Goal: Transaction & Acquisition: Obtain resource

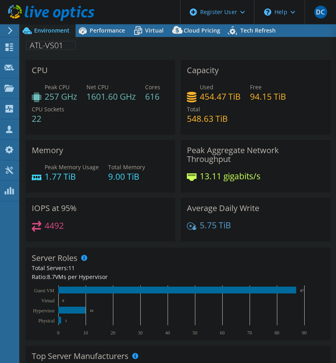
select select "USD"
radio input "true"
radio input "false"
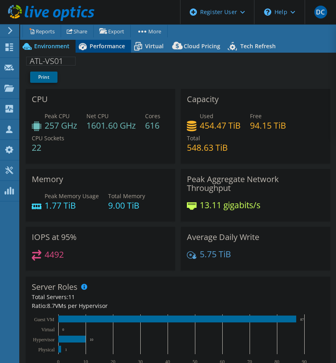
click at [103, 41] on div "Performance" at bounding box center [103, 46] width 55 height 13
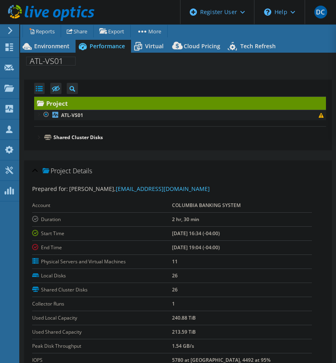
click at [38, 114] on div at bounding box center [38, 114] width 8 height 8
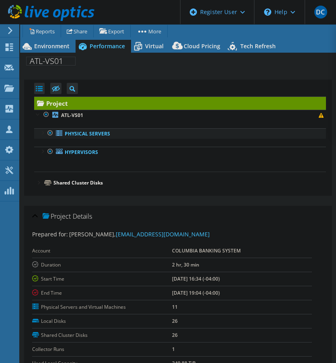
click at [39, 133] on div at bounding box center [42, 132] width 8 height 8
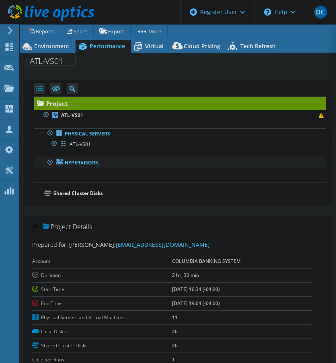
click at [39, 163] on div at bounding box center [42, 161] width 8 height 8
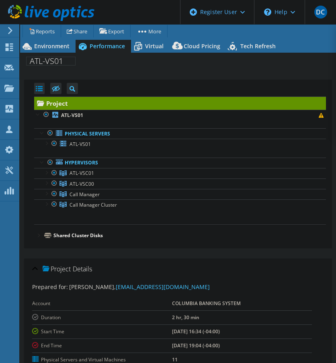
click at [37, 234] on div at bounding box center [38, 235] width 8 height 8
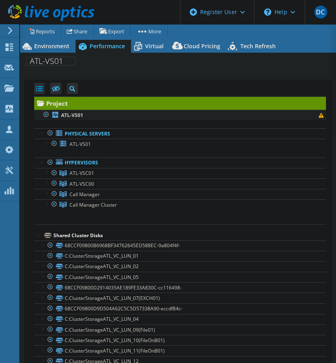
click at [37, 111] on div at bounding box center [38, 114] width 8 height 8
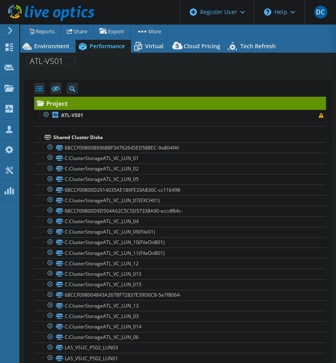
click at [35, 135] on div at bounding box center [38, 137] width 8 height 8
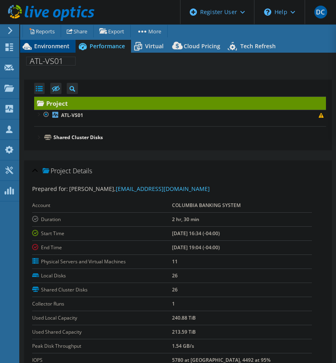
click at [54, 44] on span "Environment" at bounding box center [51, 46] width 35 height 8
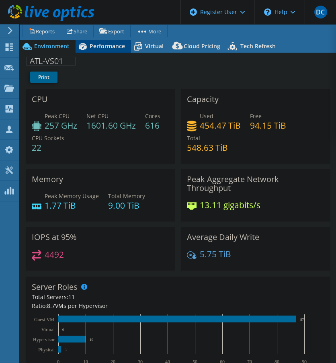
click at [101, 47] on span "Performance" at bounding box center [107, 46] width 35 height 8
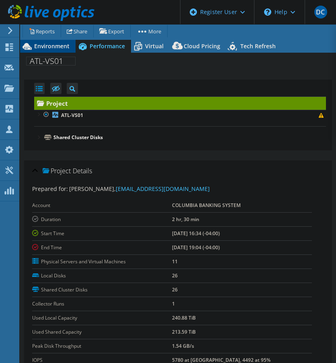
click at [47, 45] on span "Environment" at bounding box center [51, 46] width 35 height 8
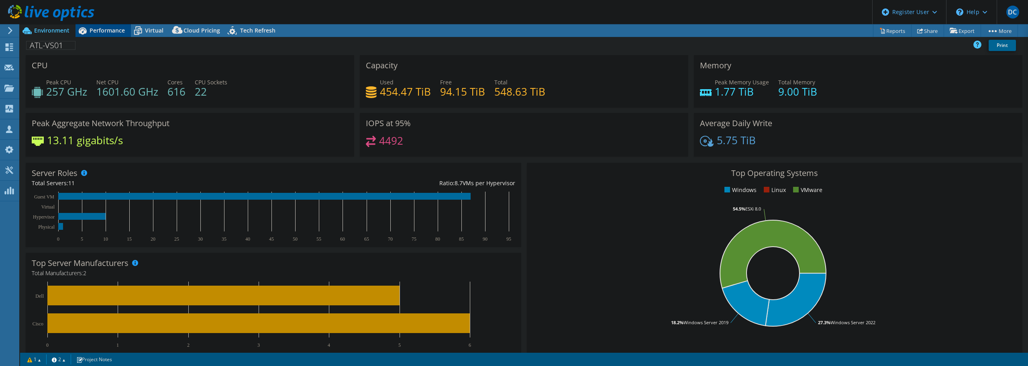
click at [107, 31] on span "Performance" at bounding box center [107, 31] width 35 height 8
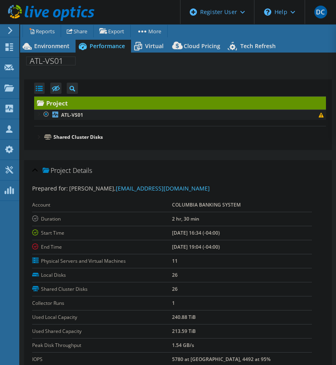
click at [37, 115] on div at bounding box center [38, 114] width 8 height 8
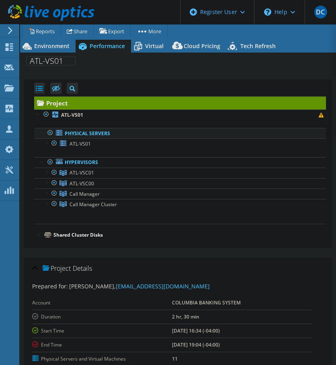
click at [39, 133] on div at bounding box center [42, 132] width 8 height 8
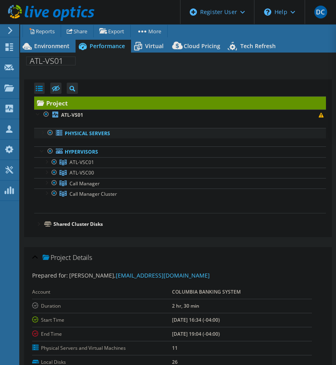
click at [39, 133] on div at bounding box center [42, 132] width 8 height 8
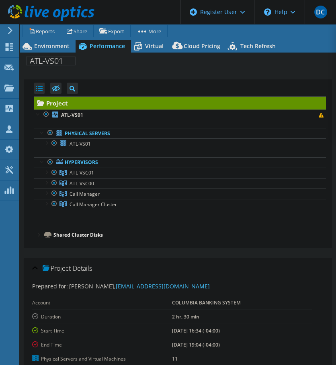
click at [37, 235] on div at bounding box center [38, 235] width 8 height 8
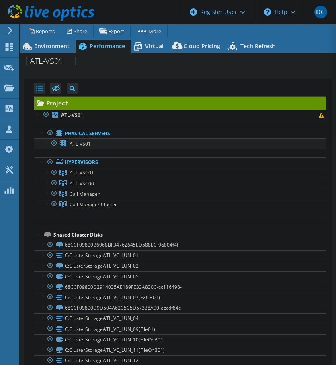
click at [44, 141] on div at bounding box center [46, 143] width 8 height 8
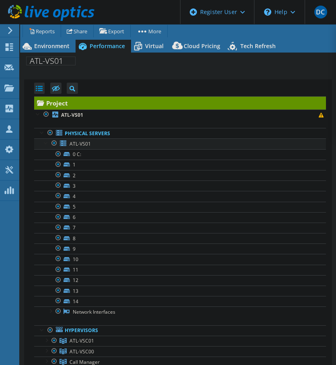
click at [45, 141] on div at bounding box center [46, 143] width 8 height 8
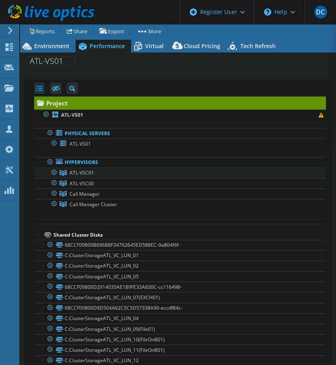
click at [45, 171] on div at bounding box center [46, 172] width 8 height 8
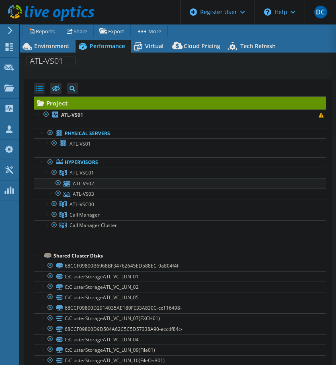
click at [49, 183] on div at bounding box center [50, 182] width 8 height 8
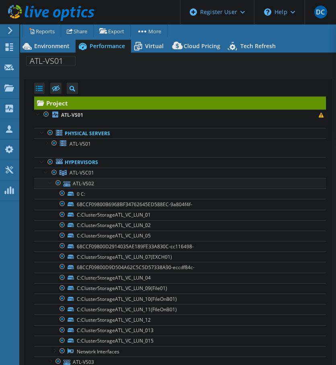
click at [49, 183] on div at bounding box center [50, 182] width 8 height 8
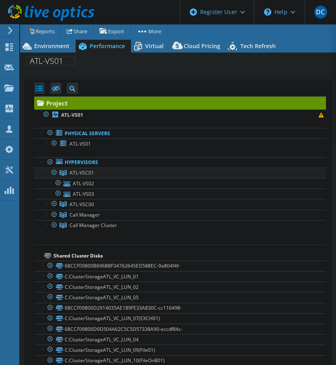
click at [44, 173] on div at bounding box center [46, 172] width 8 height 8
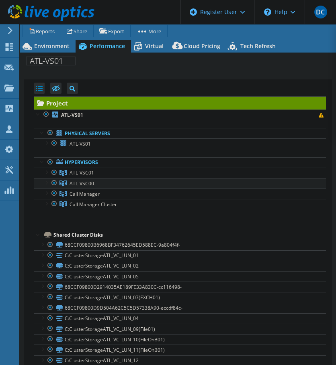
click at [45, 181] on div at bounding box center [46, 182] width 8 height 8
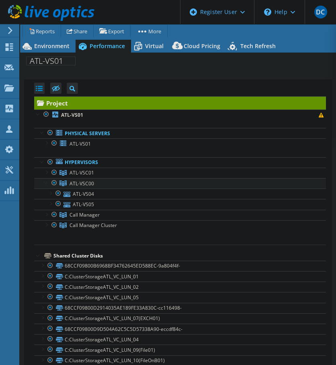
click at [45, 181] on div at bounding box center [46, 182] width 8 height 8
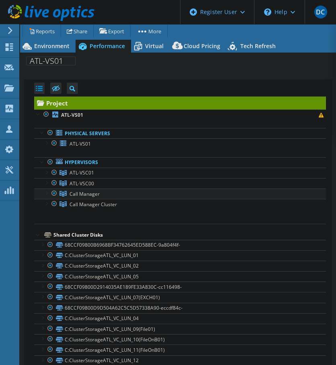
click at [43, 193] on div at bounding box center [46, 193] width 8 height 8
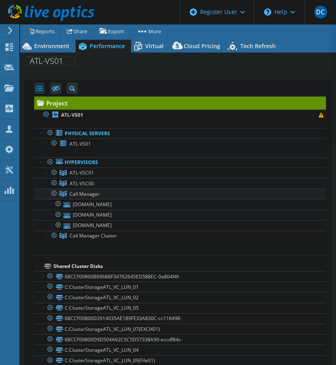
click at [43, 193] on div at bounding box center [46, 193] width 8 height 8
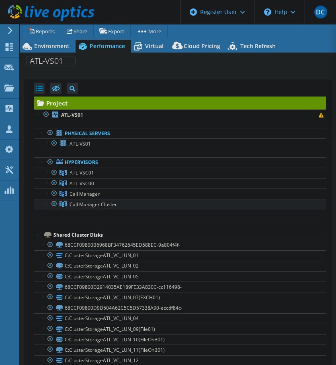
click at [42, 203] on link "Call Manager Cluster" at bounding box center [180, 204] width 292 height 10
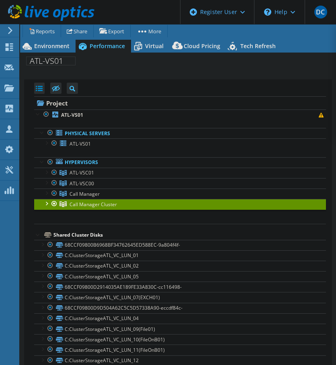
click at [50, 202] on div at bounding box center [46, 203] width 8 height 8
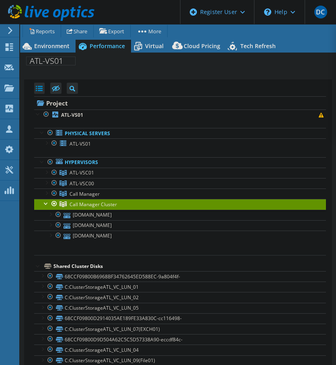
click at [47, 203] on div at bounding box center [46, 203] width 8 height 8
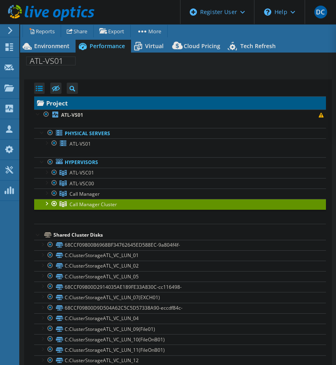
click at [63, 101] on link "Project" at bounding box center [180, 103] width 292 height 13
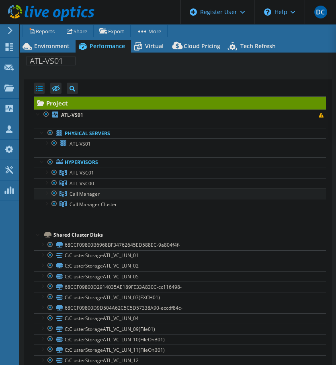
click at [47, 192] on div at bounding box center [46, 193] width 8 height 8
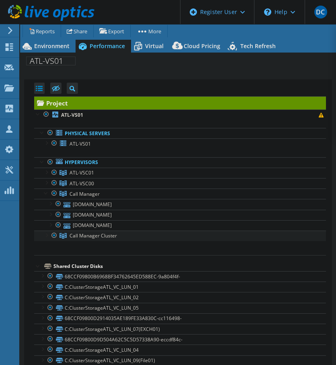
click at [44, 234] on div at bounding box center [46, 235] width 8 height 8
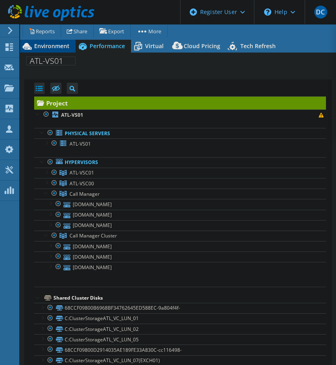
click at [47, 45] on span "Environment" at bounding box center [51, 46] width 35 height 8
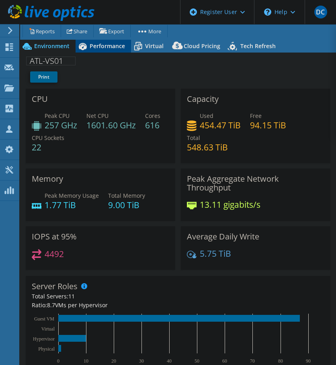
click at [99, 44] on span "Performance" at bounding box center [107, 46] width 35 height 8
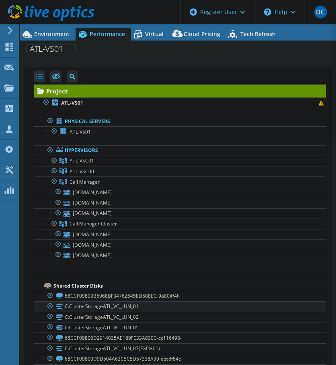
scroll to position [32, 0]
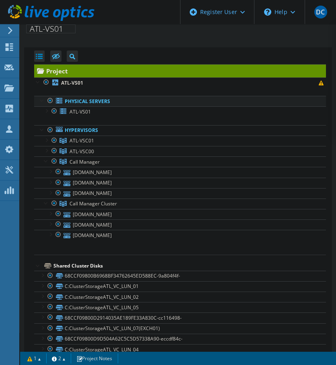
click at [39, 100] on div at bounding box center [42, 100] width 8 height 8
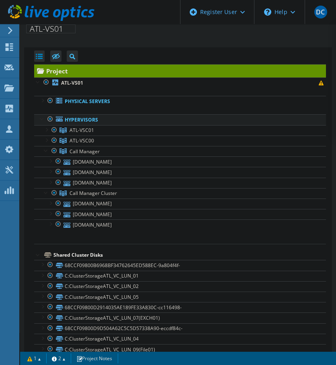
click at [40, 122] on div at bounding box center [42, 118] width 8 height 8
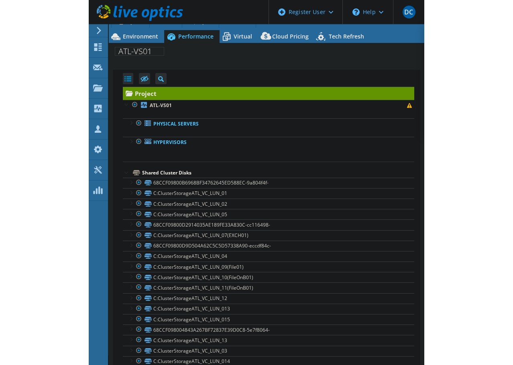
scroll to position [0, 0]
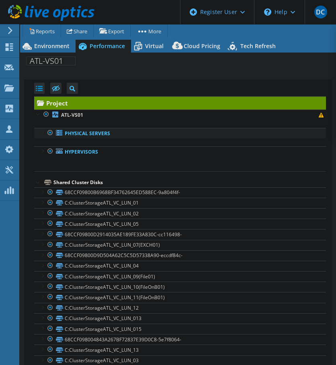
click at [41, 133] on div at bounding box center [42, 132] width 8 height 8
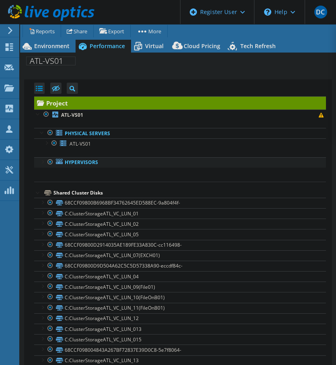
click at [41, 162] on div at bounding box center [42, 161] width 8 height 8
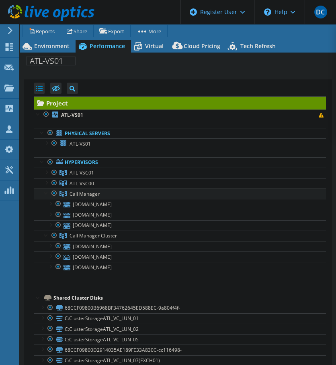
click at [53, 192] on div at bounding box center [54, 194] width 8 height 10
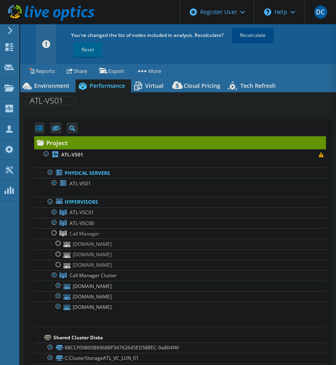
click at [252, 33] on link "Recalculate" at bounding box center [253, 35] width 42 height 14
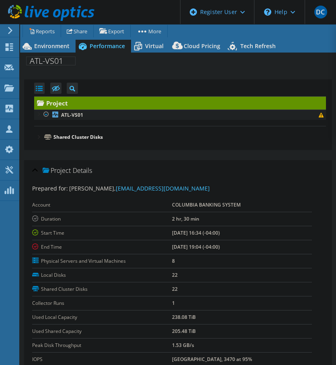
click at [36, 114] on div at bounding box center [38, 114] width 8 height 8
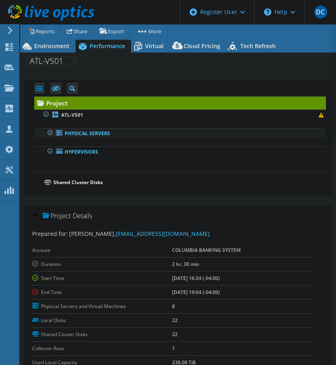
click at [43, 132] on div at bounding box center [42, 132] width 8 height 8
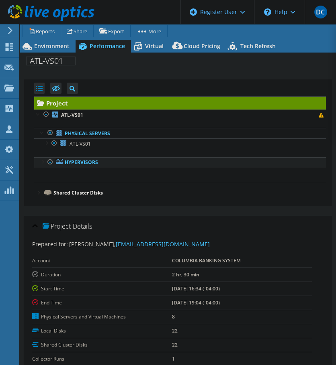
click at [42, 163] on div at bounding box center [42, 161] width 8 height 8
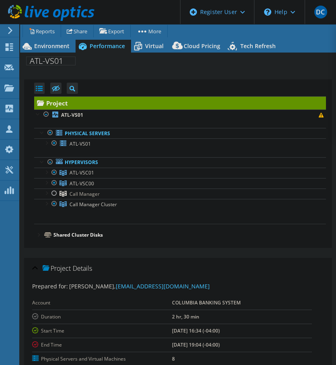
click at [41, 235] on div at bounding box center [38, 235] width 8 height 8
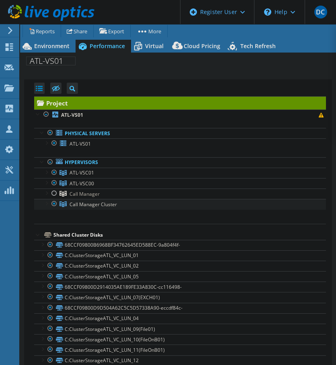
click at [43, 203] on div at bounding box center [46, 203] width 8 height 8
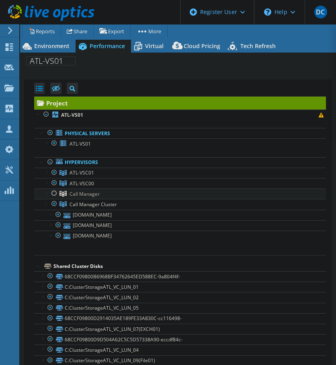
click at [44, 194] on div at bounding box center [46, 193] width 8 height 8
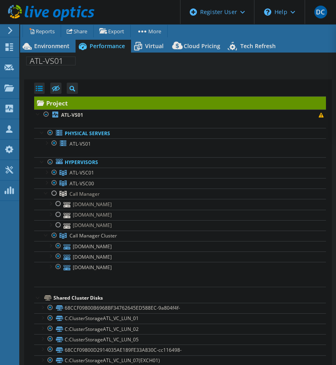
click at [37, 295] on div at bounding box center [38, 298] width 8 height 8
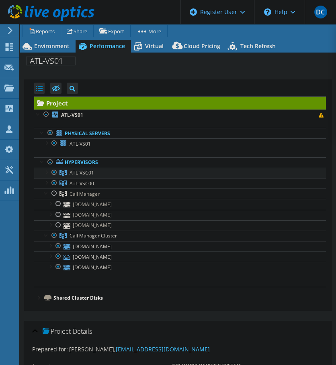
click at [46, 171] on div at bounding box center [46, 172] width 8 height 8
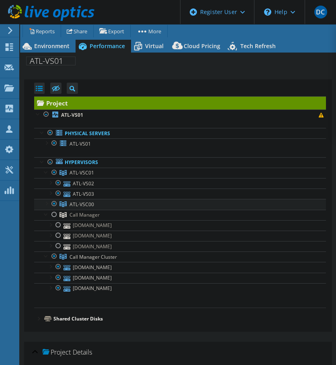
click at [45, 202] on div at bounding box center [46, 203] width 8 height 8
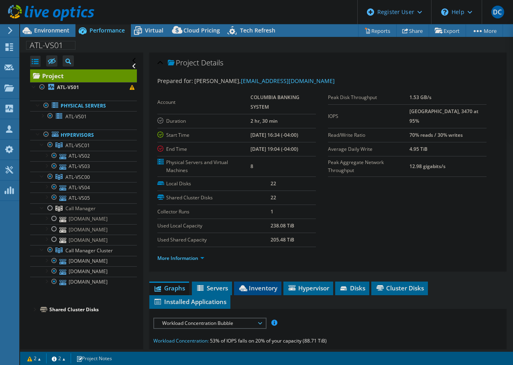
click at [257, 286] on span "Inventory" at bounding box center [257, 288] width 39 height 8
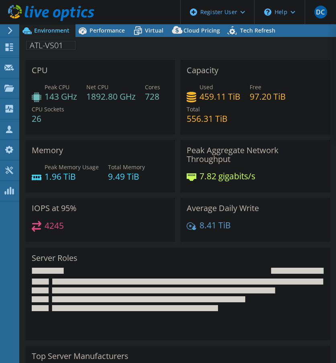
select select "USD"
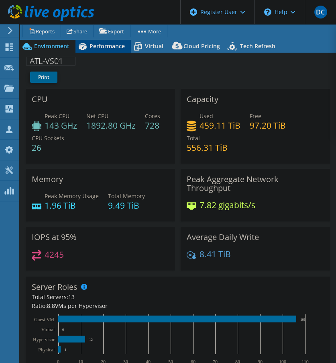
click at [111, 48] on span "Performance" at bounding box center [107, 46] width 35 height 8
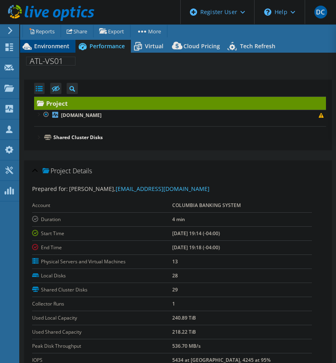
click at [35, 43] on span "Environment" at bounding box center [51, 46] width 35 height 8
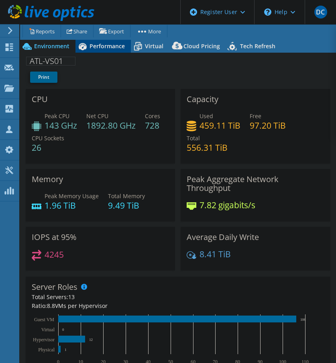
click at [112, 44] on span "Performance" at bounding box center [107, 46] width 35 height 8
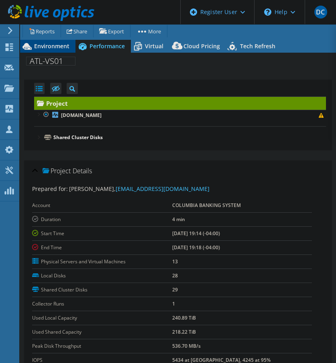
click at [48, 45] on span "Environment" at bounding box center [51, 46] width 35 height 8
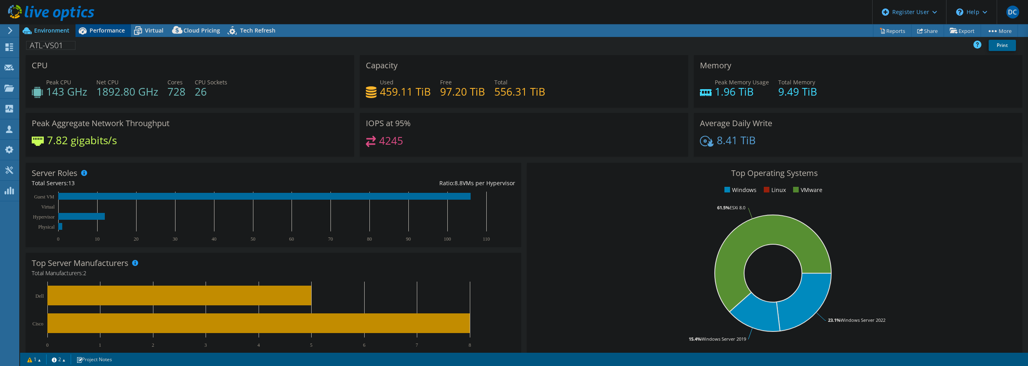
click at [101, 33] on span "Performance" at bounding box center [107, 31] width 35 height 8
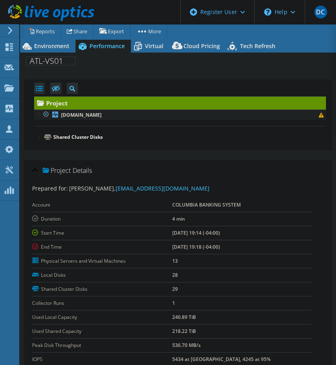
click at [38, 114] on div at bounding box center [38, 114] width 8 height 8
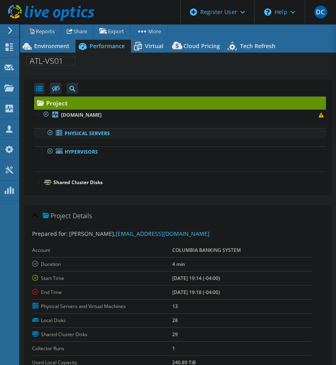
click at [40, 132] on div at bounding box center [42, 132] width 8 height 8
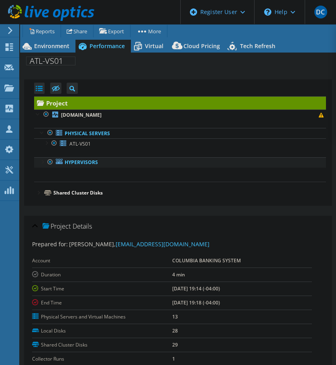
click at [44, 165] on div at bounding box center [42, 161] width 8 height 8
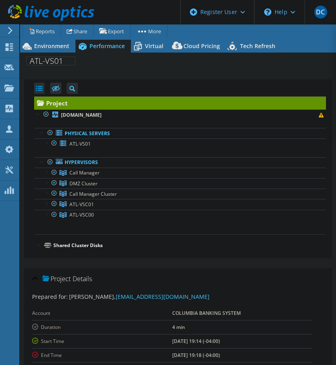
click at [39, 245] on div at bounding box center [38, 245] width 8 height 8
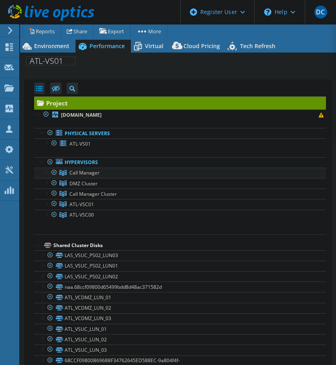
click at [44, 170] on div at bounding box center [46, 172] width 8 height 8
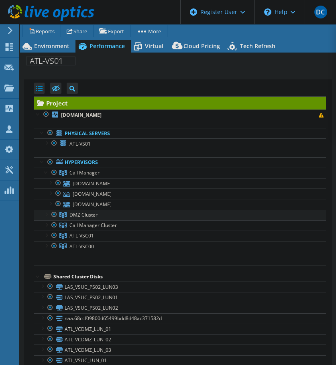
click at [45, 215] on div at bounding box center [46, 214] width 8 height 8
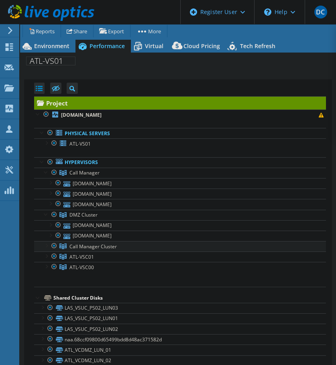
click at [46, 246] on div at bounding box center [46, 245] width 8 height 8
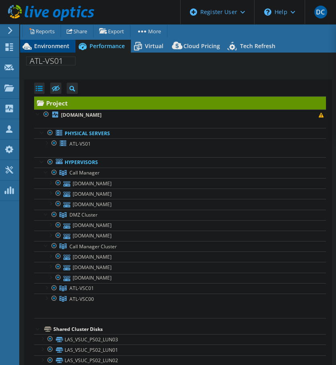
click at [46, 44] on span "Environment" at bounding box center [51, 46] width 35 height 8
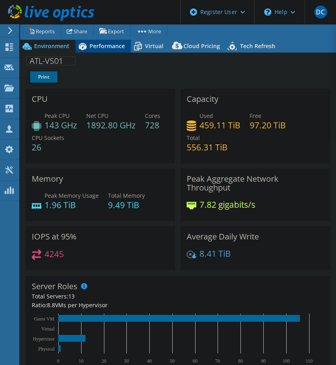
click at [110, 43] on span "Performance" at bounding box center [107, 46] width 35 height 8
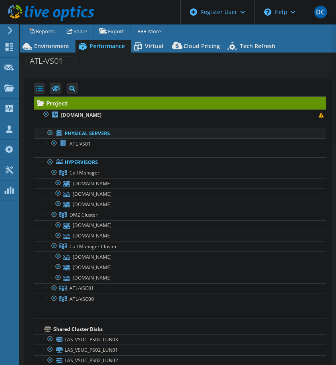
click at [41, 133] on div at bounding box center [42, 132] width 8 height 8
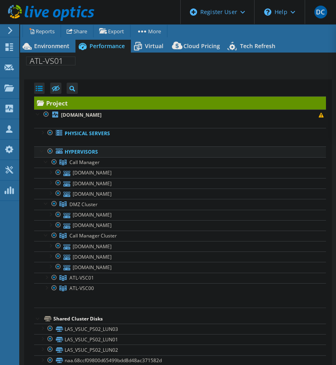
click at [39, 150] on div at bounding box center [42, 151] width 8 height 8
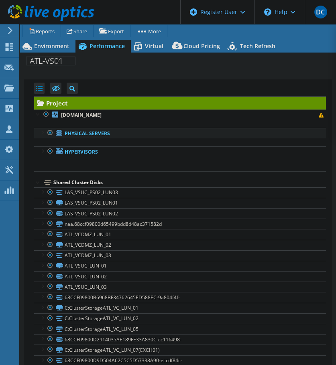
click at [41, 133] on div at bounding box center [42, 132] width 8 height 8
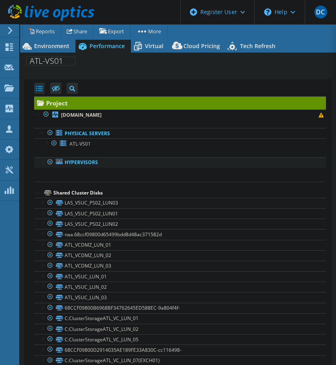
click at [43, 163] on div at bounding box center [42, 161] width 8 height 8
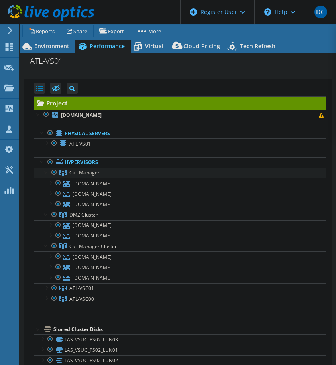
click at [53, 172] on div at bounding box center [54, 173] width 8 height 10
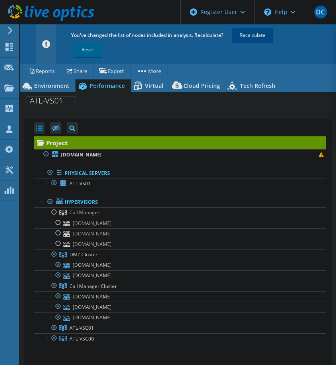
click at [245, 34] on link "Recalculate" at bounding box center [253, 35] width 42 height 14
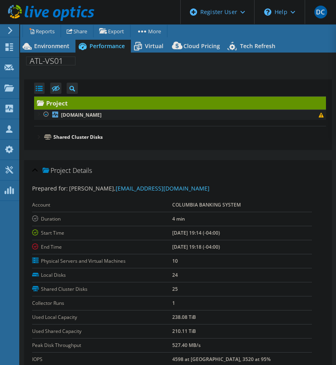
click at [39, 114] on div at bounding box center [38, 114] width 8 height 8
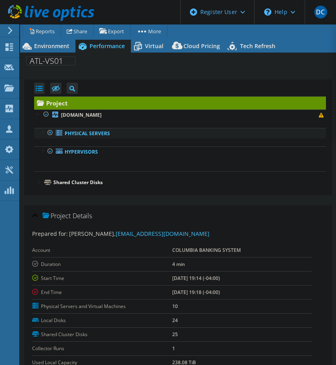
click at [40, 130] on div at bounding box center [42, 132] width 8 height 8
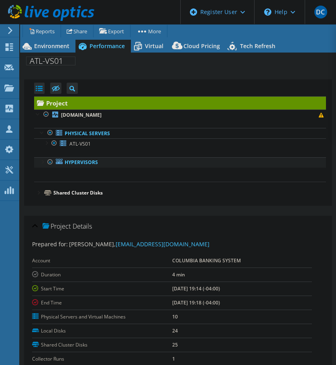
click at [42, 162] on div at bounding box center [42, 161] width 8 height 8
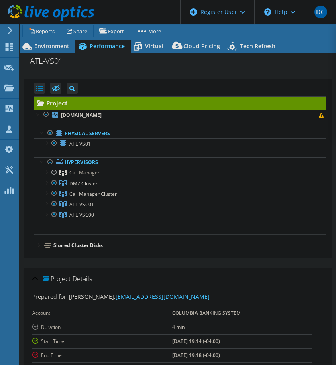
click at [38, 245] on div at bounding box center [38, 245] width 8 height 8
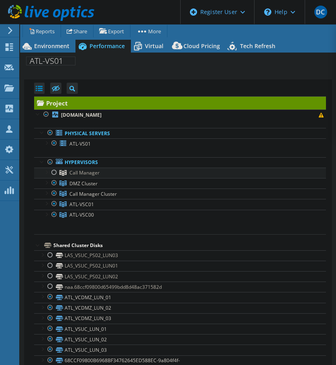
click at [45, 173] on div at bounding box center [46, 172] width 8 height 8
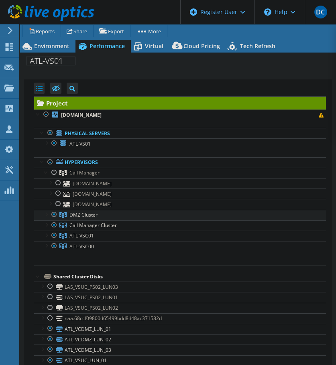
click at [46, 212] on div at bounding box center [46, 214] width 8 height 8
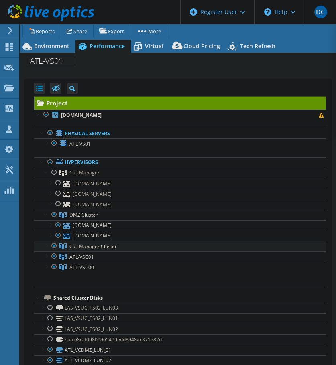
click at [47, 247] on div at bounding box center [46, 245] width 8 height 8
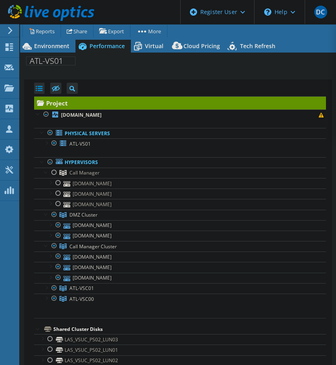
click at [38, 329] on div at bounding box center [38, 329] width 8 height 8
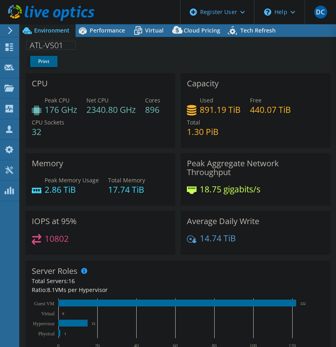
radio input "true"
radio input "false"
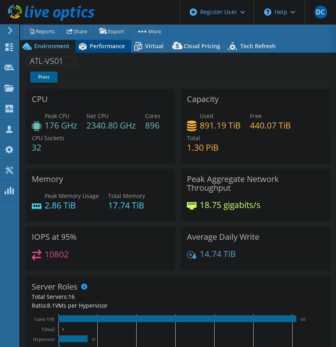
click at [114, 44] on span "Performance" at bounding box center [107, 46] width 35 height 8
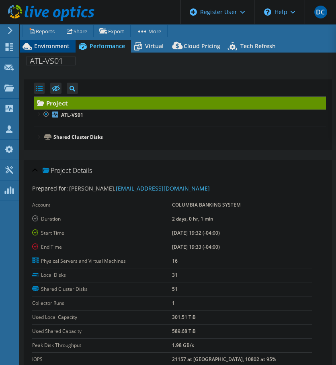
click at [45, 45] on span "Environment" at bounding box center [51, 46] width 35 height 8
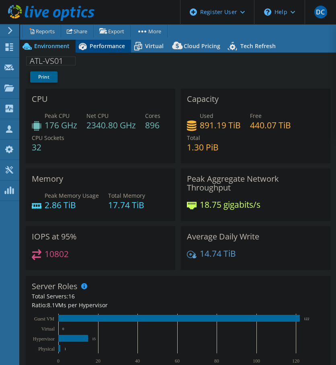
click at [110, 42] on div "Performance" at bounding box center [103, 46] width 55 height 13
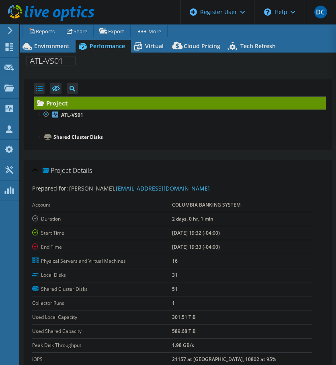
click at [37, 134] on div at bounding box center [38, 137] width 8 height 8
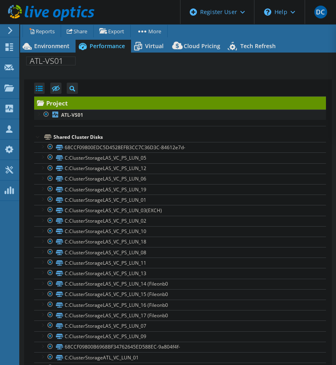
click at [37, 114] on div at bounding box center [38, 114] width 8 height 8
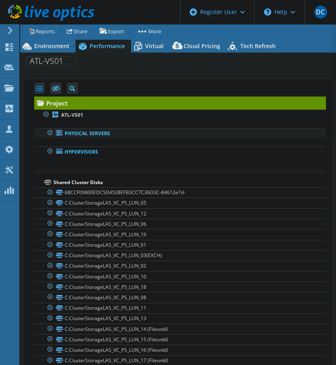
click at [38, 131] on div at bounding box center [42, 132] width 8 height 8
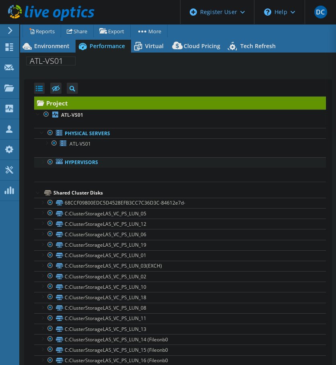
click at [40, 160] on div at bounding box center [42, 161] width 8 height 8
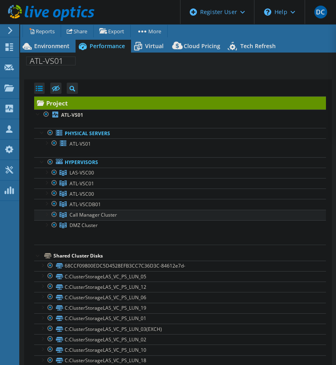
click at [42, 214] on link "Call Manager Cluster" at bounding box center [180, 215] width 292 height 10
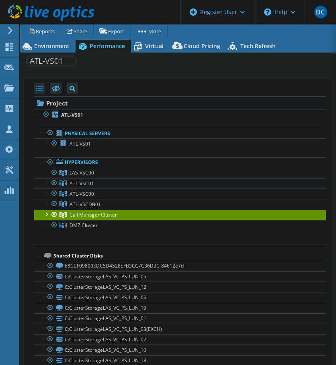
click at [46, 214] on div at bounding box center [46, 214] width 8 height 8
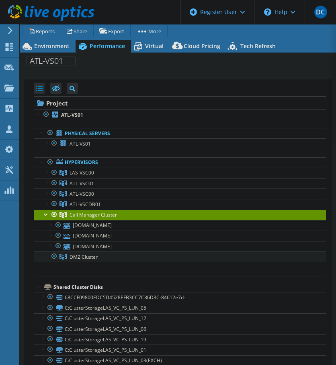
click at [46, 255] on div at bounding box center [46, 256] width 8 height 8
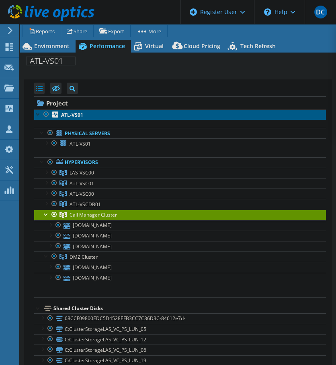
click at [75, 115] on b "ATL-VS01" at bounding box center [72, 115] width 22 height 7
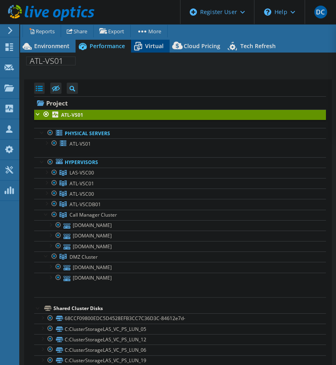
click at [146, 48] on span "Virtual" at bounding box center [154, 46] width 18 height 8
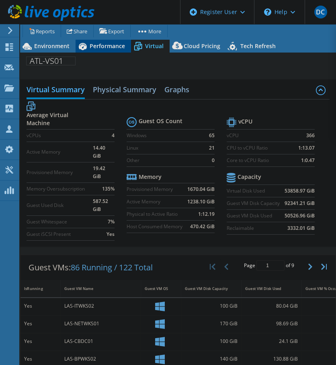
click at [98, 45] on span "Performance" at bounding box center [107, 46] width 35 height 8
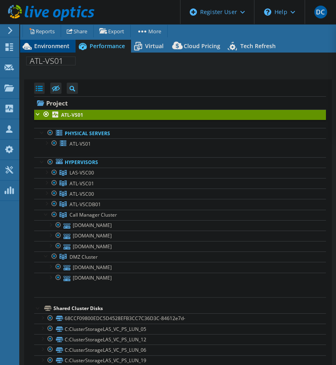
click at [56, 47] on span "Environment" at bounding box center [51, 46] width 35 height 8
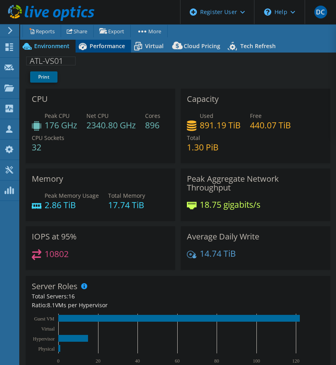
click at [100, 44] on span "Performance" at bounding box center [107, 46] width 35 height 8
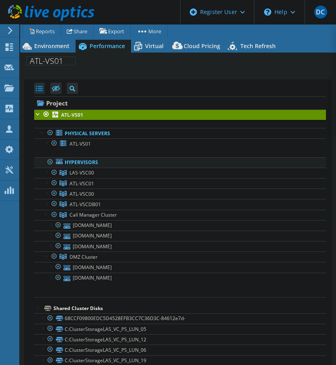
click at [40, 160] on div at bounding box center [42, 161] width 8 height 8
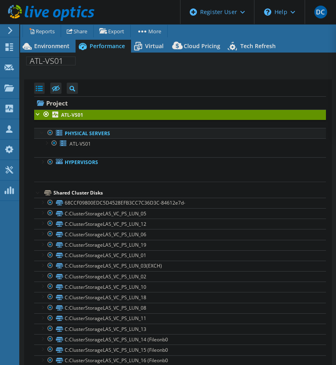
click at [40, 133] on div at bounding box center [42, 132] width 8 height 8
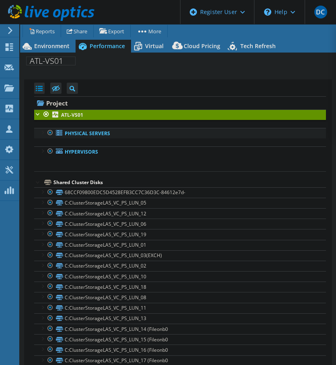
click at [41, 132] on div at bounding box center [42, 132] width 8 height 8
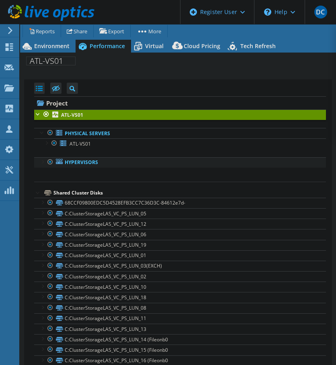
click at [43, 162] on div at bounding box center [42, 161] width 8 height 8
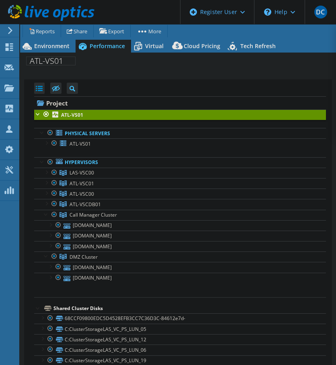
drag, startPoint x: 94, startPoint y: 237, endPoint x: 72, endPoint y: 115, distance: 123.2
click at [72, 115] on b "ATL-VS01" at bounding box center [72, 115] width 22 height 7
click at [54, 171] on div at bounding box center [54, 173] width 8 height 10
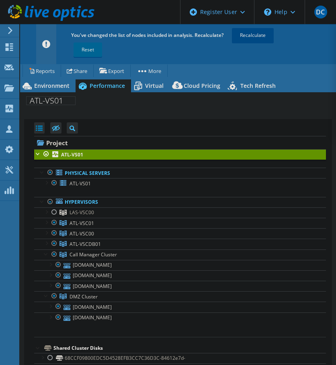
click at [244, 37] on link "Recalculate" at bounding box center [253, 35] width 42 height 14
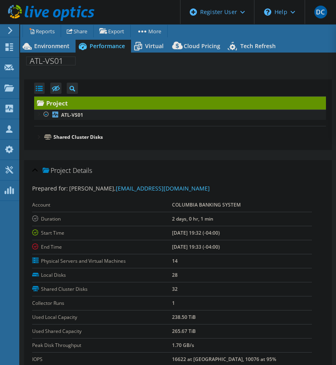
click at [35, 114] on div at bounding box center [38, 114] width 8 height 8
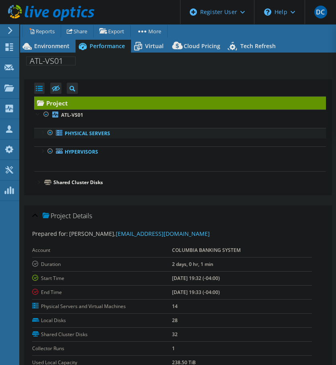
click at [40, 133] on div at bounding box center [42, 132] width 8 height 8
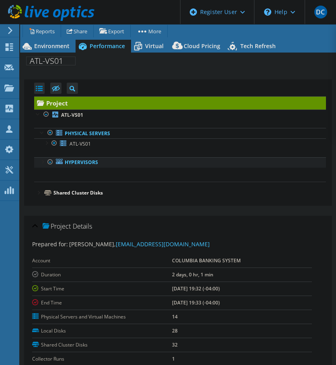
click at [38, 161] on link "Hypervisors" at bounding box center [180, 162] width 292 height 10
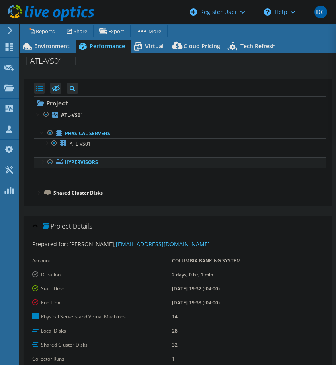
click at [39, 162] on div at bounding box center [42, 161] width 8 height 8
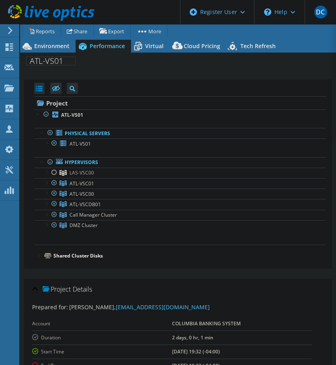
click at [38, 255] on div at bounding box center [38, 255] width 8 height 8
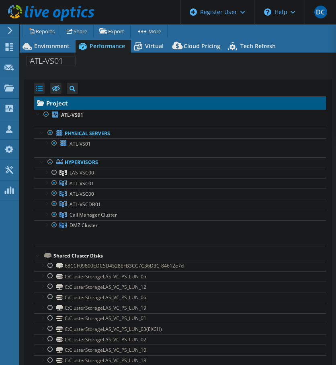
click at [90, 102] on link "Project" at bounding box center [180, 103] width 292 height 13
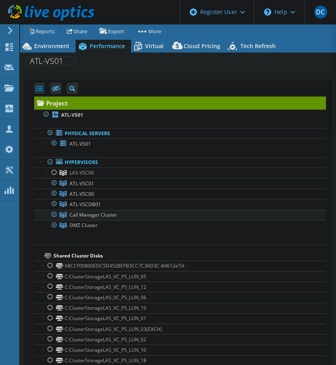
click at [46, 214] on div at bounding box center [46, 214] width 8 height 8
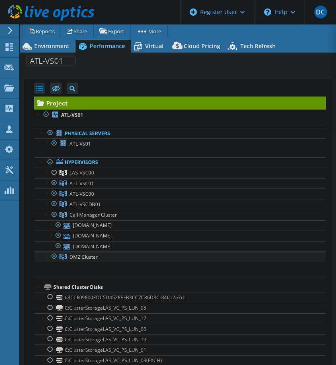
click at [45, 255] on div at bounding box center [46, 256] width 8 height 8
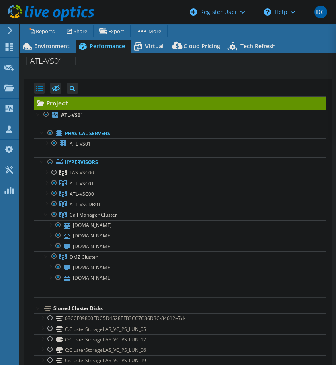
click at [38, 308] on div at bounding box center [38, 308] width 8 height 8
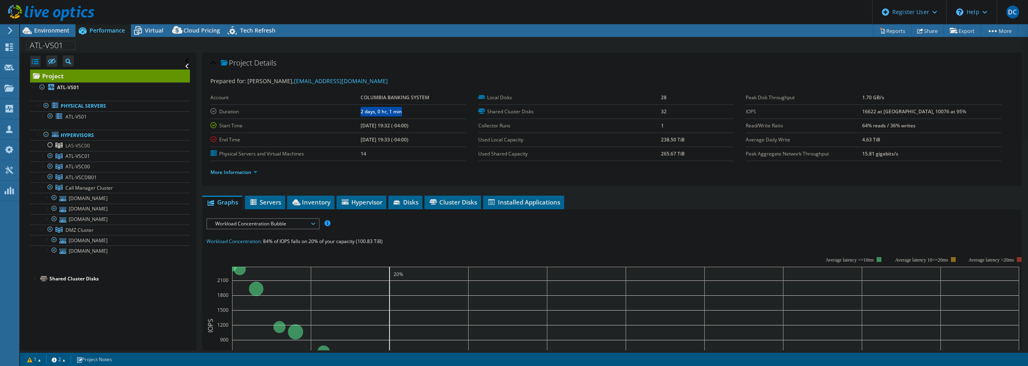
drag, startPoint x: 359, startPoint y: 111, endPoint x: 410, endPoint y: 107, distance: 51.5
click at [335, 107] on tr "Duration 2 days, 0 hr, 1 min" at bounding box center [338, 111] width 256 height 14
click at [335, 69] on div "Project Details" at bounding box center [611, 63] width 803 height 17
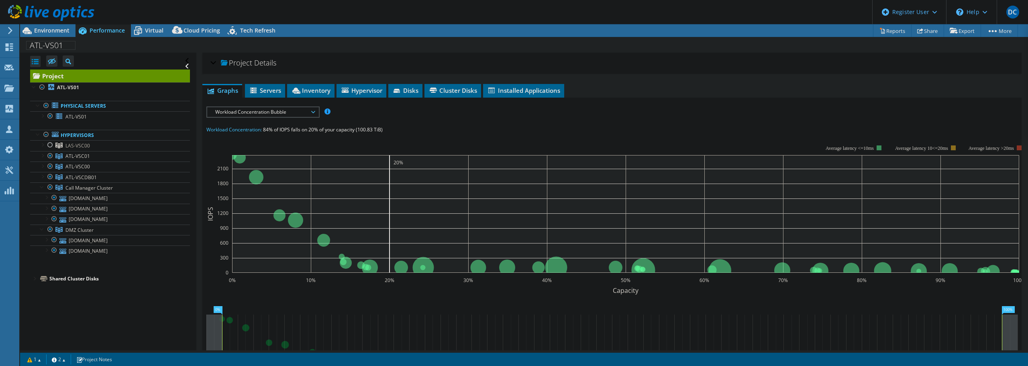
click at [335, 69] on div "Project Details" at bounding box center [611, 63] width 803 height 17
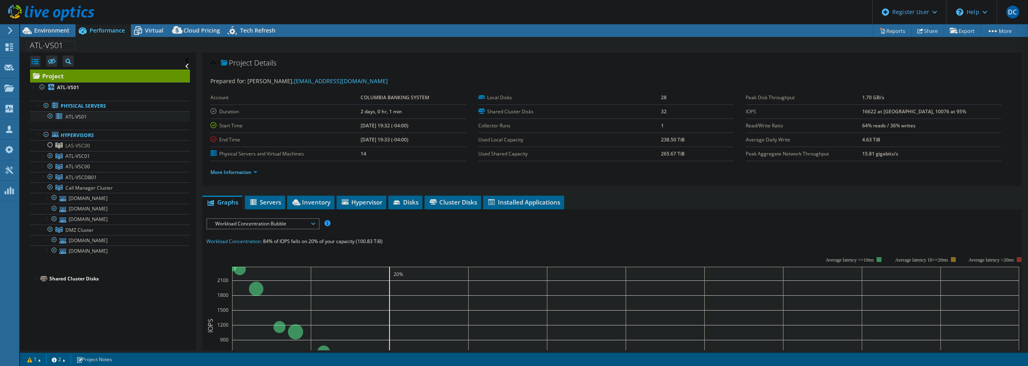
click at [41, 116] on div at bounding box center [42, 115] width 8 height 8
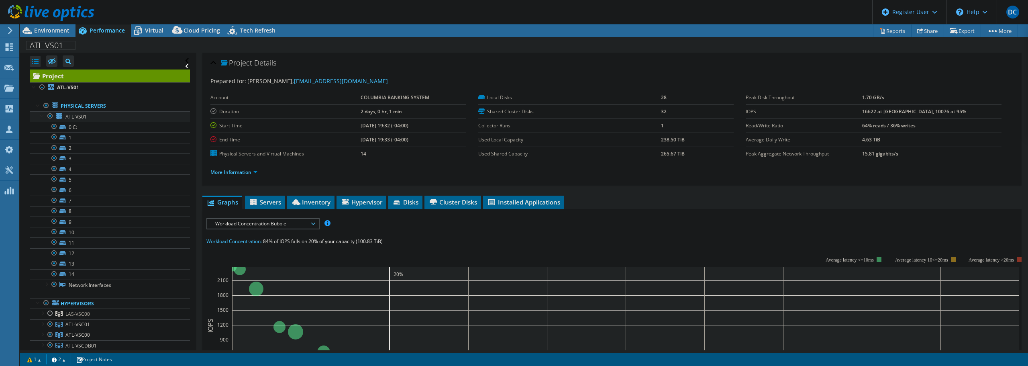
click at [41, 116] on div at bounding box center [42, 115] width 8 height 8
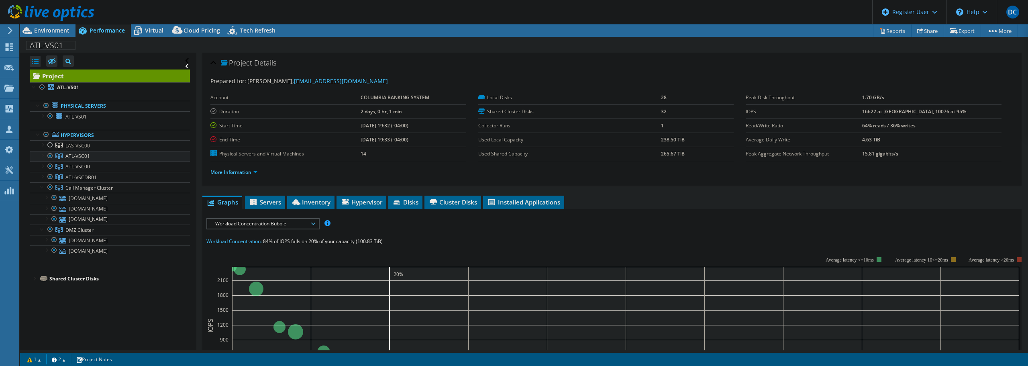
click at [38, 155] on link "ATL-VSC01" at bounding box center [110, 156] width 160 height 10
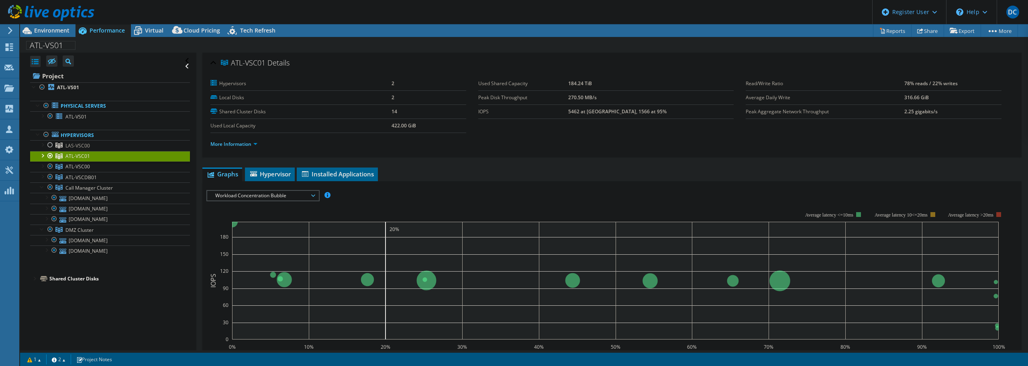
click at [42, 154] on div at bounding box center [42, 155] width 8 height 8
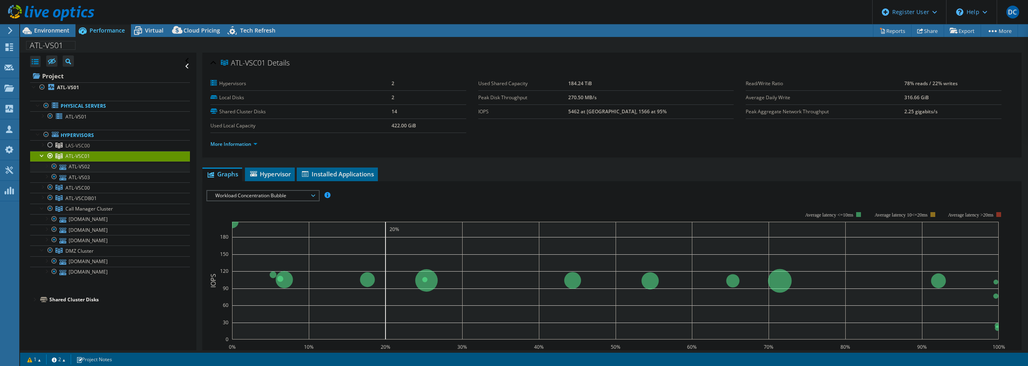
click at [45, 165] on div at bounding box center [46, 165] width 8 height 8
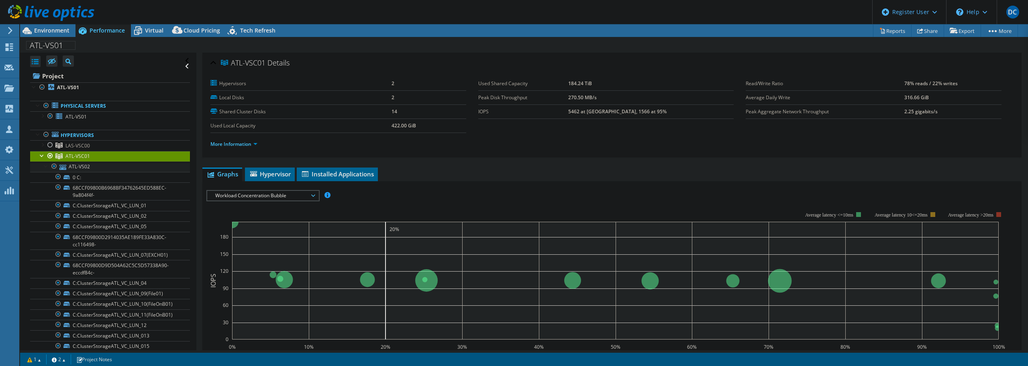
click at [45, 165] on div at bounding box center [46, 165] width 8 height 8
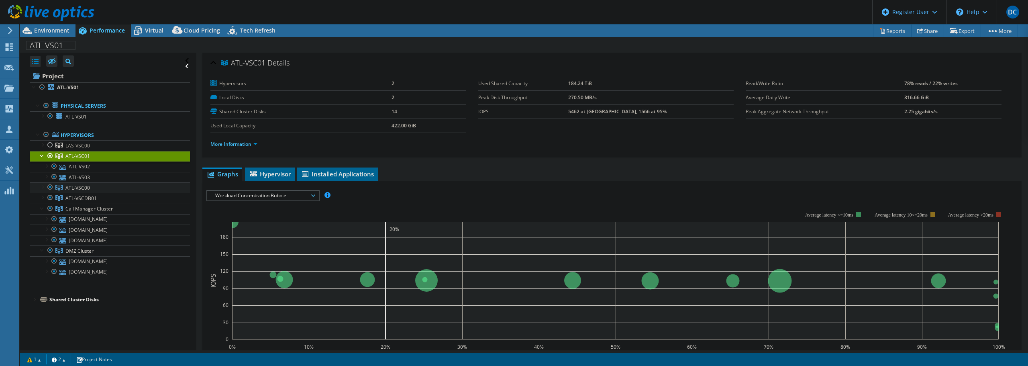
click at [43, 186] on div at bounding box center [42, 186] width 8 height 8
click at [41, 219] on div at bounding box center [42, 218] width 8 height 8
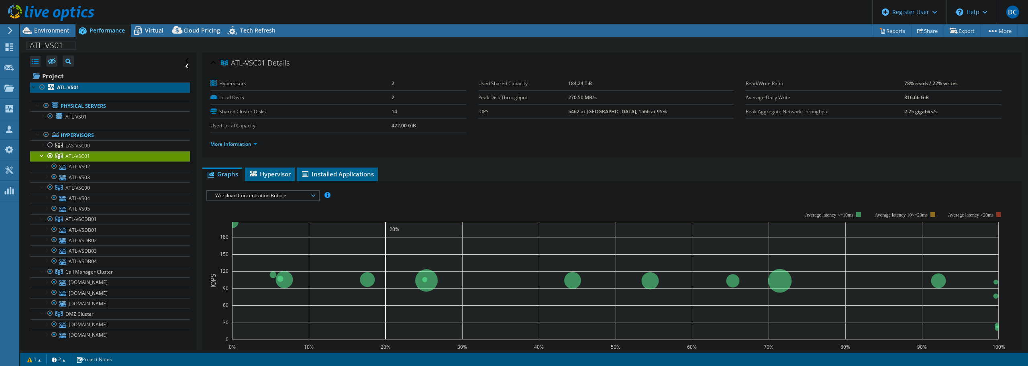
click at [73, 88] on b "ATL-VS01" at bounding box center [68, 87] width 22 height 7
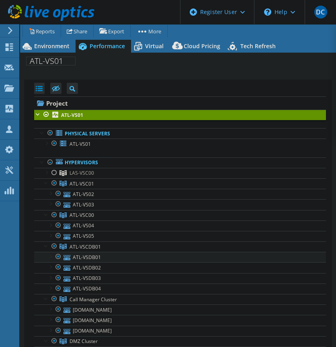
click at [48, 256] on div at bounding box center [50, 256] width 8 height 8
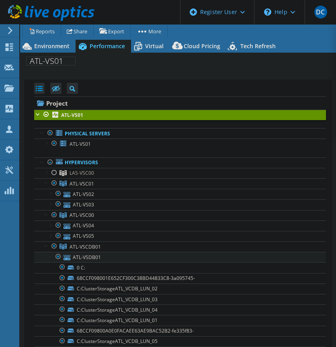
click at [48, 256] on div at bounding box center [50, 256] width 8 height 8
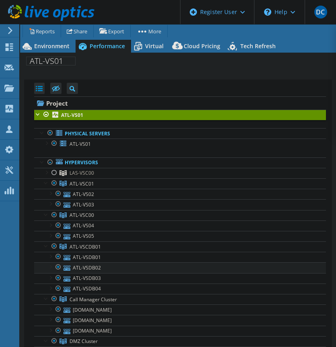
click at [49, 265] on div at bounding box center [50, 266] width 8 height 8
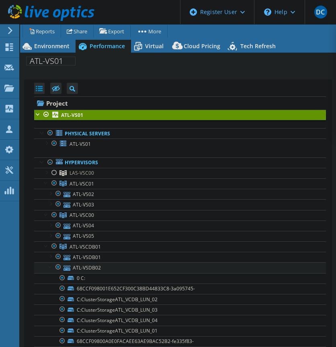
click at [49, 265] on div at bounding box center [50, 266] width 8 height 8
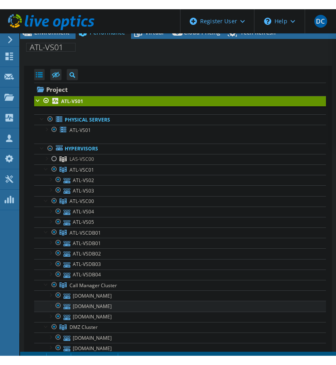
scroll to position [32, 0]
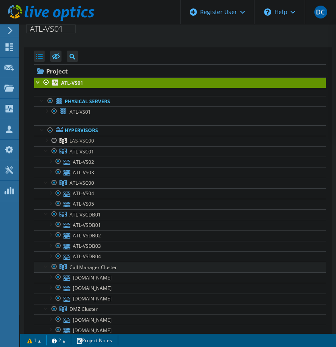
click at [45, 264] on div at bounding box center [46, 266] width 8 height 8
click at [44, 265] on div at bounding box center [46, 266] width 8 height 8
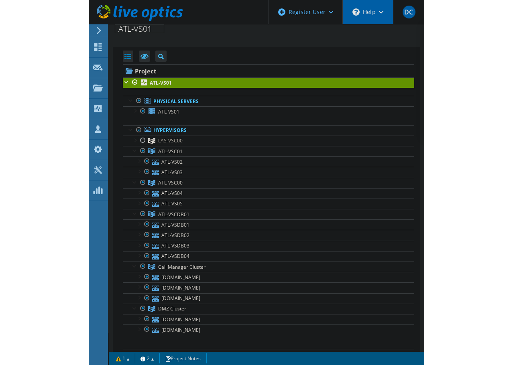
scroll to position [0, 0]
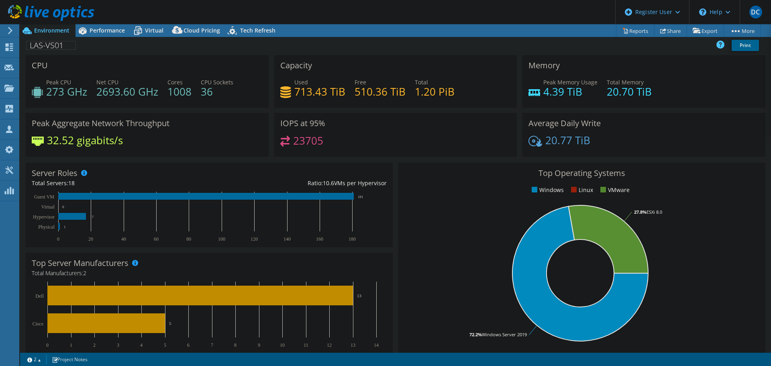
select select "USD"
click at [99, 28] on span "Performance" at bounding box center [107, 31] width 35 height 8
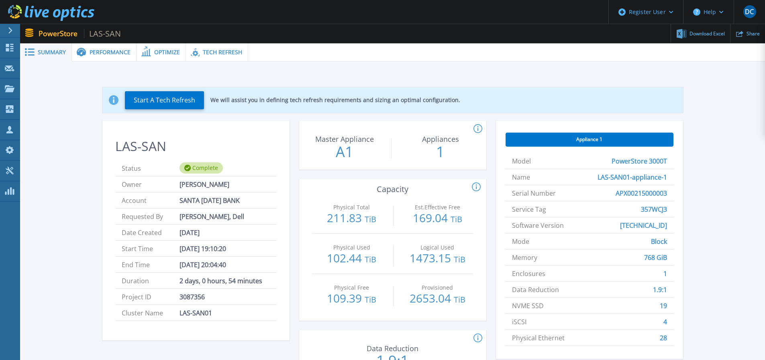
click at [110, 51] on span "Performance" at bounding box center [110, 52] width 41 height 6
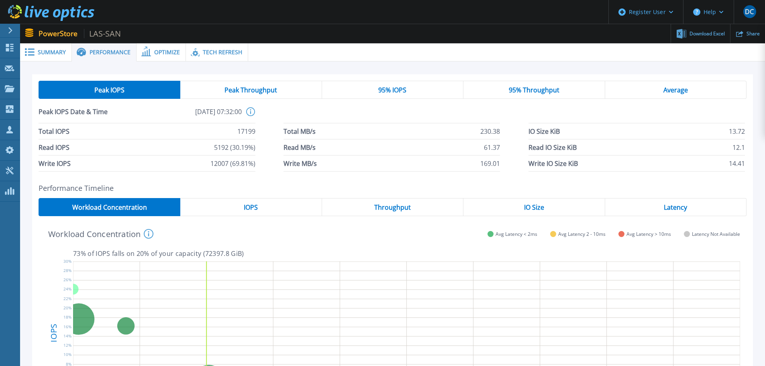
click at [42, 50] on span "Summary" at bounding box center [52, 52] width 28 height 6
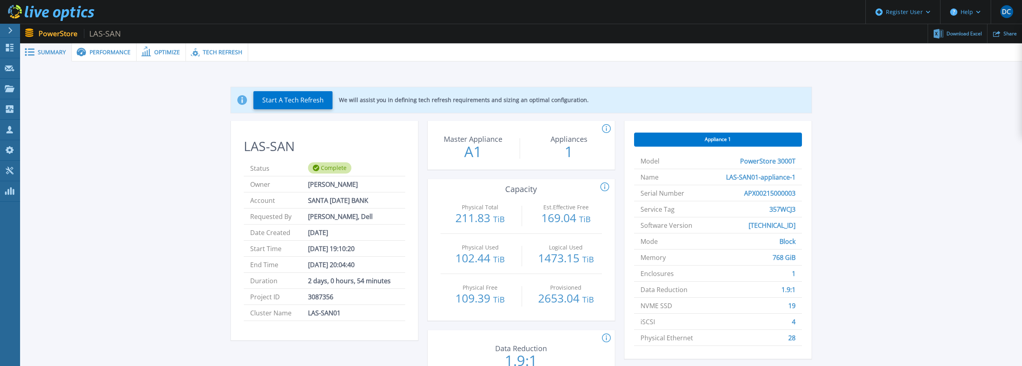
click at [92, 50] on span "Performance" at bounding box center [110, 52] width 41 height 6
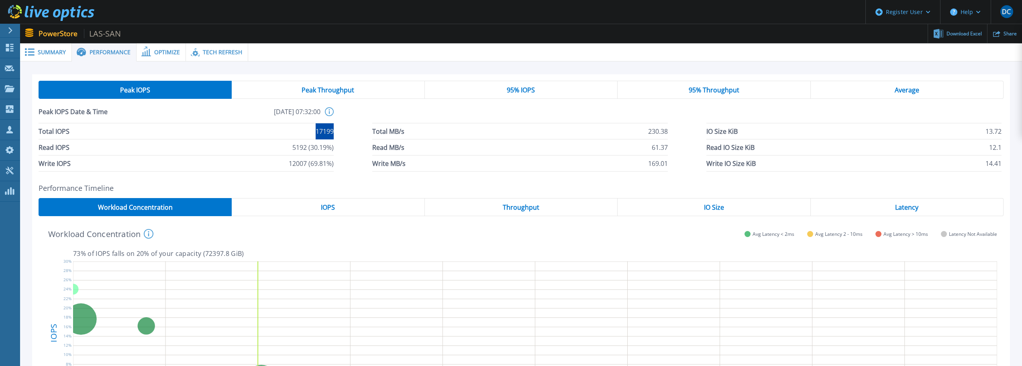
drag, startPoint x: 316, startPoint y: 131, endPoint x: 334, endPoint y: 131, distance: 18.5
click at [334, 131] on div "Total IOPS 17199 Total MB/s 230.38 IO Size KiB 13.72 Read IOPS 5192 (30.19%) Re…" at bounding box center [521, 147] width 965 height 48
copy span "17199"
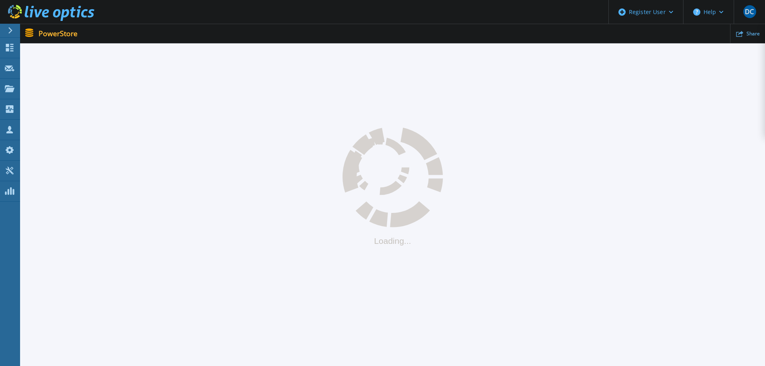
scroll to position [8, 0]
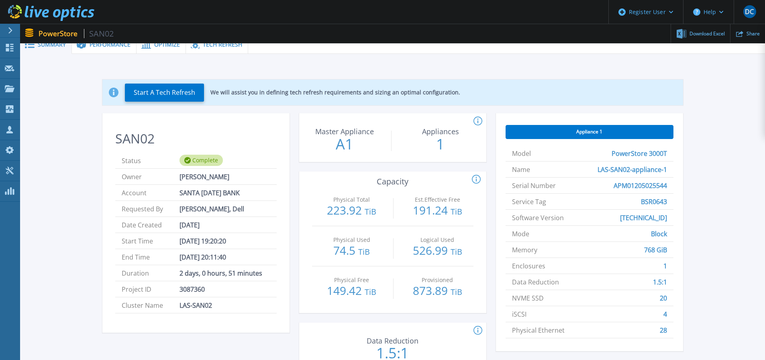
click at [108, 47] on span "Performance" at bounding box center [110, 45] width 41 height 6
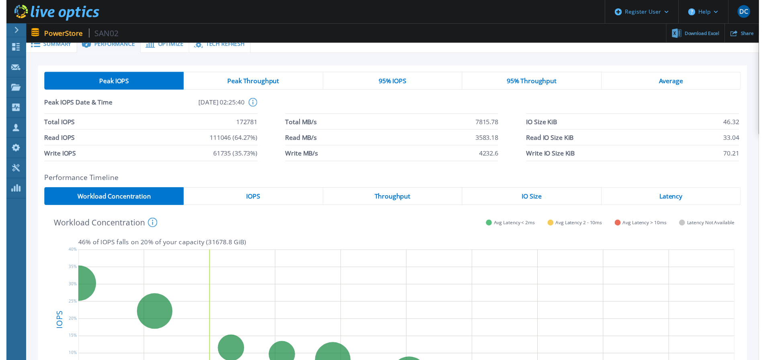
scroll to position [0, 0]
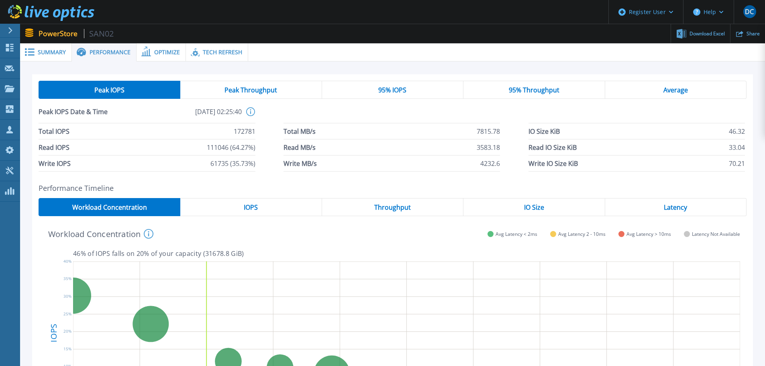
click at [52, 52] on span "Summary" at bounding box center [52, 52] width 28 height 6
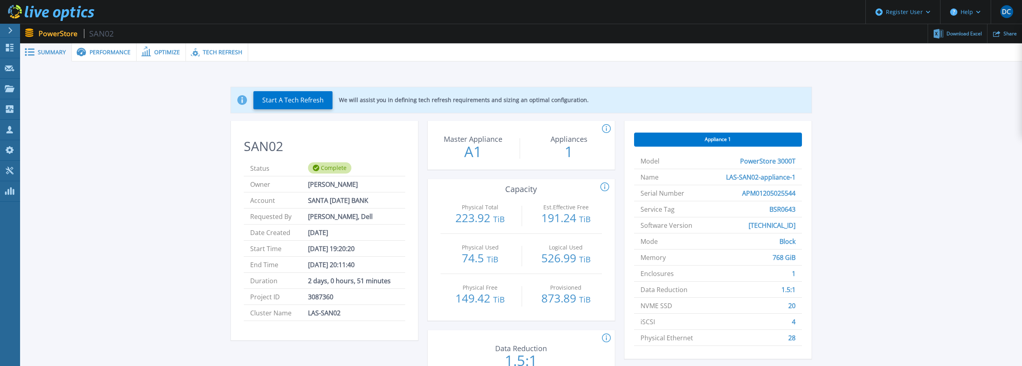
click at [104, 51] on span "Performance" at bounding box center [110, 52] width 41 height 6
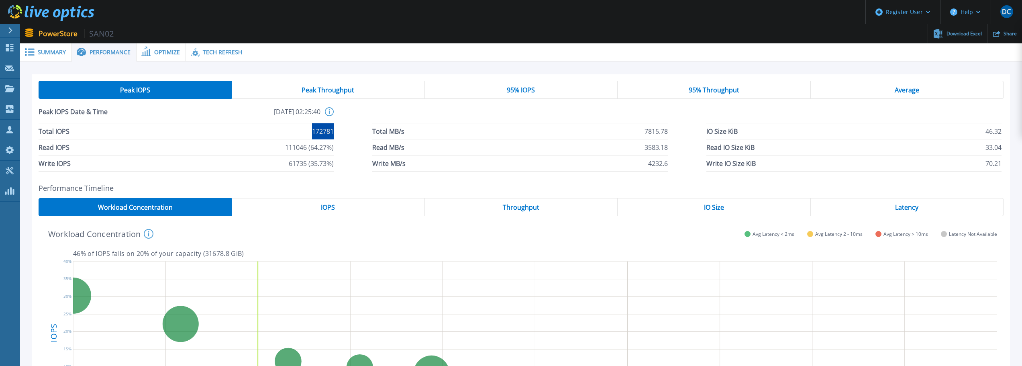
drag, startPoint x: 310, startPoint y: 127, endPoint x: 337, endPoint y: 131, distance: 27.1
click at [337, 131] on div "Total IOPS 172781 Total MB/s 7815.78 IO Size KiB 46.32 Read IOPS 111046 (64.27%…" at bounding box center [521, 147] width 965 height 48
copy span "172781"
click at [342, 134] on div "Total IOPS 172781 Total MB/s 7815.78 IO Size KiB 46.32 Read IOPS 111046 (64.27%…" at bounding box center [521, 147] width 965 height 48
click at [765, 209] on div "Latency" at bounding box center [907, 207] width 193 height 18
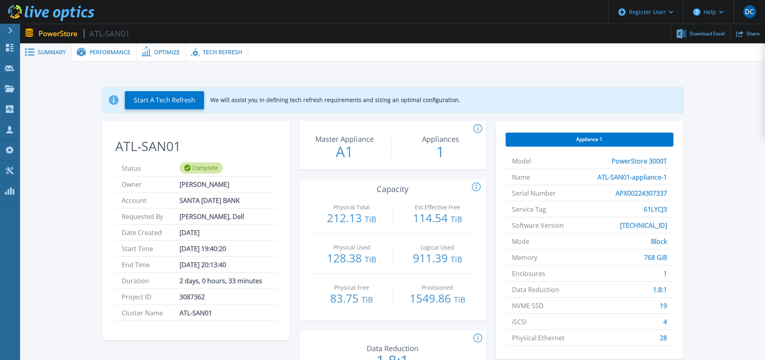
click at [103, 49] on span "Performance" at bounding box center [110, 52] width 41 height 6
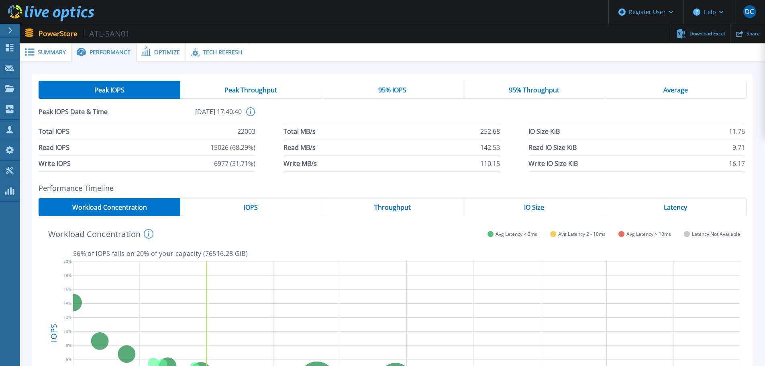
click at [54, 51] on span "Summary" at bounding box center [52, 52] width 28 height 6
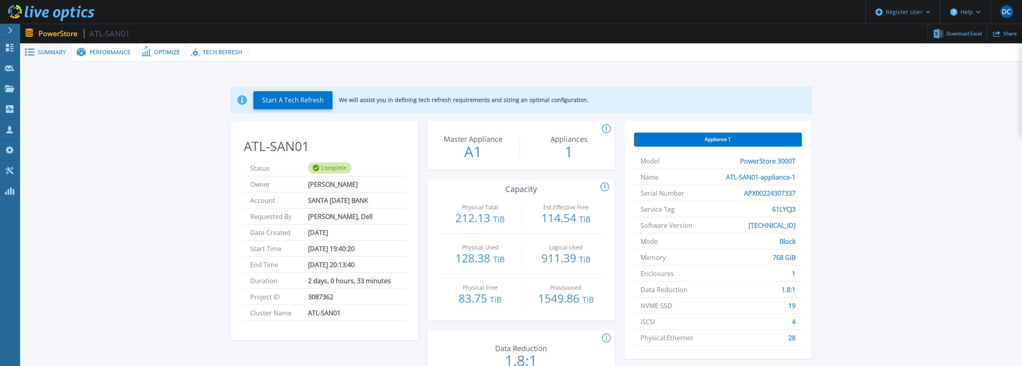
click at [101, 50] on span "Performance" at bounding box center [110, 52] width 41 height 6
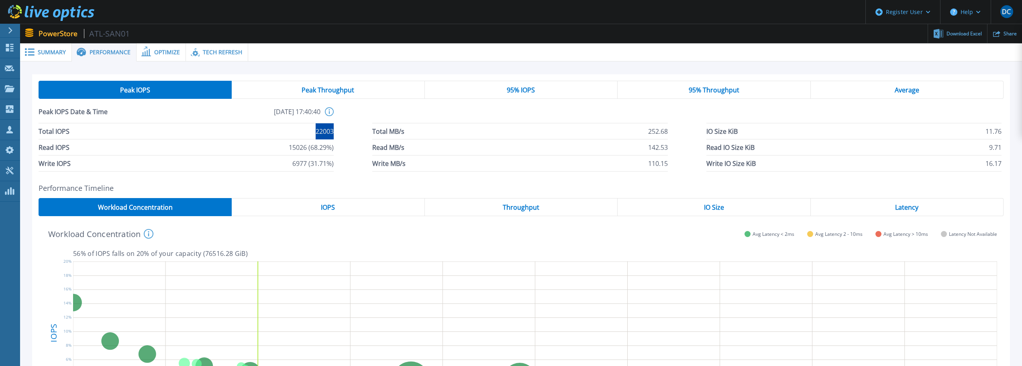
drag, startPoint x: 316, startPoint y: 130, endPoint x: 335, endPoint y: 129, distance: 18.9
click at [335, 129] on div "Total IOPS 22003 Total MB/s 252.68 IO Size KiB 11.76 Read IOPS 15026 (68.29%) R…" at bounding box center [521, 147] width 965 height 48
copy span "22003"
click at [608, 238] on div "Workload Concentration This graph shows the relationship of volume performance …" at bounding box center [518, 232] width 959 height 21
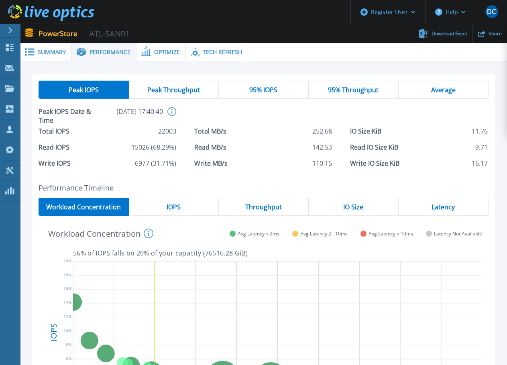
click at [158, 361] on icon at bounding box center [277, 332] width 409 height 151
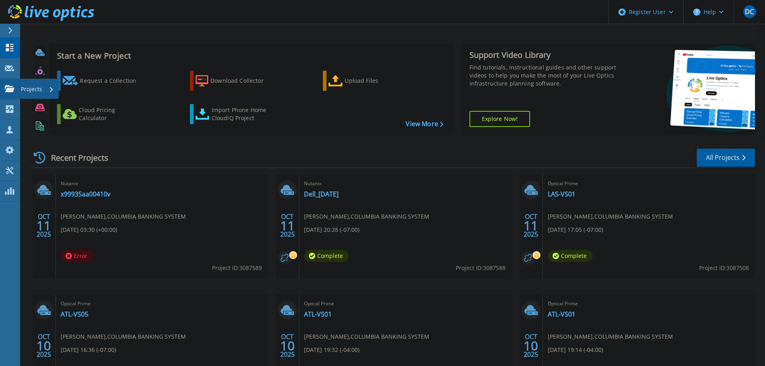
click at [29, 89] on p "Projects" at bounding box center [31, 89] width 21 height 21
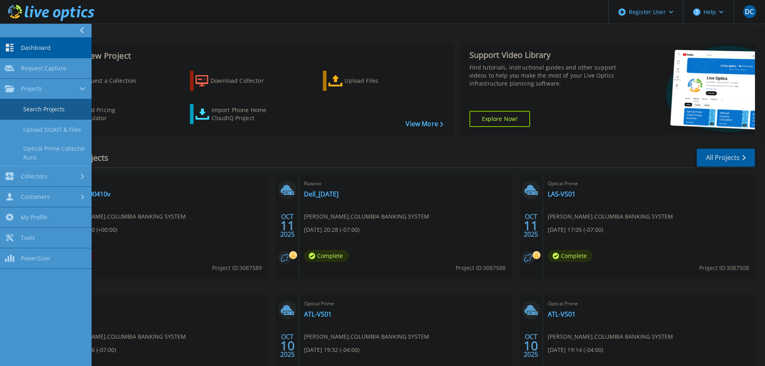
click at [37, 109] on link "Search Projects" at bounding box center [46, 109] width 92 height 20
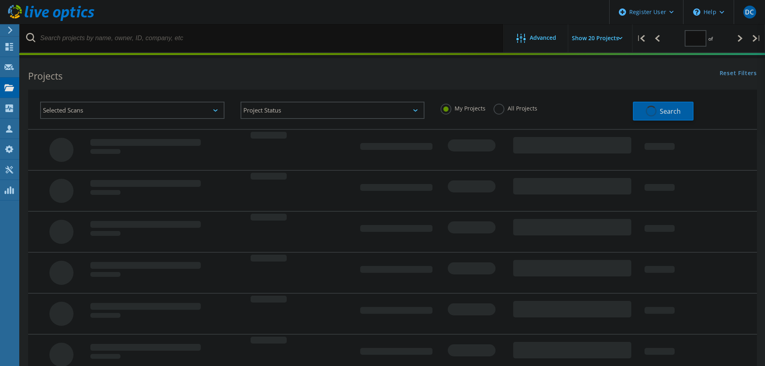
type input "1"
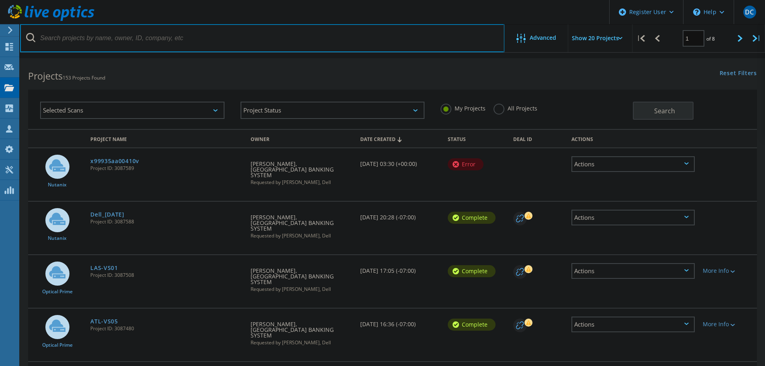
click at [194, 39] on input "text" at bounding box center [262, 38] width 484 height 28
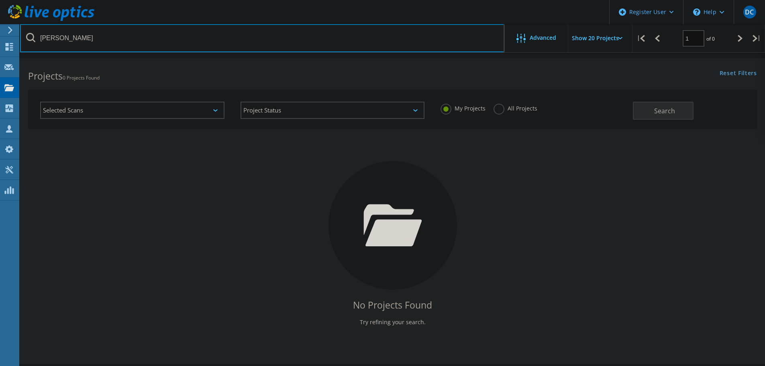
click at [94, 41] on input "[PERSON_NAME]" at bounding box center [262, 38] width 484 height 28
drag, startPoint x: 66, startPoint y: 39, endPoint x: 8, endPoint y: 36, distance: 57.9
drag, startPoint x: 8, startPoint y: 36, endPoint x: 146, endPoint y: 41, distance: 137.8
click at [147, 41] on input "[PERSON_NAME]" at bounding box center [262, 38] width 484 height 28
drag, startPoint x: 80, startPoint y: 35, endPoint x: 26, endPoint y: 33, distance: 54.3
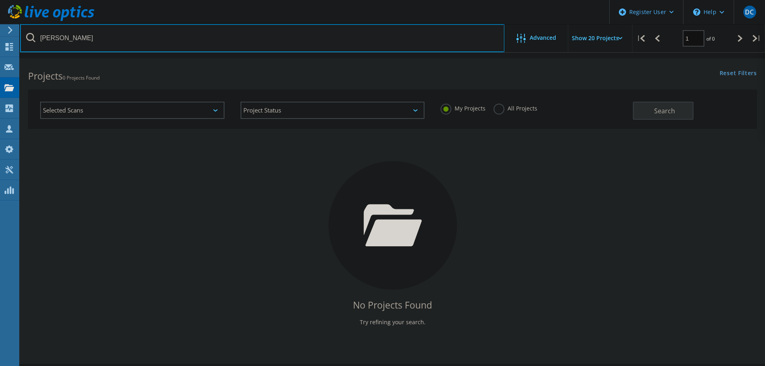
click at [26, 33] on input "[PERSON_NAME]" at bounding box center [262, 38] width 484 height 28
type input "@ppbi"
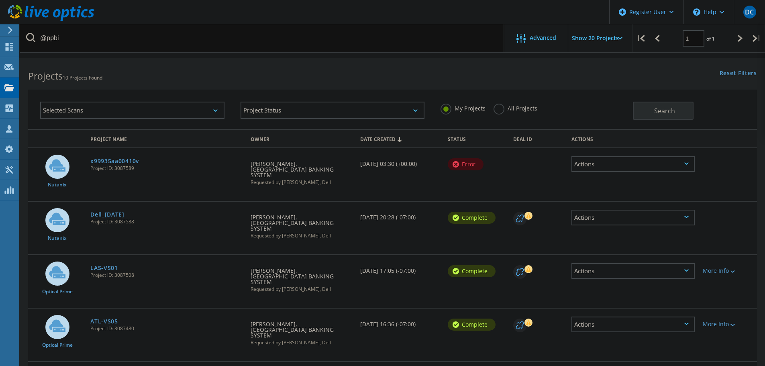
click at [689, 164] on div "Actions" at bounding box center [632, 164] width 123 height 16
click at [735, 161] on div at bounding box center [728, 158] width 58 height 21
click at [691, 213] on div "Actions" at bounding box center [632, 218] width 123 height 16
click at [727, 213] on div at bounding box center [728, 212] width 58 height 21
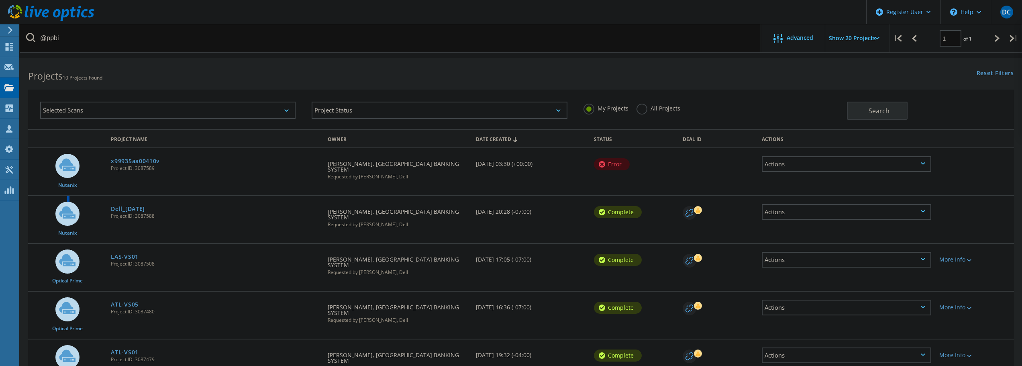
drag, startPoint x: 53, startPoint y: 226, endPoint x: 91, endPoint y: 226, distance: 37.4
click at [91, 226] on div "Nutanix" at bounding box center [67, 216] width 79 height 40
click at [181, 216] on div "Dell_[DATE] Project ID: 3087588" at bounding box center [215, 211] width 217 height 31
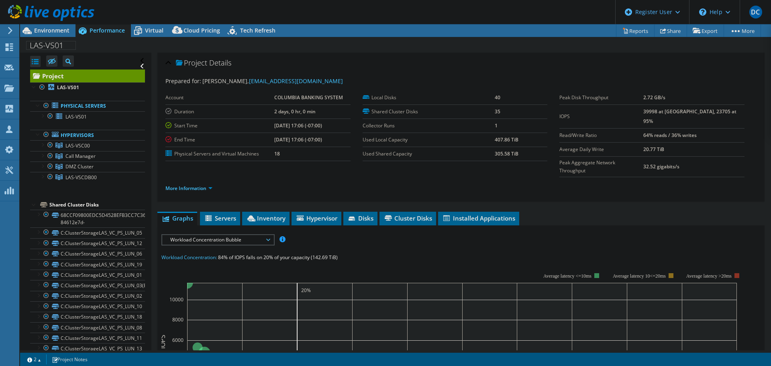
select select "USD"
click at [479, 58] on div "Project Details" at bounding box center [460, 63] width 591 height 17
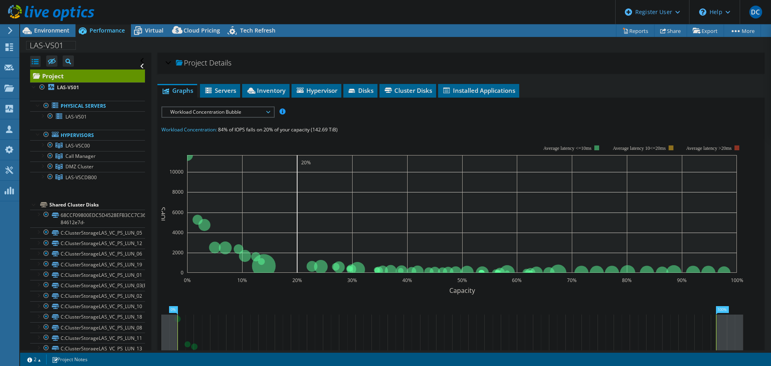
click at [479, 58] on div "Project Details" at bounding box center [460, 63] width 591 height 17
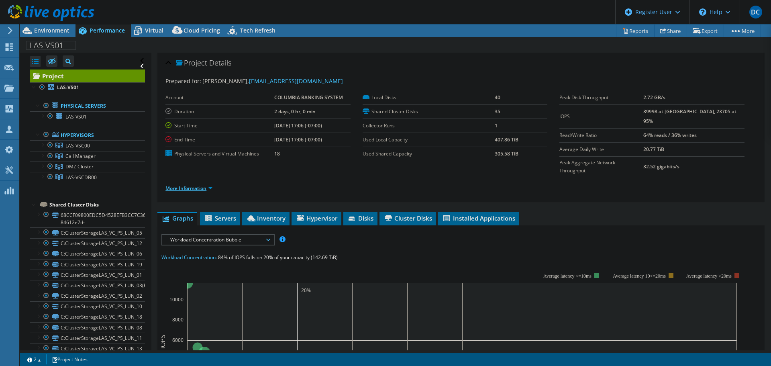
click at [210, 185] on link "More Information" at bounding box center [188, 188] width 47 height 7
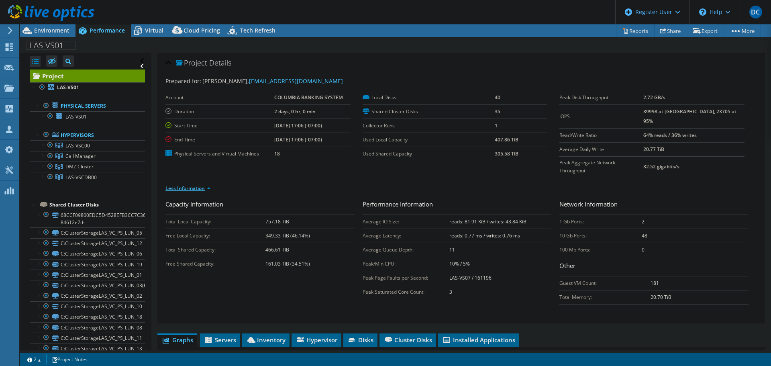
click at [210, 185] on link "Less Information" at bounding box center [187, 188] width 45 height 7
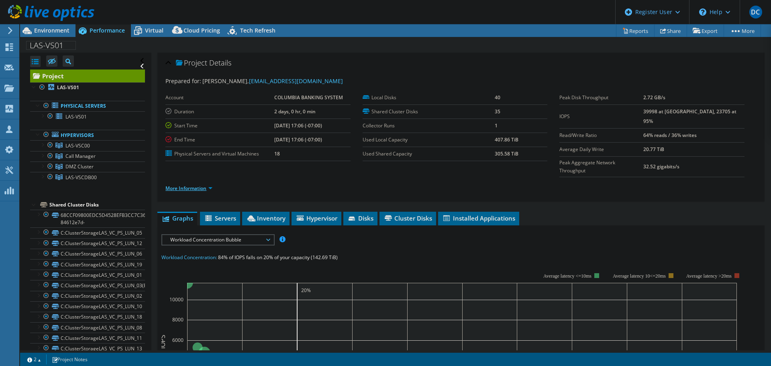
click at [204, 185] on link "More Information" at bounding box center [188, 188] width 47 height 7
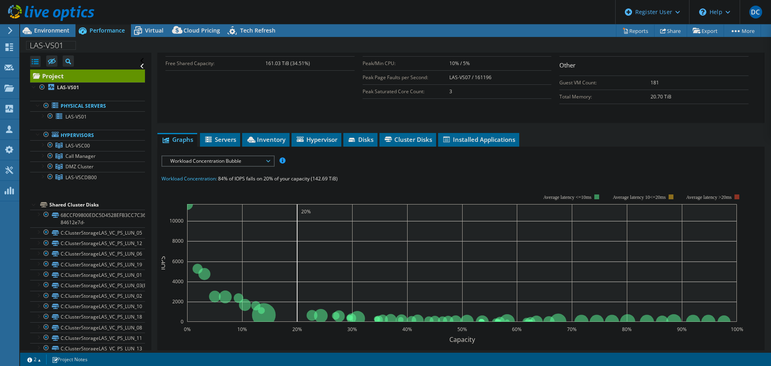
scroll to position [201, 0]
click at [272, 135] on span "Inventory" at bounding box center [265, 139] width 39 height 8
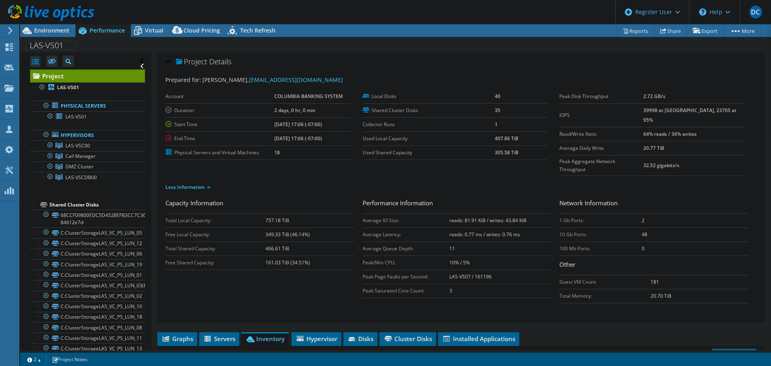
scroll to position [0, 0]
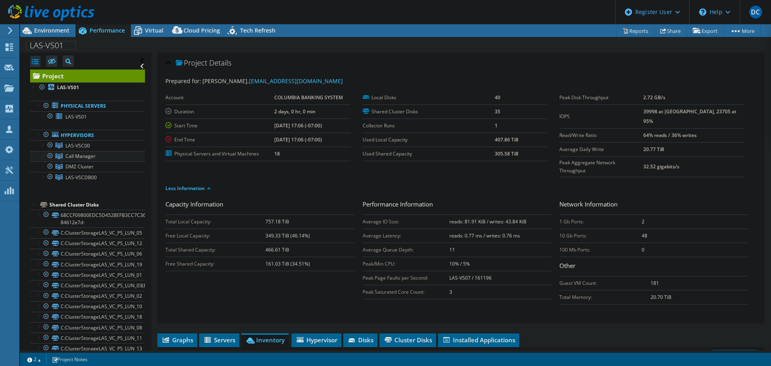
click at [44, 157] on div at bounding box center [42, 155] width 8 height 8
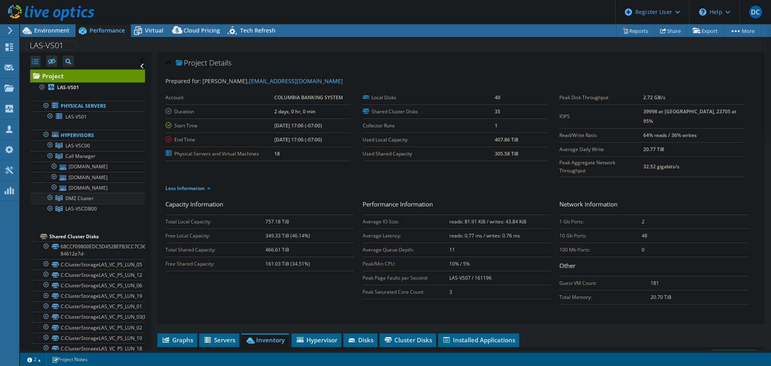
click at [43, 201] on div at bounding box center [42, 197] width 8 height 8
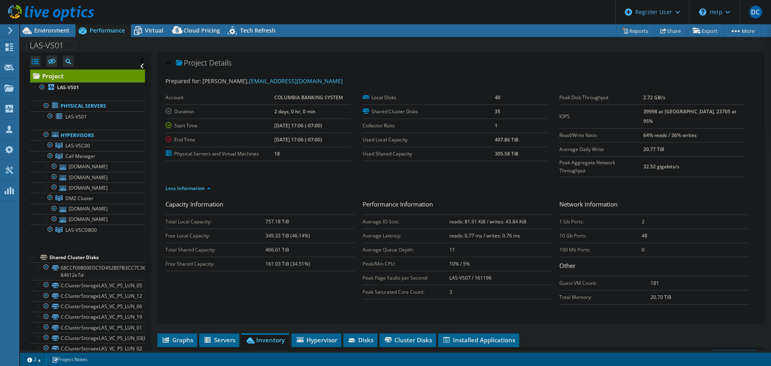
click at [33, 261] on div at bounding box center [34, 257] width 8 height 8
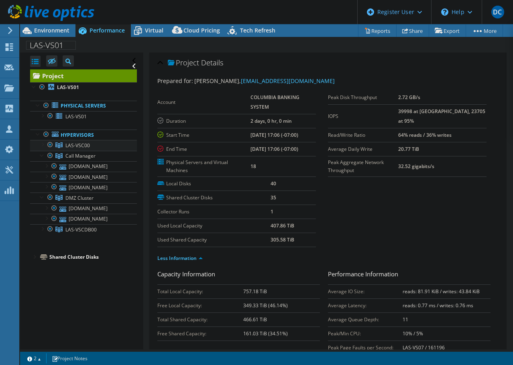
click at [41, 143] on div at bounding box center [42, 144] width 8 height 8
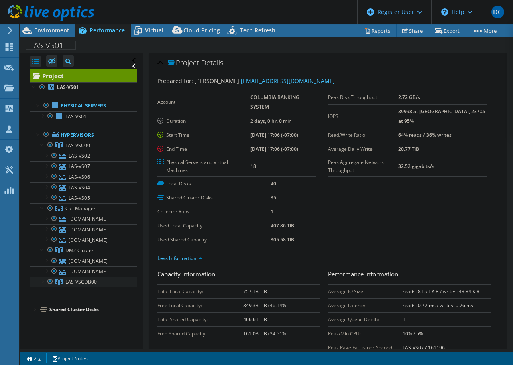
click at [39, 285] on div at bounding box center [42, 281] width 8 height 8
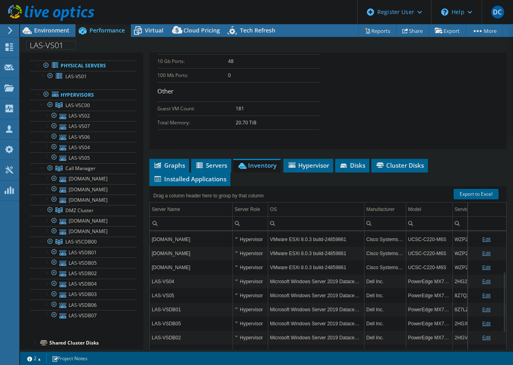
scroll to position [131, 0]
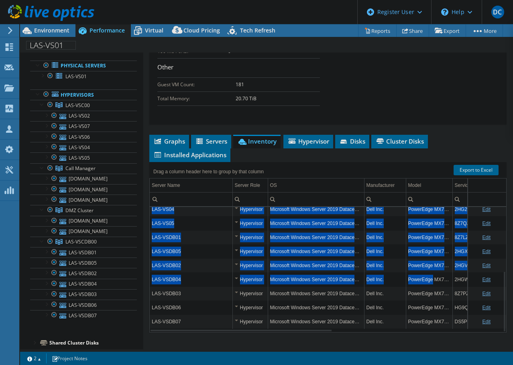
drag, startPoint x: 431, startPoint y: 282, endPoint x: 425, endPoint y: 206, distance: 76.5
click at [425, 206] on div "Drag a column header here to group by that column Server Name Server Role OS Ma…" at bounding box center [327, 247] width 357 height 171
click at [255, 255] on div "Hypervisor" at bounding box center [250, 252] width 31 height 10
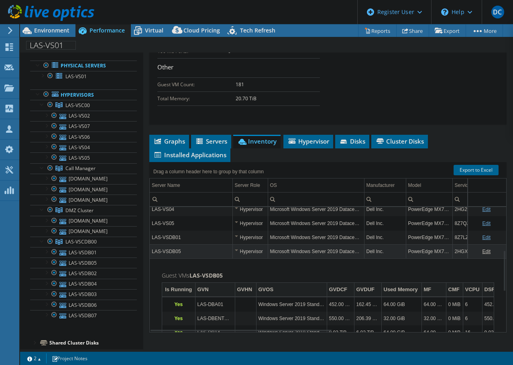
click at [247, 253] on div "Hypervisor" at bounding box center [250, 252] width 31 height 10
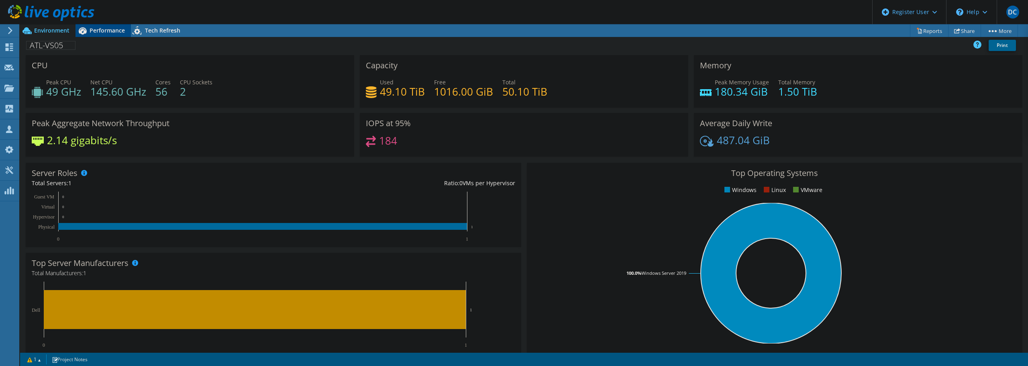
click at [108, 27] on span "Performance" at bounding box center [107, 31] width 35 height 8
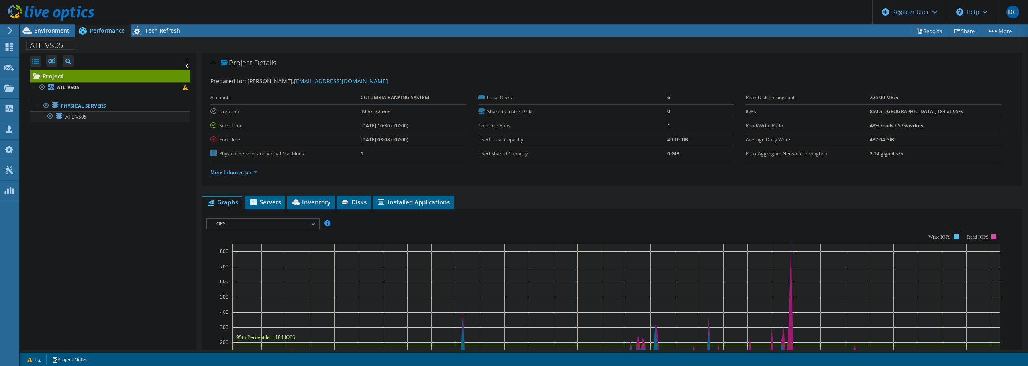
click at [41, 116] on div at bounding box center [42, 115] width 8 height 8
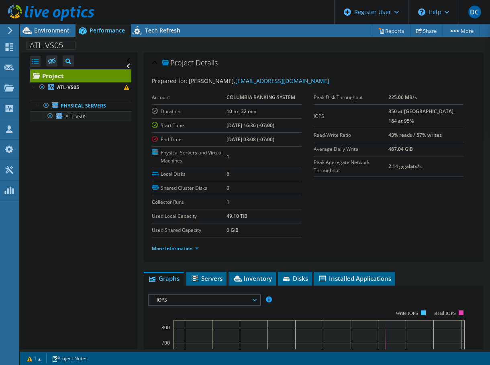
click at [42, 116] on div at bounding box center [42, 115] width 8 height 8
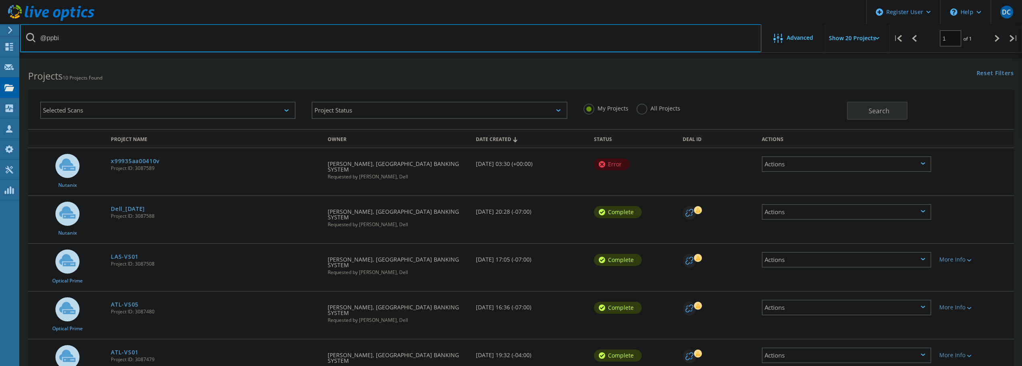
click at [104, 41] on input "@ppbi" at bounding box center [390, 38] width 741 height 28
type input "@[DOMAIN_NAME]"
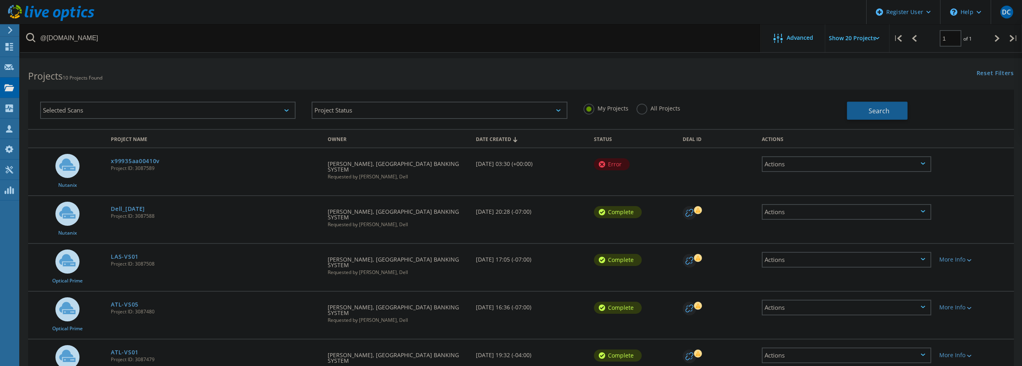
click at [765, 113] on span "Search" at bounding box center [879, 110] width 21 height 9
click at [643, 108] on label "All Projects" at bounding box center [659, 108] width 44 height 8
click at [0, 0] on input "All Projects" at bounding box center [0, 0] width 0 height 0
click at [765, 114] on span "Search" at bounding box center [879, 110] width 21 height 9
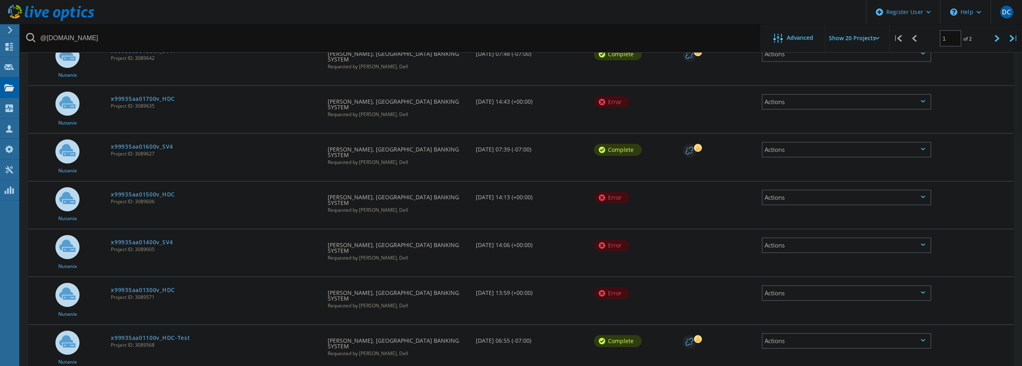
scroll to position [602, 0]
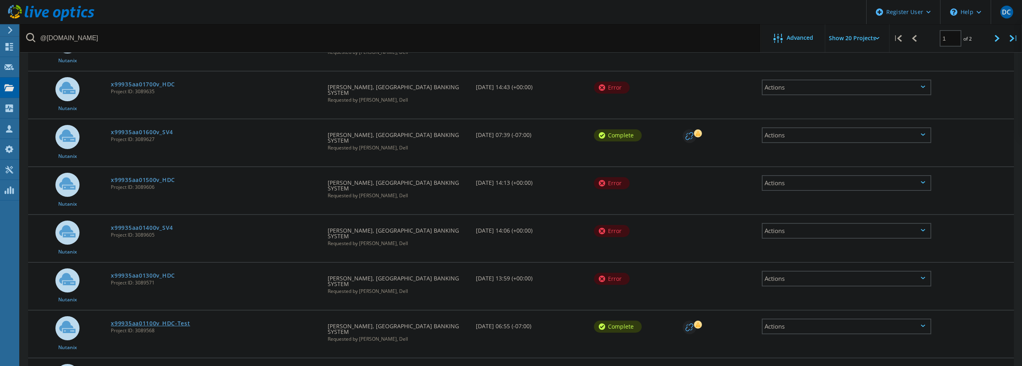
click at [145, 320] on link "x99935aa01100v_HDC-Test" at bounding box center [150, 323] width 79 height 6
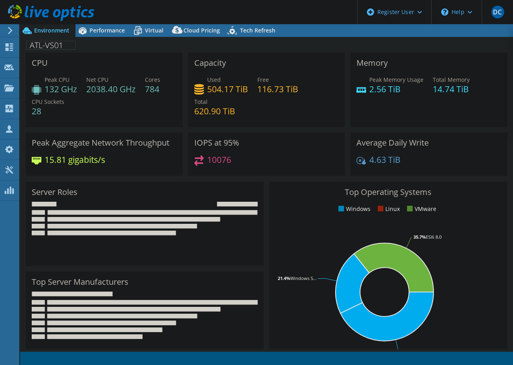
select select "USD"
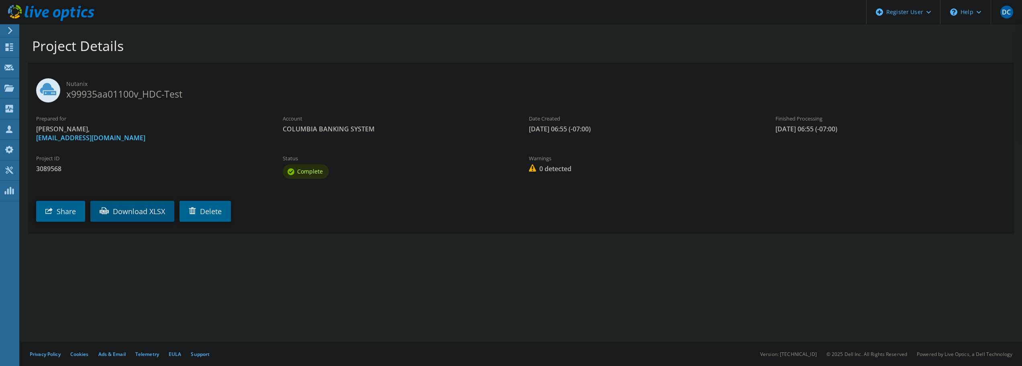
click at [150, 209] on link "Download XLSX" at bounding box center [132, 211] width 84 height 21
click at [285, 256] on section "Project Details Nutanix x99935aa01100v_HDC-Test Prepared for Amir Nazem, anazem…" at bounding box center [521, 153] width 1002 height 258
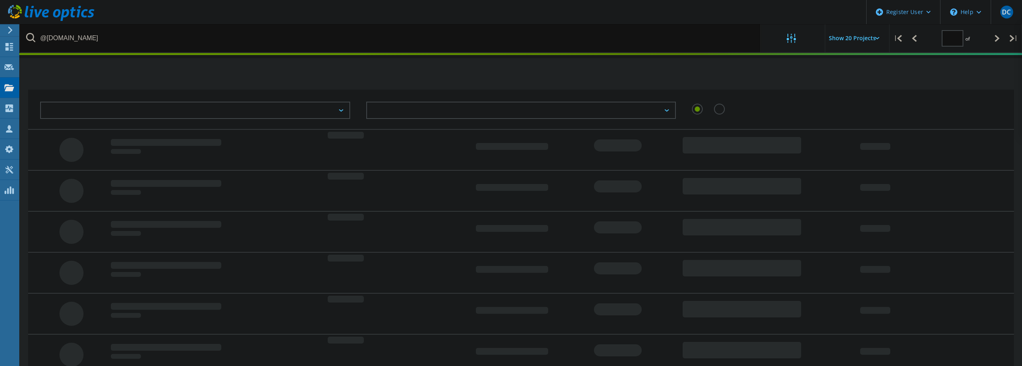
scroll to position [205, 0]
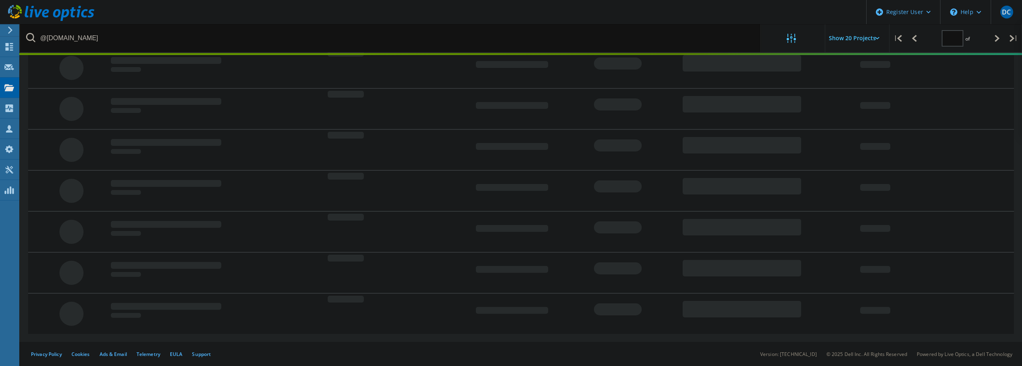
type input "1"
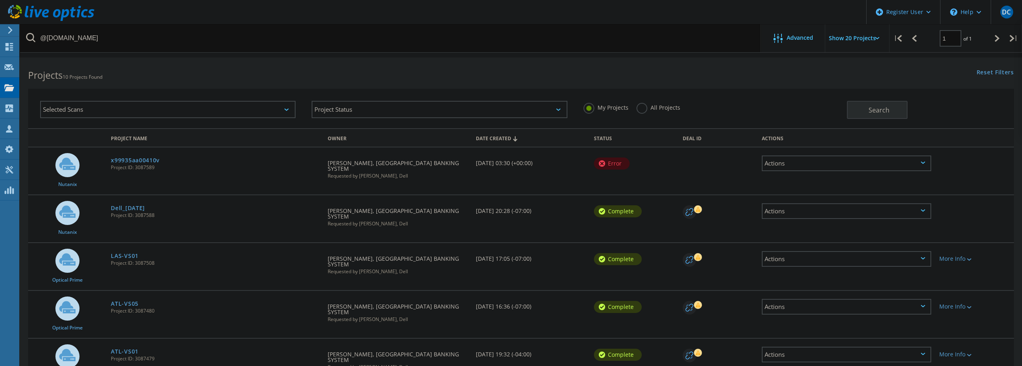
scroll to position [0, 0]
click at [662, 108] on label "All Projects" at bounding box center [659, 108] width 44 height 8
click at [0, 0] on input "All Projects" at bounding box center [0, 0] width 0 height 0
click at [868, 108] on button "Search" at bounding box center [877, 111] width 61 height 18
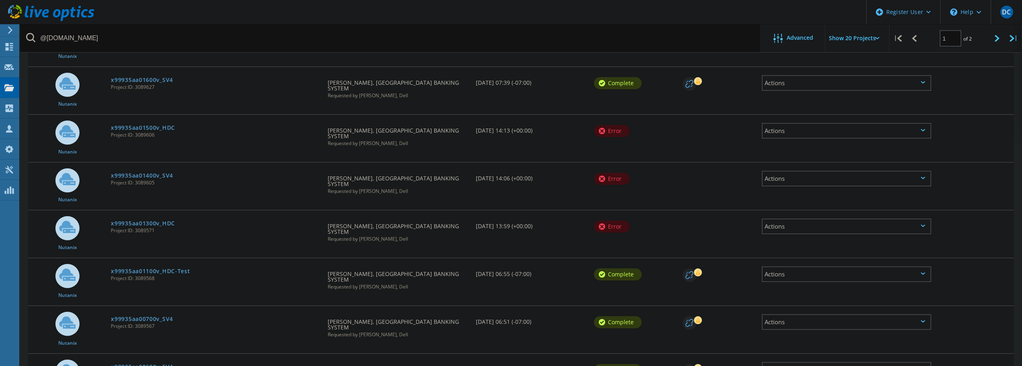
scroll to position [657, 0]
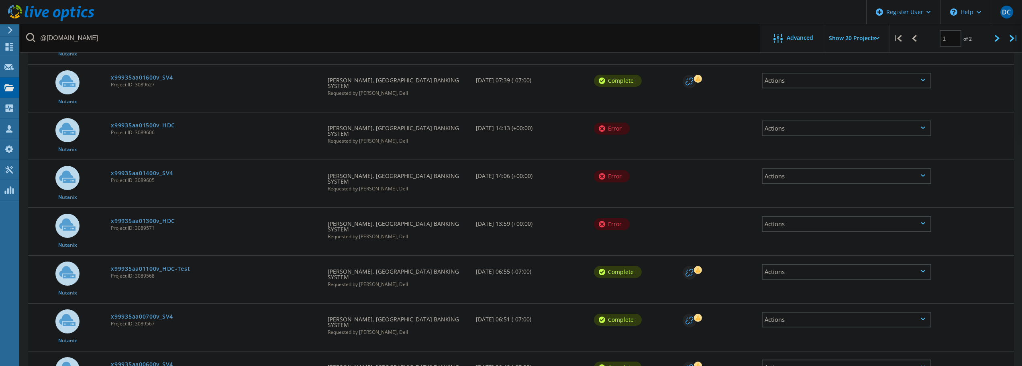
click at [867, 36] on input "Show 20 Projects" at bounding box center [865, 38] width 80 height 28
click at [850, 99] on div "Show 40 Projects" at bounding box center [866, 98] width 80 height 13
type input "Show 40 Projects"
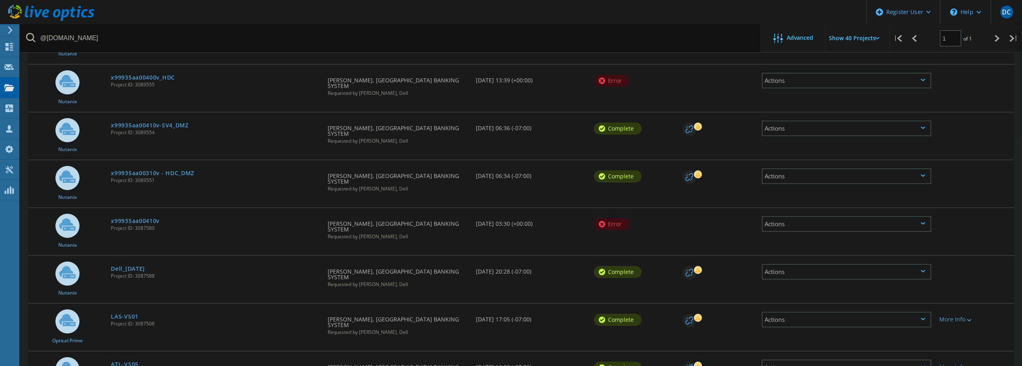
scroll to position [1051, 0]
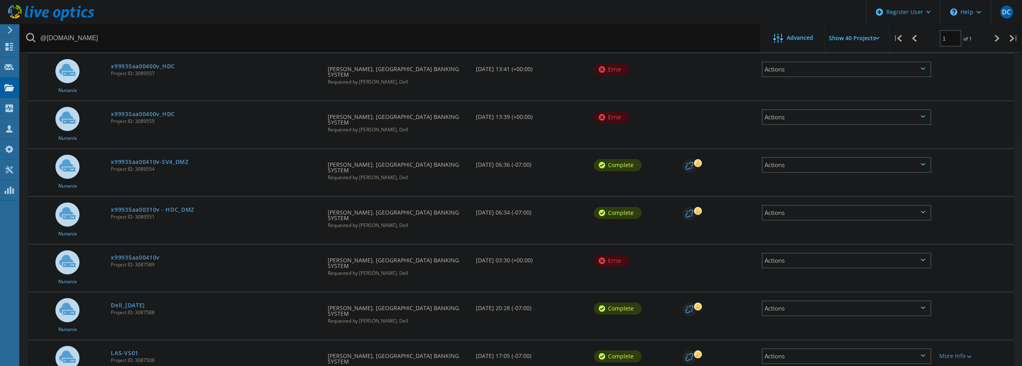
drag, startPoint x: 157, startPoint y: 165, endPoint x: 103, endPoint y: 165, distance: 54.2
click at [103, 292] on div "Nutanix Dell_10-10-25 Project ID: 3087588 Requested By Amir Nazem, COLUMBIA BAN…" at bounding box center [521, 315] width 986 height 47
click at [199, 292] on div "Dell_10-10-25 Project ID: 3087588" at bounding box center [215, 307] width 217 height 31
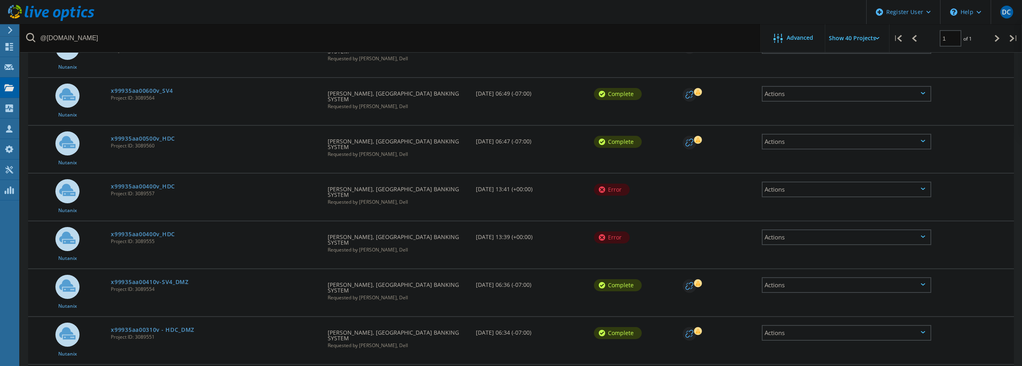
scroll to position [930, 0]
drag, startPoint x: 199, startPoint y: 200, endPoint x: 110, endPoint y: 199, distance: 88.8
click at [110, 317] on div "x99935aa00310v - HDC_DMZ Project ID: 3089551" at bounding box center [215, 332] width 217 height 31
copy link "x99935aa00310v - HDC_DMZ"
drag, startPoint x: 192, startPoint y: 158, endPoint x: 112, endPoint y: 161, distance: 80.4
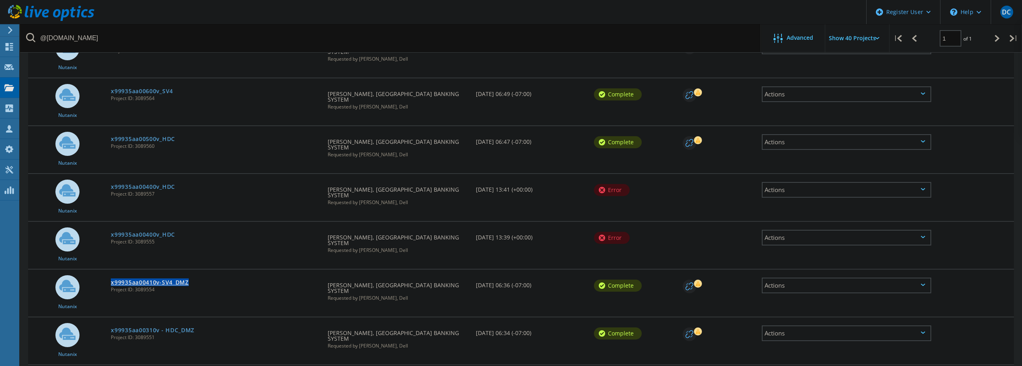
click at [112, 269] on div "x99935aa00410v-SV4_DMZ Project ID: 3089554" at bounding box center [215, 284] width 217 height 31
copy link "x99935aa00410v-SV4_DMZ"
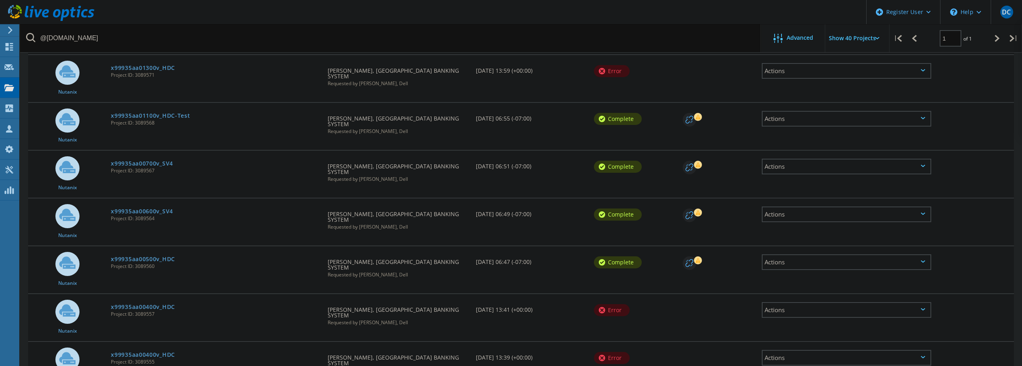
scroll to position [810, 0]
drag, startPoint x: 192, startPoint y: 155, endPoint x: 183, endPoint y: 153, distance: 8.9
click at [192, 247] on div "x99935aa00500v_HDC Project ID: 3089560" at bounding box center [215, 262] width 217 height 31
drag, startPoint x: 177, startPoint y: 151, endPoint x: 108, endPoint y: 151, distance: 69.1
click at [108, 247] on div "x99935aa00500v_HDC Project ID: 3089560" at bounding box center [215, 262] width 217 height 31
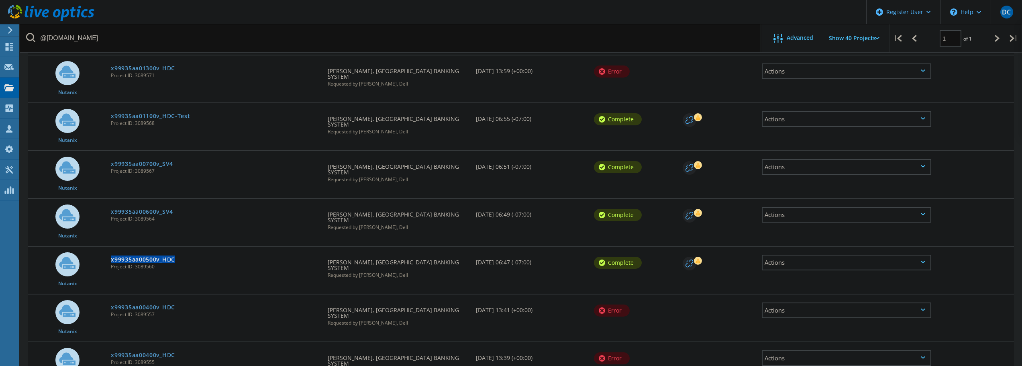
copy link "x99935aa00500v_HDC"
drag, startPoint x: 204, startPoint y: 124, endPoint x: 197, endPoint y: 119, distance: 8.3
click at [204, 199] on div "x99935aa00600v_SV4 Project ID: 3089564" at bounding box center [215, 214] width 217 height 31
drag, startPoint x: 176, startPoint y: 108, endPoint x: 107, endPoint y: 110, distance: 68.3
click at [110, 199] on div "x99935aa00600v_SV4 Project ID: 3089564" at bounding box center [215, 214] width 217 height 31
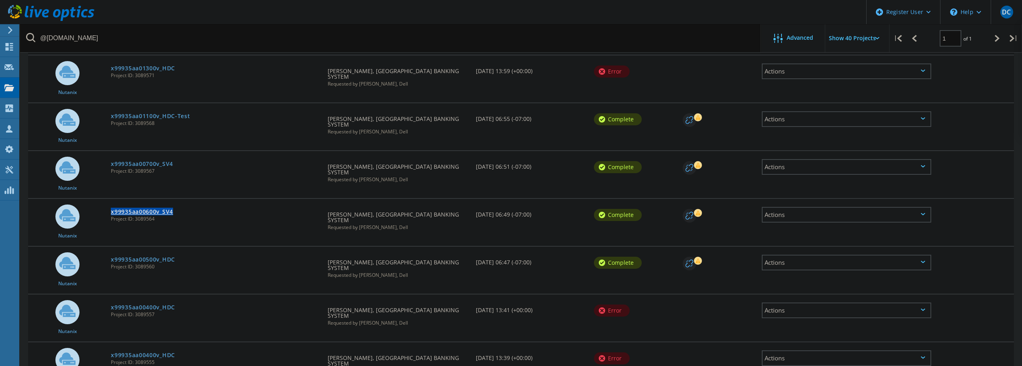
copy link "x99935aa00600v_SV4"
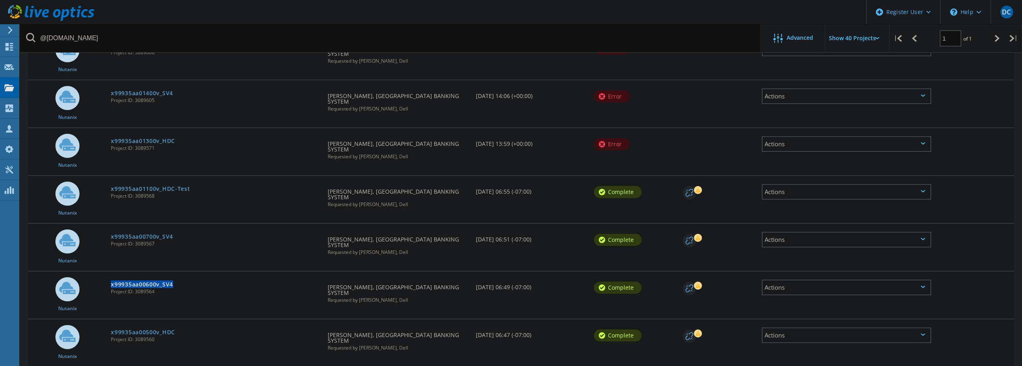
scroll to position [649, 0]
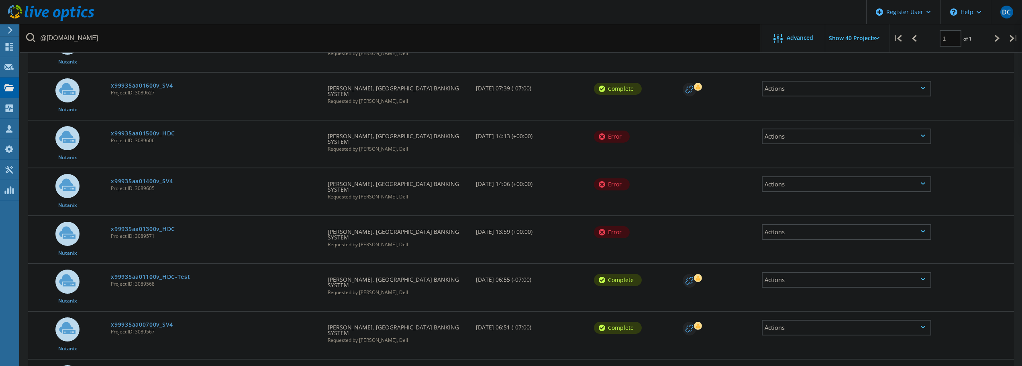
click at [184, 312] on div "x99935aa00700v_SV4 Project ID: 3089567" at bounding box center [215, 327] width 217 height 31
drag, startPoint x: 197, startPoint y: 230, endPoint x: 107, endPoint y: 229, distance: 90.0
click at [107, 312] on div "Nutanix x99935aa00700v_SV4 Project ID: 3089567 Requested By Amir Nazem, COLUMBI…" at bounding box center [521, 335] width 986 height 47
drag, startPoint x: 107, startPoint y: 229, endPoint x: 161, endPoint y: 233, distance: 54.3
click at [108, 312] on div "Nutanix x99935aa00700v_SV4 Project ID: 3089567 Requested By Amir Nazem, COLUMBI…" at bounding box center [521, 335] width 986 height 47
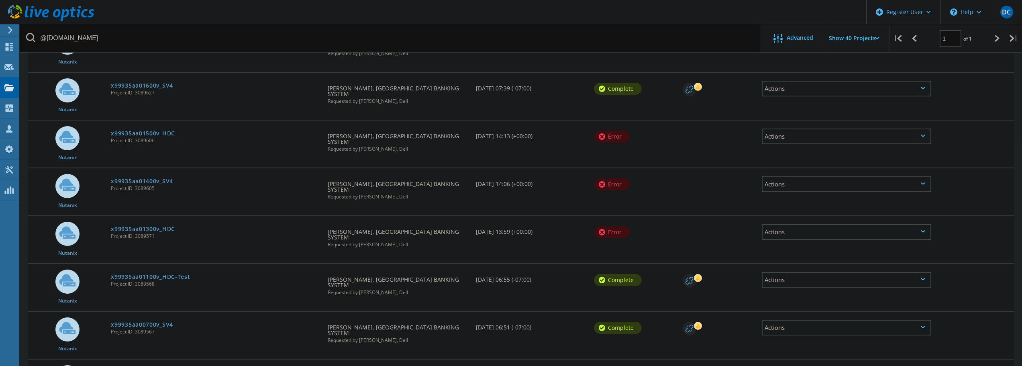
click at [206, 312] on div "x99935aa00700v_SV4 Project ID: 3089567" at bounding box center [215, 327] width 217 height 31
drag, startPoint x: 173, startPoint y: 230, endPoint x: 111, endPoint y: 229, distance: 62.7
click at [111, 312] on div "x99935aa00700v_SV4 Project ID: 3089567" at bounding box center [215, 327] width 217 height 31
copy link "x99935aa00700v_SV4"
click at [199, 263] on div "Nutanix x99935aa01100v_HDC-Test Project ID: 3089568 Requested By Amir Nazem, CO…" at bounding box center [521, 287] width 986 height 48
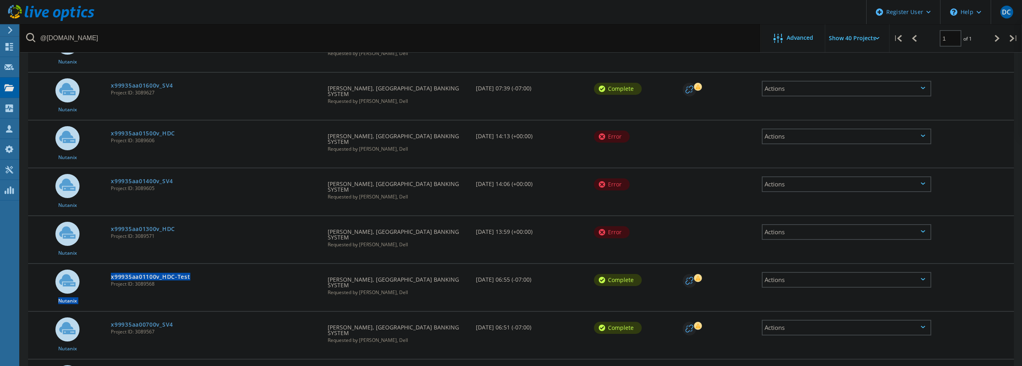
drag, startPoint x: 196, startPoint y: 188, endPoint x: 107, endPoint y: 188, distance: 89.6
click at [107, 264] on div "Nutanix x99935aa01100v_HDC-Test Project ID: 3089568 Requested By Amir Nazem, CO…" at bounding box center [521, 287] width 986 height 47
drag, startPoint x: 163, startPoint y: 204, endPoint x: 171, endPoint y: 202, distance: 8.7
click at [163, 264] on div "x99935aa01100v_HDC-Test Project ID: 3089568" at bounding box center [215, 279] width 217 height 31
drag, startPoint x: 192, startPoint y: 184, endPoint x: 112, endPoint y: 186, distance: 80.3
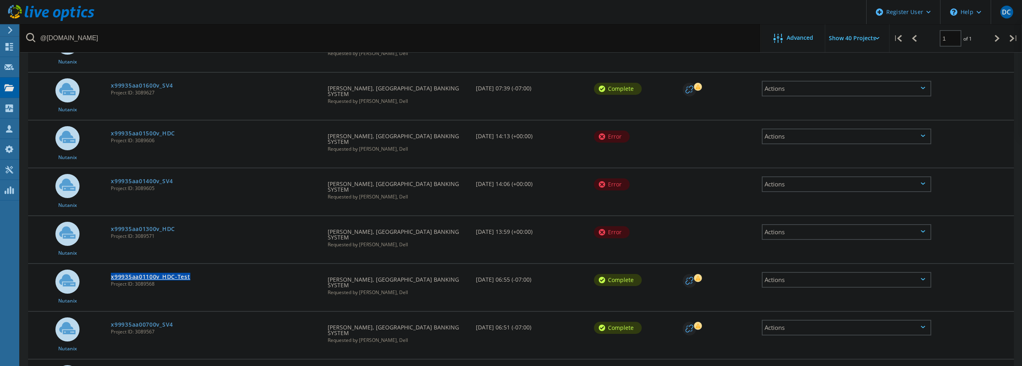
click at [112, 264] on div "x99935aa01100v_HDC-Test Project ID: 3089568" at bounding box center [215, 279] width 217 height 31
copy link "x99935aa01100v_HDC-Test"
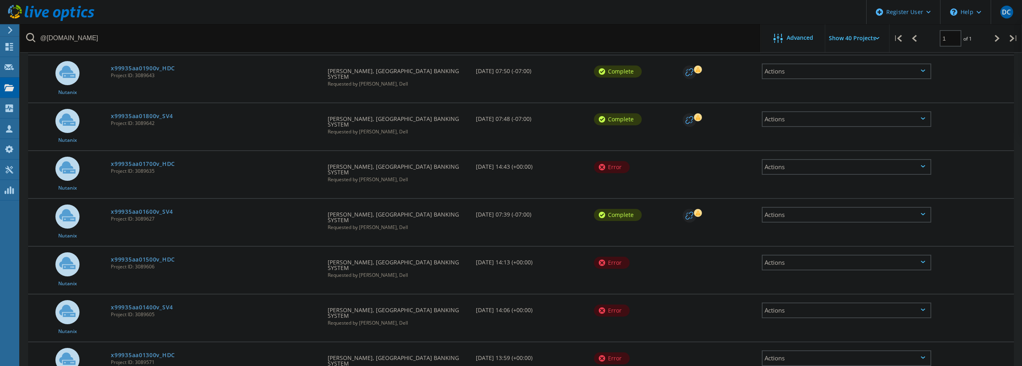
scroll to position [488, 0]
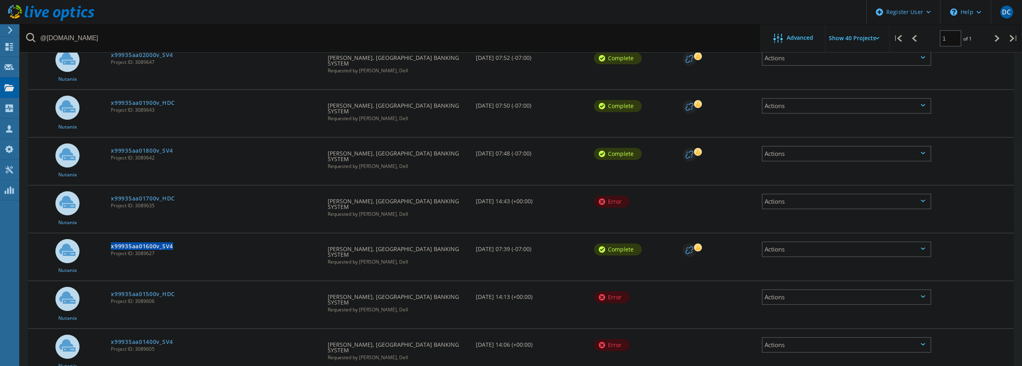
drag, startPoint x: 178, startPoint y: 176, endPoint x: 110, endPoint y: 179, distance: 68.3
click at [110, 233] on div "x99935aa01600v_SV4 Project ID: 3089627" at bounding box center [215, 248] width 217 height 31
copy link "x99935aa01600v_SV4"
click at [195, 138] on div "x99935aa01800v_SV4 Project ID: 3089642" at bounding box center [215, 153] width 217 height 31
drag, startPoint x: 180, startPoint y: 93, endPoint x: 108, endPoint y: 94, distance: 71.1
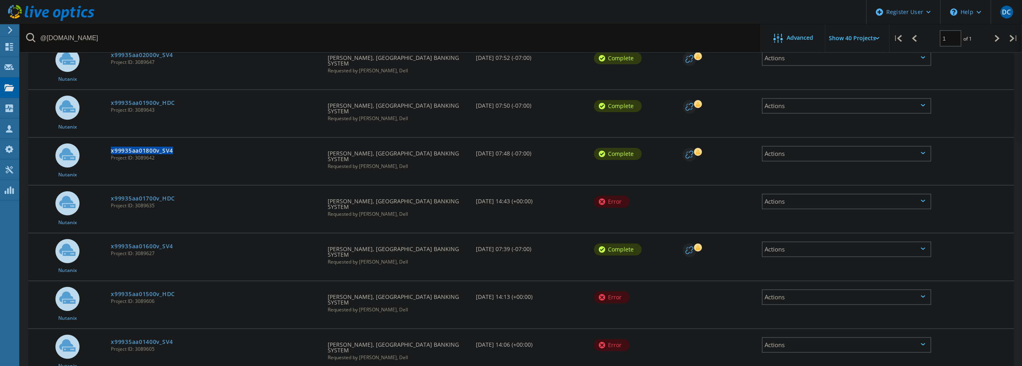
click at [108, 138] on div "x99935aa01800v_SV4 Project ID: 3089642" at bounding box center [215, 153] width 217 height 31
copy link "x99935aa01800v_SV4"
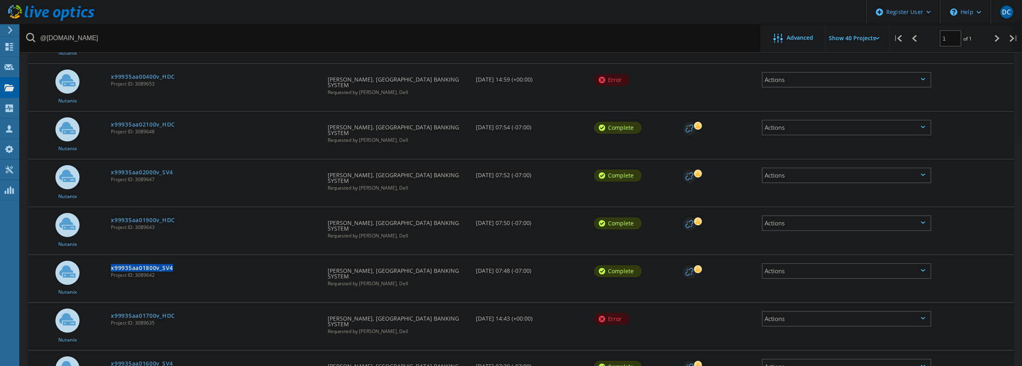
scroll to position [368, 0]
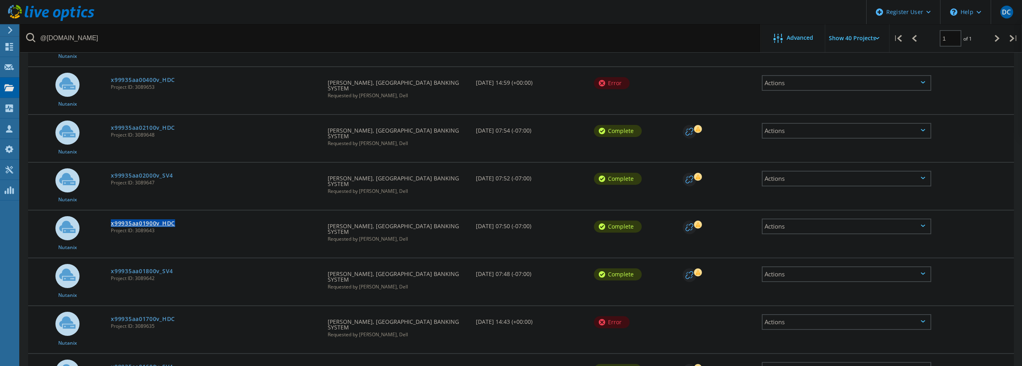
drag, startPoint x: 180, startPoint y: 171, endPoint x: 112, endPoint y: 170, distance: 67.9
click at [112, 210] on div "x99935aa01900v_HDC Project ID: 3089643" at bounding box center [215, 225] width 217 height 31
copy link "x99935aa01900v_HDC"
drag, startPoint x: 176, startPoint y: 128, endPoint x: 110, endPoint y: 129, distance: 66.7
click at [110, 163] on div "x99935aa02000v_SV4 Project ID: 3089647" at bounding box center [215, 178] width 217 height 31
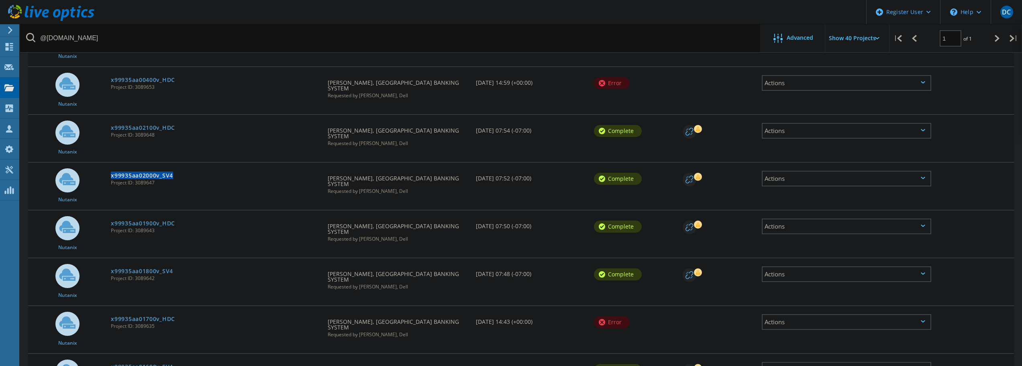
copy link "x99935aa02000v_SV4"
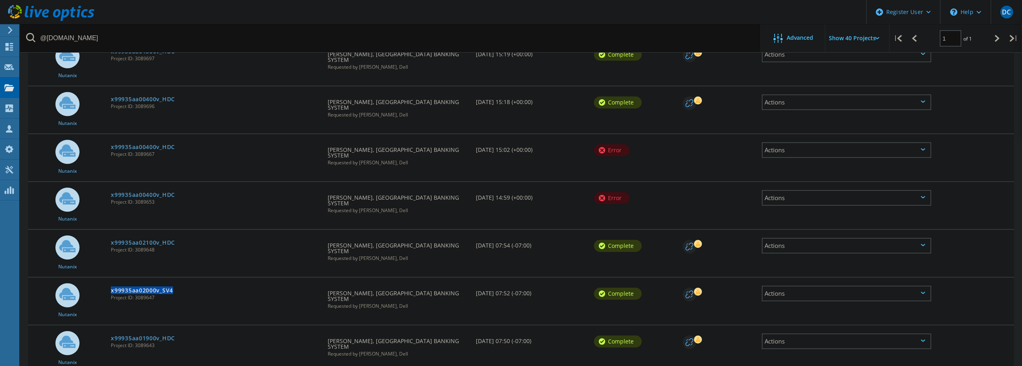
scroll to position [247, 0]
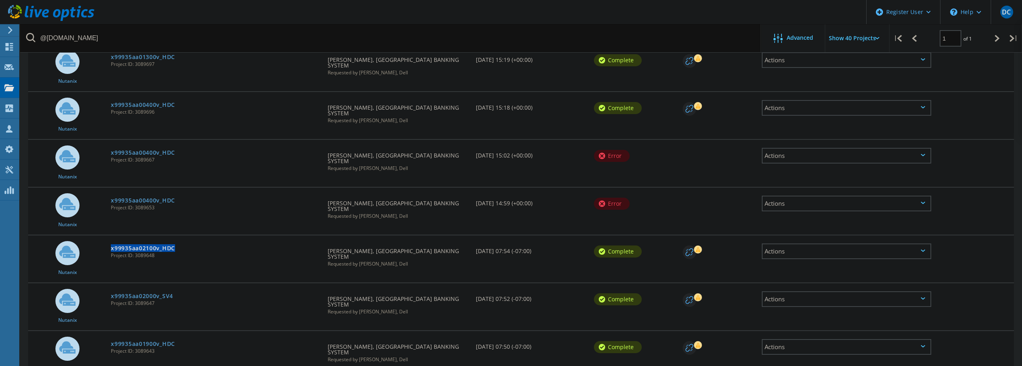
drag, startPoint x: 182, startPoint y: 205, endPoint x: 108, endPoint y: 209, distance: 73.6
click at [108, 235] on div "x99935aa02100v_HDC Project ID: 3089648" at bounding box center [215, 250] width 217 height 31
drag, startPoint x: 182, startPoint y: 82, endPoint x: 111, endPoint y: 80, distance: 70.7
click at [111, 92] on div "x99935aa00400v_HDC Project ID: 3089696" at bounding box center [215, 107] width 217 height 31
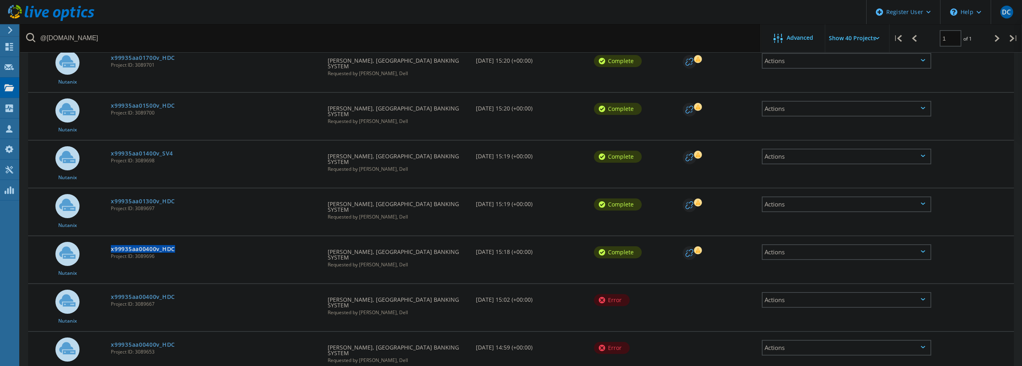
scroll to position [87, 0]
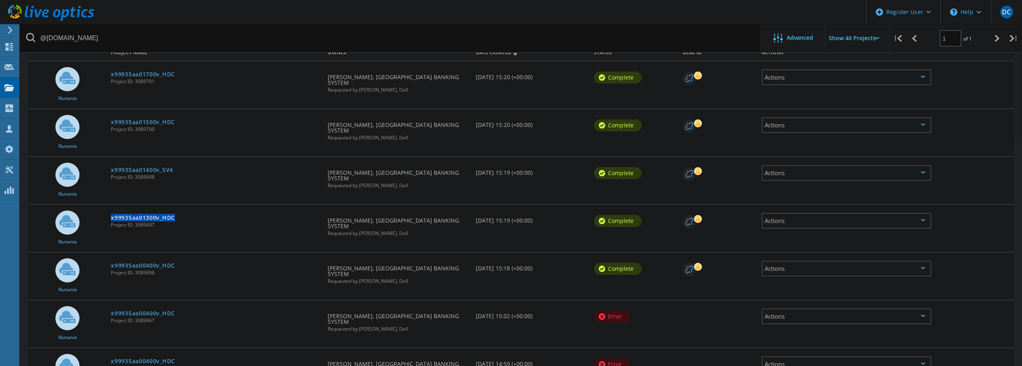
drag, startPoint x: 177, startPoint y: 199, endPoint x: 110, endPoint y: 199, distance: 66.7
click at [110, 205] on div "x99935aa01300v_HDC Project ID: 3089697" at bounding box center [215, 220] width 217 height 31
drag, startPoint x: 179, startPoint y: 156, endPoint x: 112, endPoint y: 158, distance: 67.1
click at [112, 158] on div "x99935aa01400v_SV4 Project ID: 3089698" at bounding box center [215, 172] width 217 height 31
drag, startPoint x: 179, startPoint y: 117, endPoint x: 109, endPoint y: 117, distance: 69.9
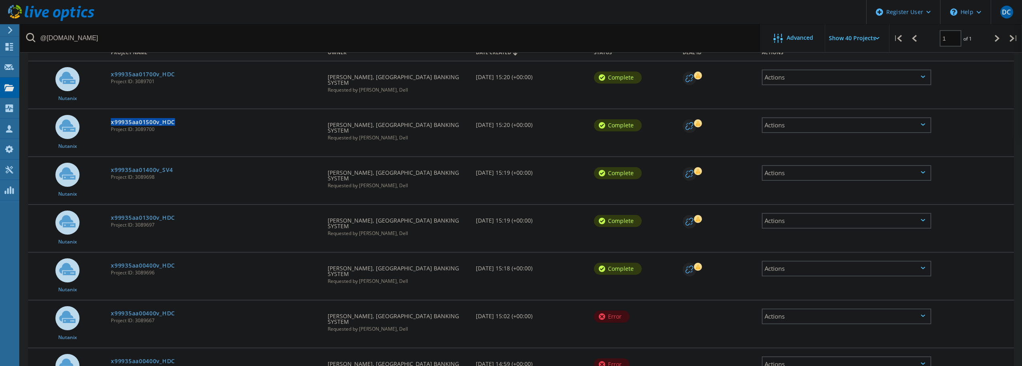
click at [109, 117] on div "x99935aa01500v_HDC Project ID: 3089700" at bounding box center [215, 124] width 217 height 31
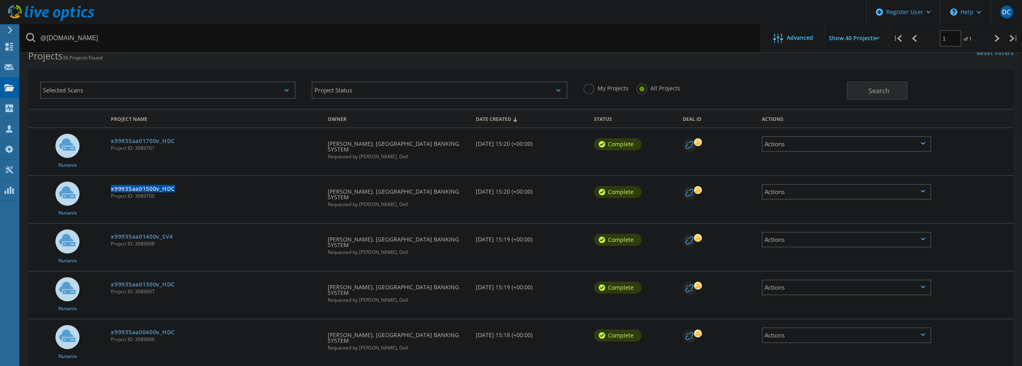
scroll to position [0, 0]
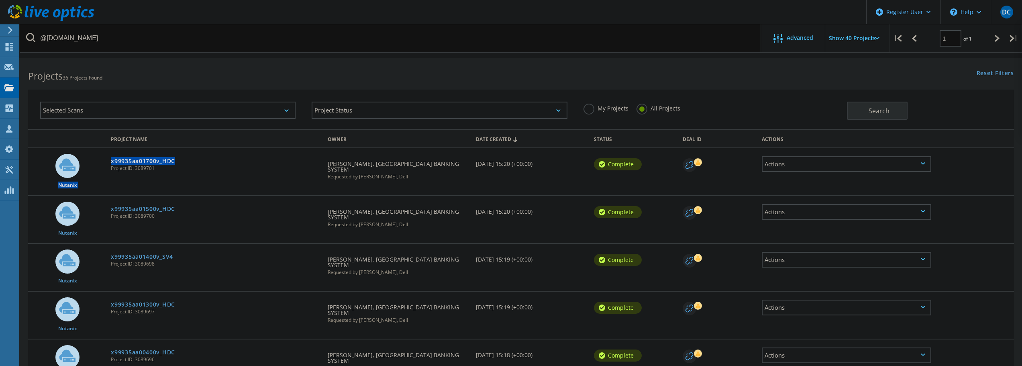
drag, startPoint x: 182, startPoint y: 159, endPoint x: 104, endPoint y: 159, distance: 77.9
click at [104, 159] on div "Nutanix x99935aa01700v_HDC Project ID: 3089701 Requested By Amir Nazem, COLUMBI…" at bounding box center [521, 171] width 986 height 47
click at [176, 161] on div "x99935aa01700v_HDC Project ID: 3089701" at bounding box center [215, 163] width 217 height 31
drag, startPoint x: 180, startPoint y: 161, endPoint x: 111, endPoint y: 158, distance: 68.7
click at [111, 158] on div "x99935aa01700v_HDC Project ID: 3089701" at bounding box center [215, 163] width 217 height 31
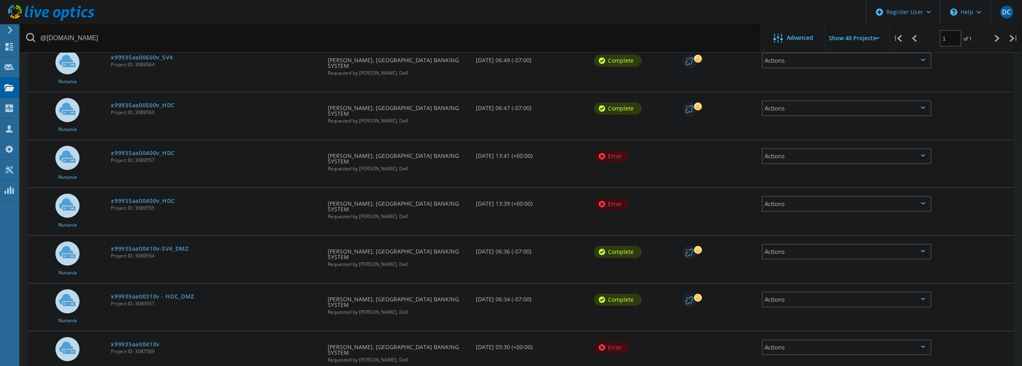
scroll to position [1004, 0]
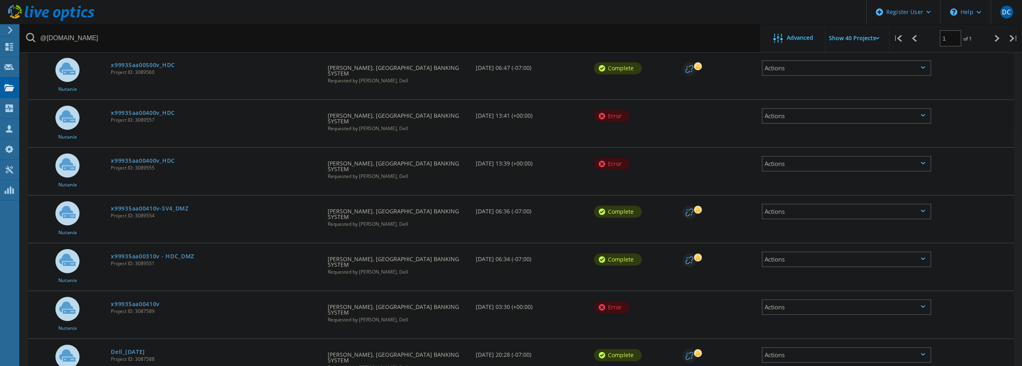
drag, startPoint x: 153, startPoint y: 210, endPoint x: 139, endPoint y: 215, distance: 14.2
click at [112, 339] on div "Dell_10-10-25 Project ID: 3087588" at bounding box center [215, 354] width 217 height 31
click at [178, 339] on div "Dell_10-10-25 Project ID: 3087588" at bounding box center [215, 354] width 217 height 31
drag, startPoint x: 164, startPoint y: 167, endPoint x: 112, endPoint y: 169, distance: 51.8
click at [112, 291] on div "x99935aa00410v Project ID: 3087589" at bounding box center [215, 306] width 217 height 31
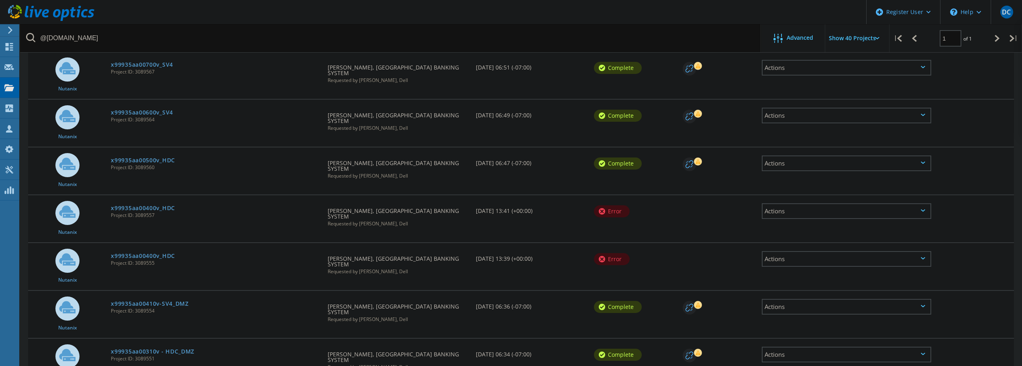
scroll to position [884, 0]
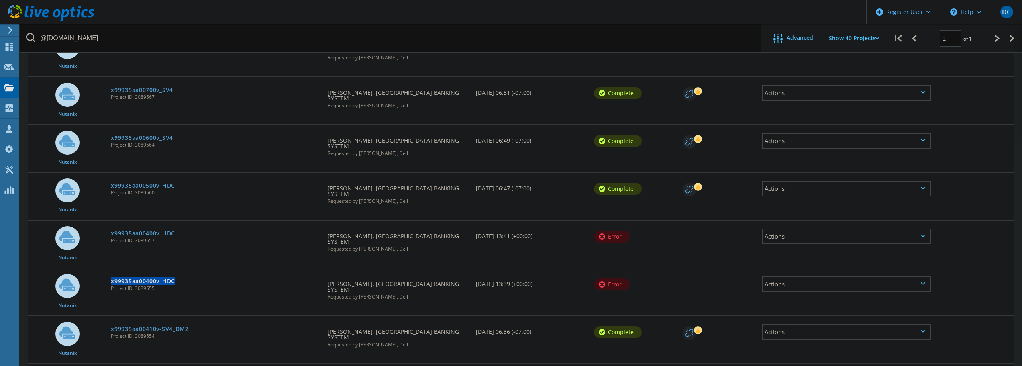
drag, startPoint x: 181, startPoint y: 161, endPoint x: 110, endPoint y: 167, distance: 71.3
click at [110, 268] on div "x99935aa00400v_HDC Project ID: 3089555" at bounding box center [215, 283] width 217 height 31
drag, startPoint x: 180, startPoint y: 121, endPoint x: 112, endPoint y: 122, distance: 68.7
click at [112, 220] on div "x99935aa00400v_HDC Project ID: 3089557" at bounding box center [215, 235] width 217 height 31
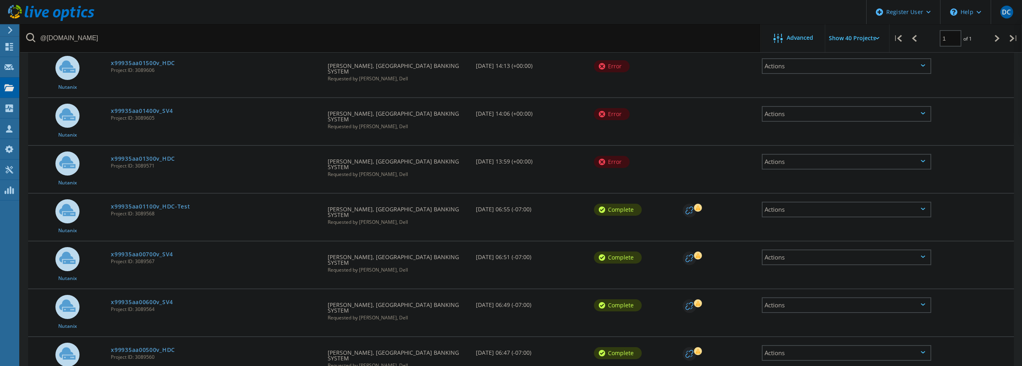
scroll to position [683, 0]
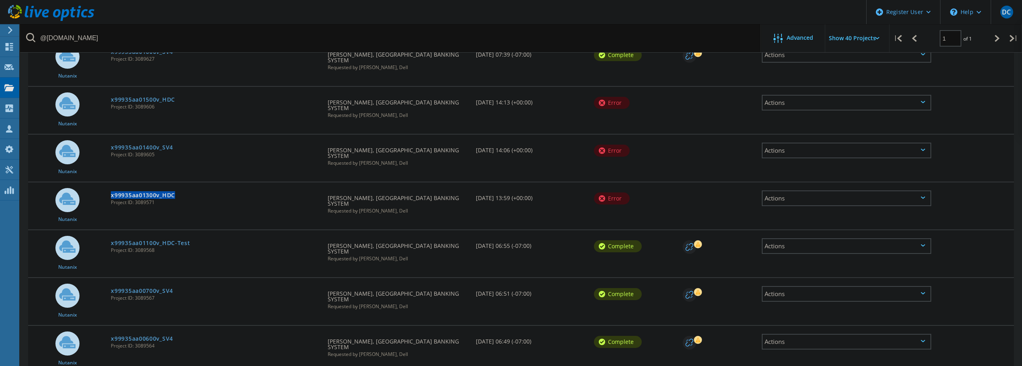
drag, startPoint x: 178, startPoint y: 110, endPoint x: 109, endPoint y: 112, distance: 69.1
click at [109, 182] on div "x99935aa01300v_HDC Project ID: 3089571" at bounding box center [215, 197] width 217 height 31
drag, startPoint x: 180, startPoint y: 67, endPoint x: 112, endPoint y: 70, distance: 67.5
click at [112, 135] on div "x99935aa01400v_SV4 Project ID: 3089605" at bounding box center [215, 150] width 217 height 31
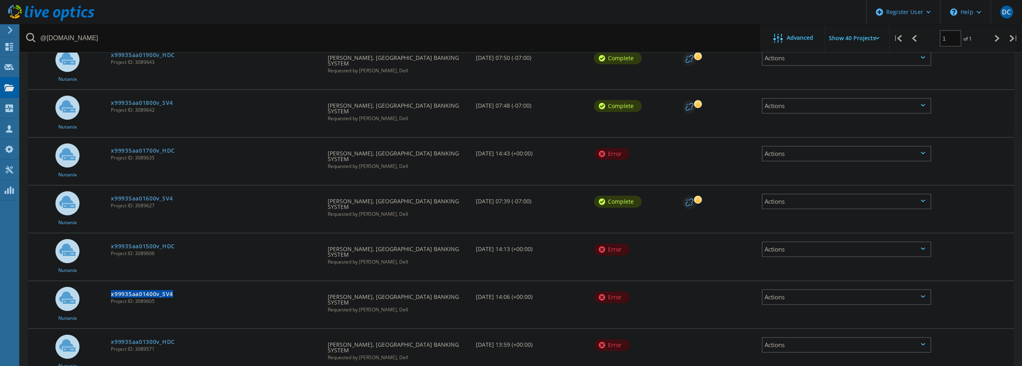
scroll to position [522, 0]
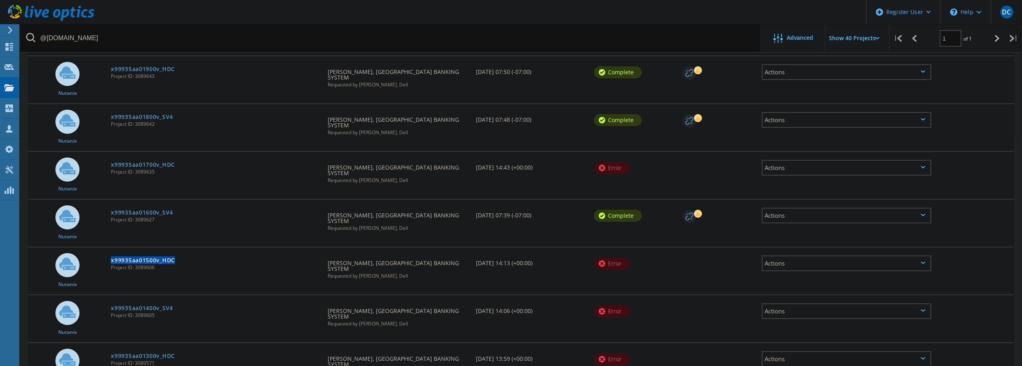
drag, startPoint x: 178, startPoint y: 186, endPoint x: 109, endPoint y: 189, distance: 69.6
click at [109, 247] on div "x99935aa01500v_HDC Project ID: 3089606" at bounding box center [215, 262] width 217 height 31
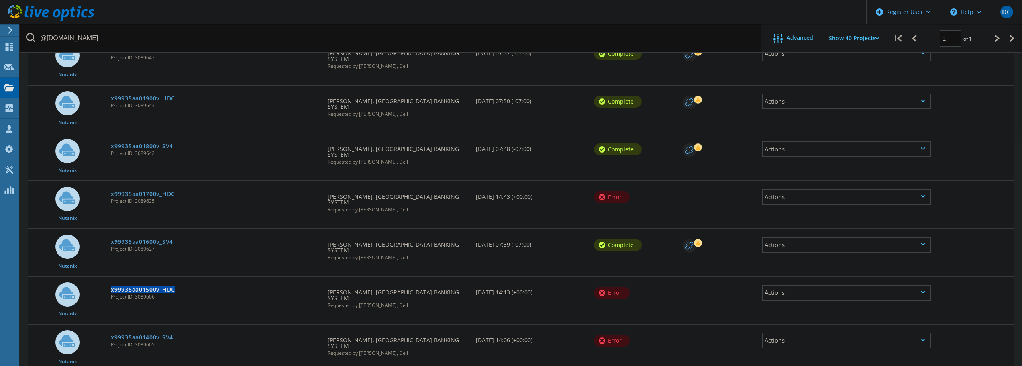
scroll to position [482, 0]
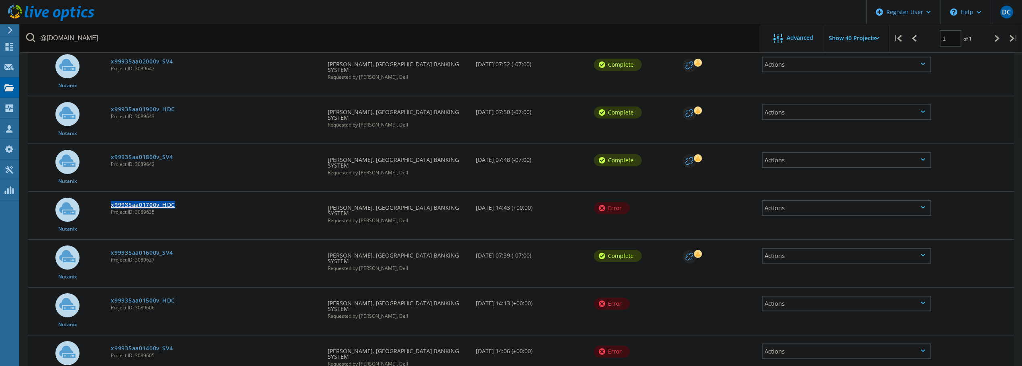
drag, startPoint x: 180, startPoint y: 143, endPoint x: 112, endPoint y: 140, distance: 67.1
click at [112, 192] on div "x99935aa01700v_HDC Project ID: 3089635" at bounding box center [215, 207] width 217 height 31
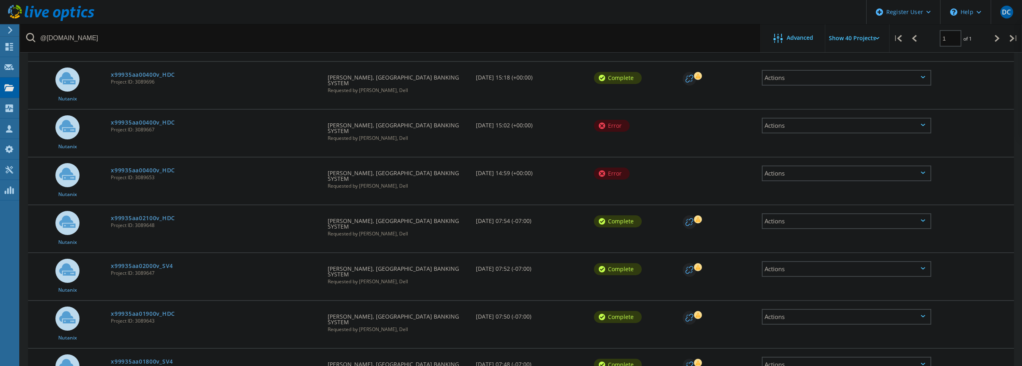
scroll to position [201, 0]
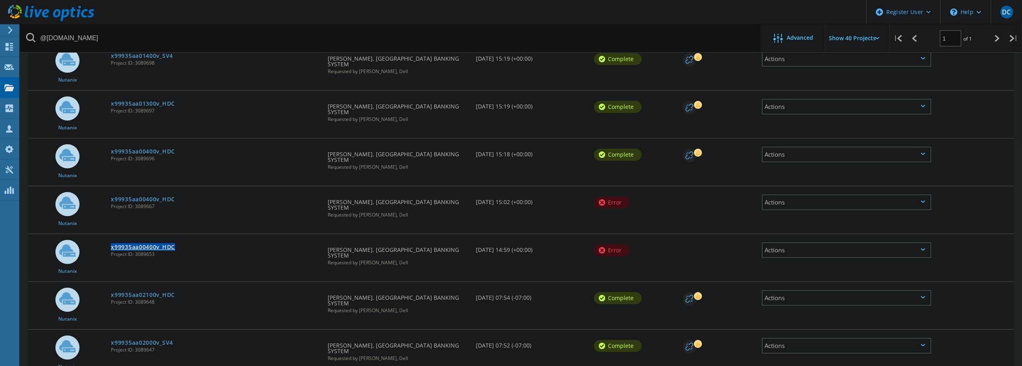
drag, startPoint x: 182, startPoint y: 214, endPoint x: 111, endPoint y: 214, distance: 70.7
click at [111, 234] on div "x99935aa00400v_HDC Project ID: 3089653" at bounding box center [215, 249] width 217 height 31
drag, startPoint x: 179, startPoint y: 169, endPoint x: 108, endPoint y: 170, distance: 70.7
click at [108, 186] on div "x99935aa00400v_HDC Project ID: 3089667" at bounding box center [215, 201] width 217 height 31
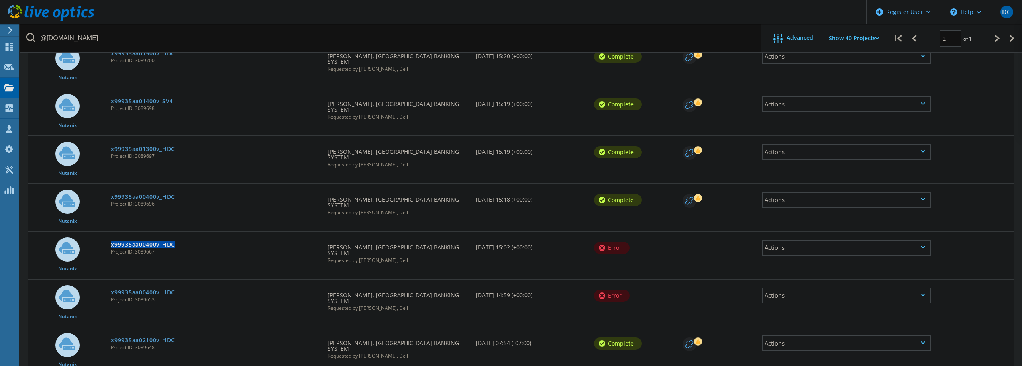
scroll to position [161, 0]
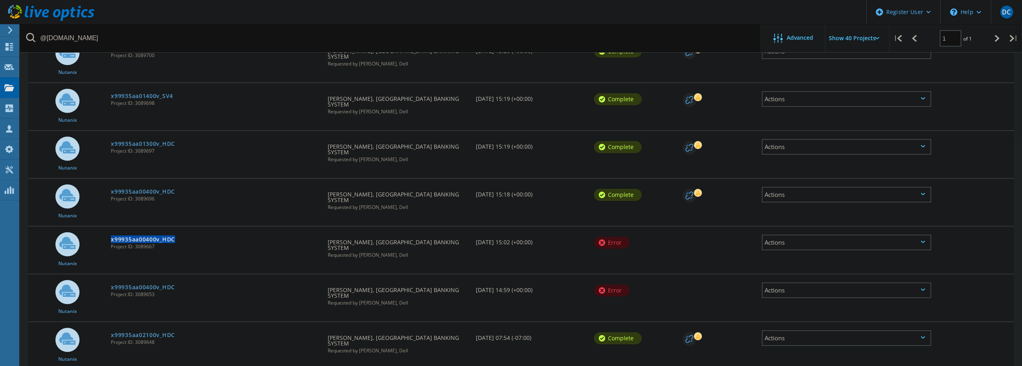
click at [229, 244] on span "Project ID: 3089667" at bounding box center [215, 246] width 209 height 5
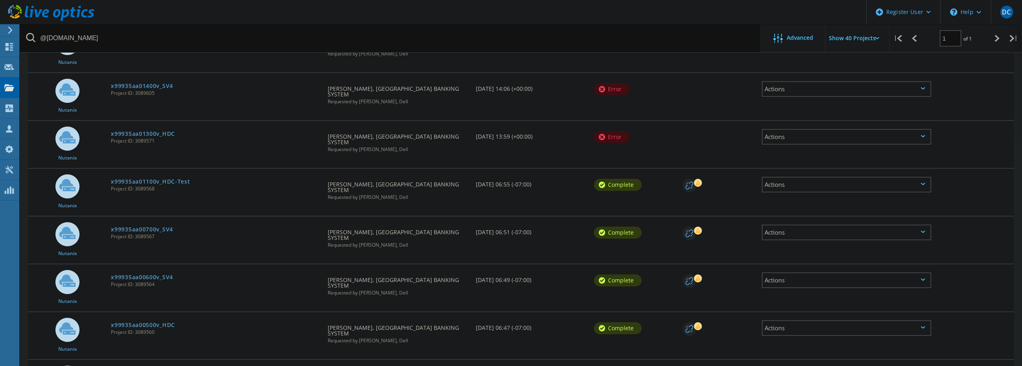
scroll to position [763, 0]
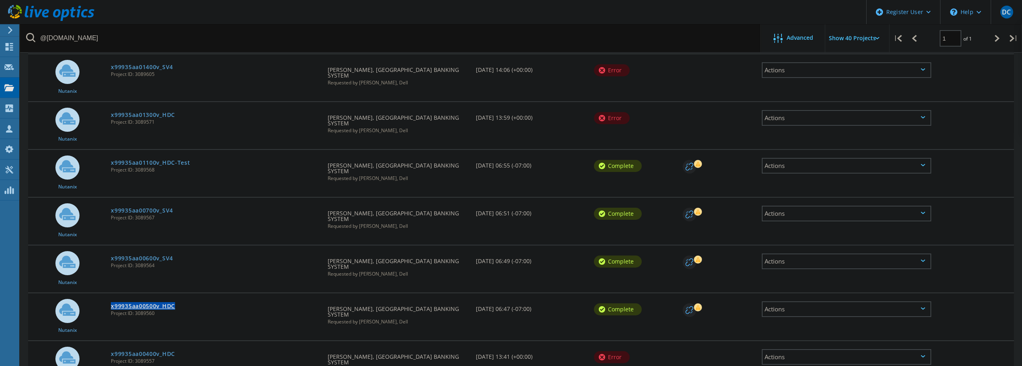
drag, startPoint x: 178, startPoint y: 196, endPoint x: 112, endPoint y: 196, distance: 66.3
click at [112, 293] on div "x99935aa00500v_HDC Project ID: 3089560" at bounding box center [215, 308] width 217 height 31
drag, startPoint x: 259, startPoint y: 213, endPoint x: 340, endPoint y: 208, distance: 80.9
click at [260, 293] on div "x99935aa00500v_HDC Project ID: 3089560" at bounding box center [215, 308] width 217 height 31
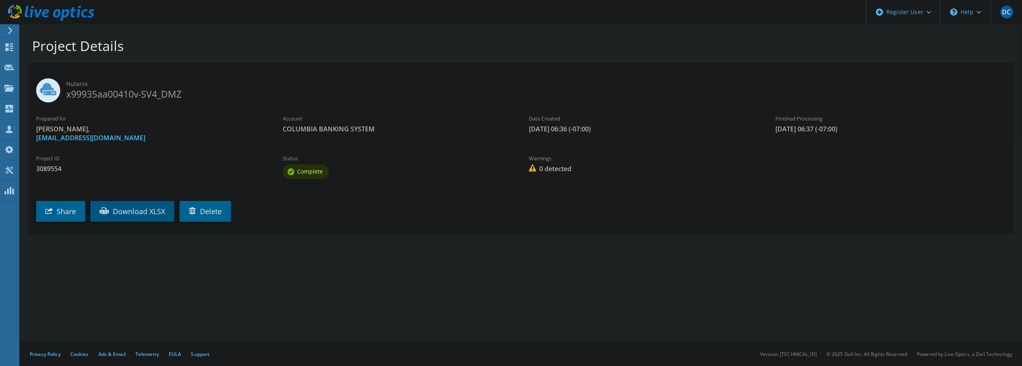
click at [128, 207] on link "Download XLSX" at bounding box center [132, 211] width 84 height 21
click at [209, 273] on section "Project Details Nutanix x99935aa00410v-SV4_DMZ Prepared for [PERSON_NAME], [EMA…" at bounding box center [521, 153] width 1002 height 258
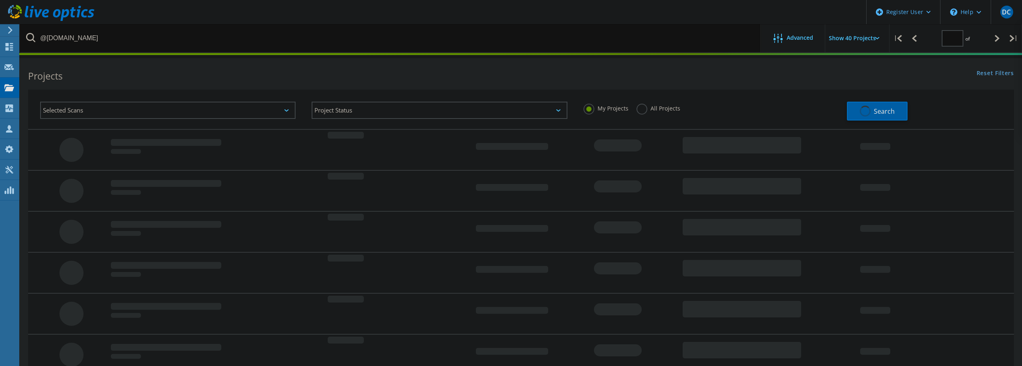
type input "1"
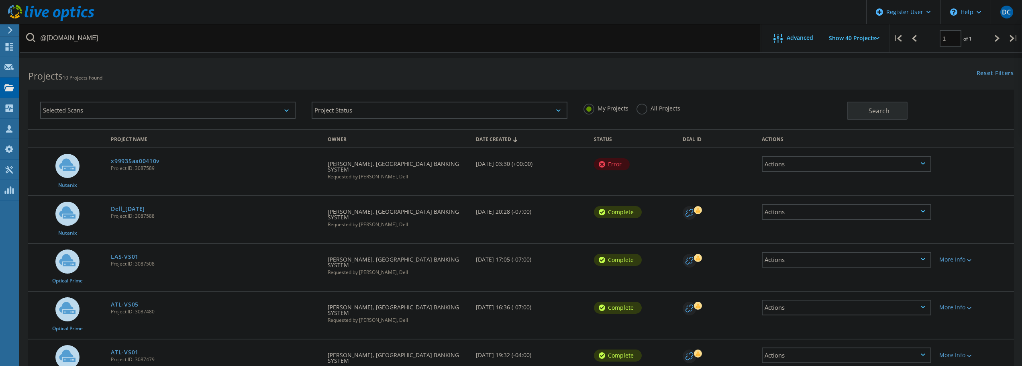
click at [643, 110] on label "All Projects" at bounding box center [659, 108] width 44 height 8
click at [0, 0] on input "All Projects" at bounding box center [0, 0] width 0 height 0
click at [879, 110] on span "Search" at bounding box center [879, 110] width 21 height 9
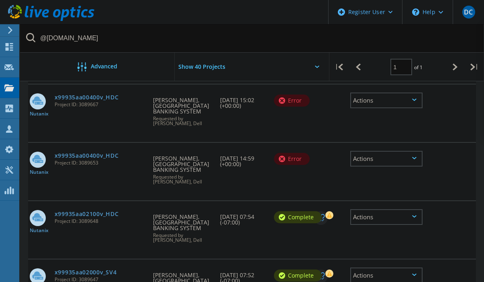
scroll to position [324, 0]
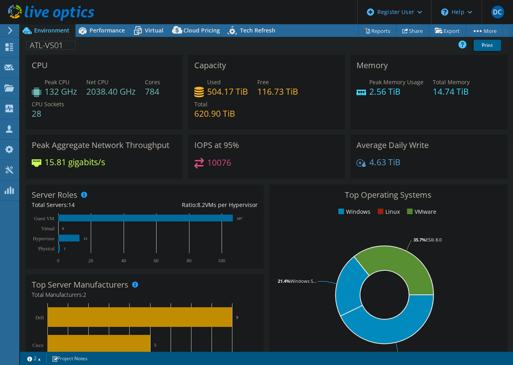
select select "USD"
click at [96, 32] on span "Performance" at bounding box center [107, 31] width 35 height 8
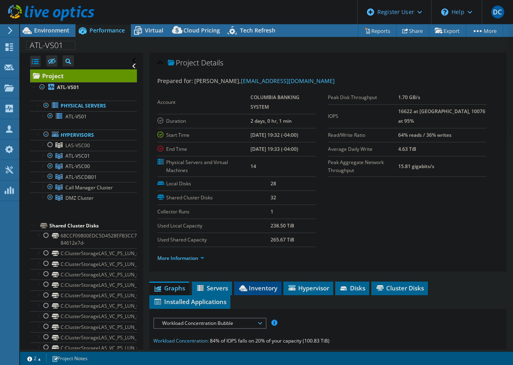
click at [251, 287] on span "Inventory" at bounding box center [257, 288] width 39 height 8
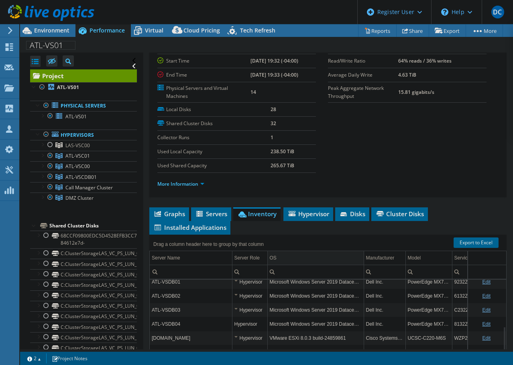
scroll to position [67, 0]
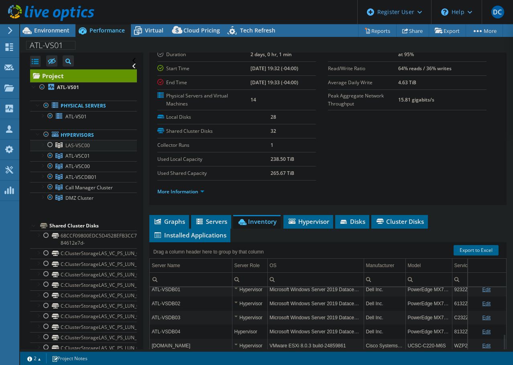
click at [41, 145] on div at bounding box center [42, 144] width 8 height 8
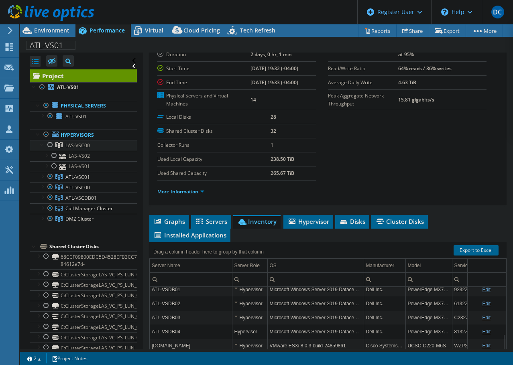
click at [43, 144] on div at bounding box center [42, 144] width 8 height 8
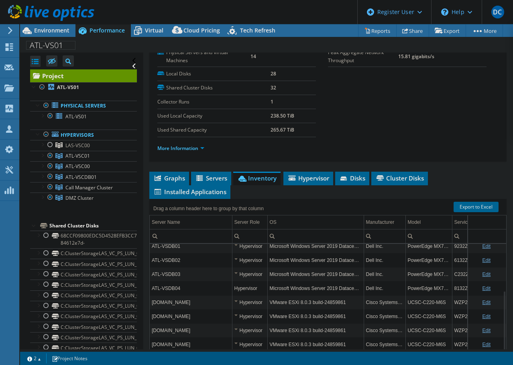
scroll to position [147, 0]
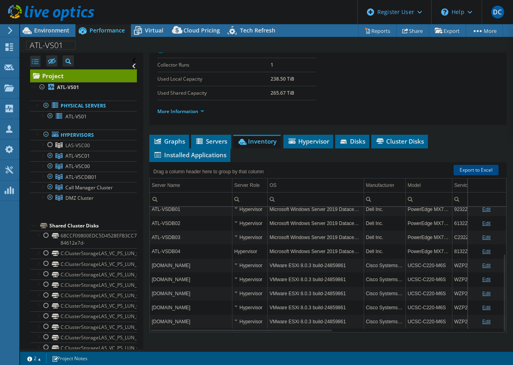
click at [470, 166] on link "Export to Excel" at bounding box center [476, 170] width 45 height 10
drag, startPoint x: 308, startPoint y: 163, endPoint x: 303, endPoint y: 165, distance: 5.2
click at [308, 163] on div "Drag a column header here to group by that column" at bounding box center [327, 167] width 357 height 10
click at [377, 31] on link "Reports" at bounding box center [377, 30] width 39 height 12
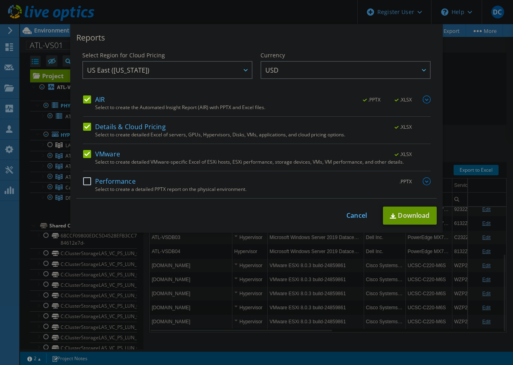
click at [86, 125] on label "Details & Cloud Pricing" at bounding box center [124, 127] width 83 height 8
click at [0, 0] on input "Details & Cloud Pricing" at bounding box center [0, 0] width 0 height 0
click at [84, 98] on label "AIR" at bounding box center [94, 100] width 22 height 8
click at [0, 0] on input "AIR" at bounding box center [0, 0] width 0 height 0
click at [408, 216] on link "Download" at bounding box center [410, 216] width 54 height 18
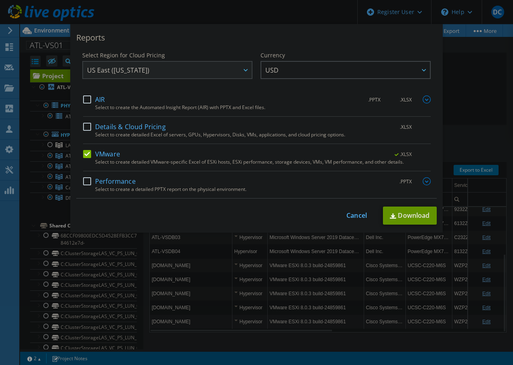
click at [93, 126] on label "Details & Cloud Pricing" at bounding box center [124, 127] width 83 height 8
click at [0, 0] on input "Details & Cloud Pricing" at bounding box center [0, 0] width 0 height 0
click at [83, 151] on label "VMware" at bounding box center [101, 154] width 37 height 8
click at [0, 0] on input "VMware" at bounding box center [0, 0] width 0 height 0
click at [409, 215] on link "Download" at bounding box center [410, 216] width 54 height 18
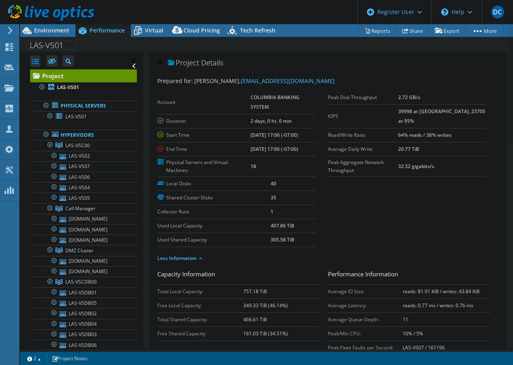
select select "USD"
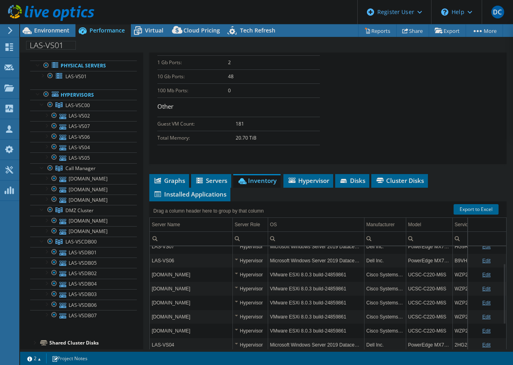
scroll to position [372, 0]
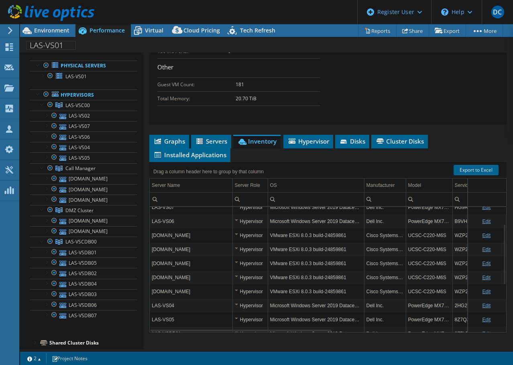
drag, startPoint x: 280, startPoint y: 8, endPoint x: 318, endPoint y: 31, distance: 45.2
click at [280, 8] on header "DC Dell User Darren Capell Darren.Capell@Dell.com Dell My Profile Log Out \n He…" at bounding box center [256, 12] width 513 height 24
click at [367, 31] on link "Reports" at bounding box center [377, 30] width 39 height 12
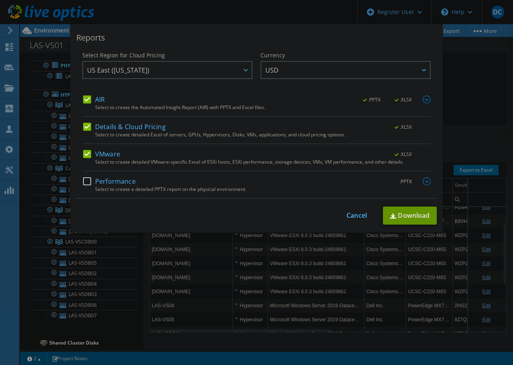
click at [92, 100] on label "AIR" at bounding box center [94, 100] width 22 height 8
click at [0, 0] on input "AIR" at bounding box center [0, 0] width 0 height 0
click at [84, 153] on label "VMware" at bounding box center [101, 154] width 37 height 8
click at [0, 0] on input "VMware" at bounding box center [0, 0] width 0 height 0
click at [404, 216] on link "Download" at bounding box center [410, 216] width 54 height 18
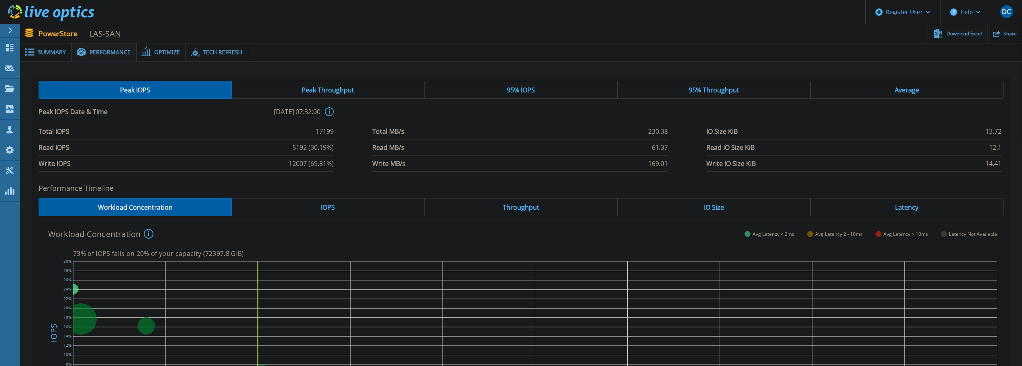
click at [53, 49] on span "Summary" at bounding box center [52, 52] width 28 height 6
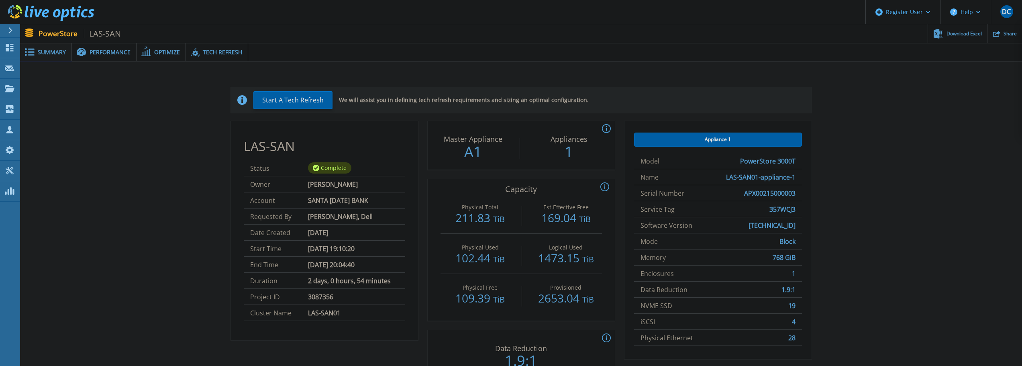
click at [174, 149] on div "Start A Tech Refresh We will assist you in defining tech refresh requirements a…" at bounding box center [521, 234] width 978 height 320
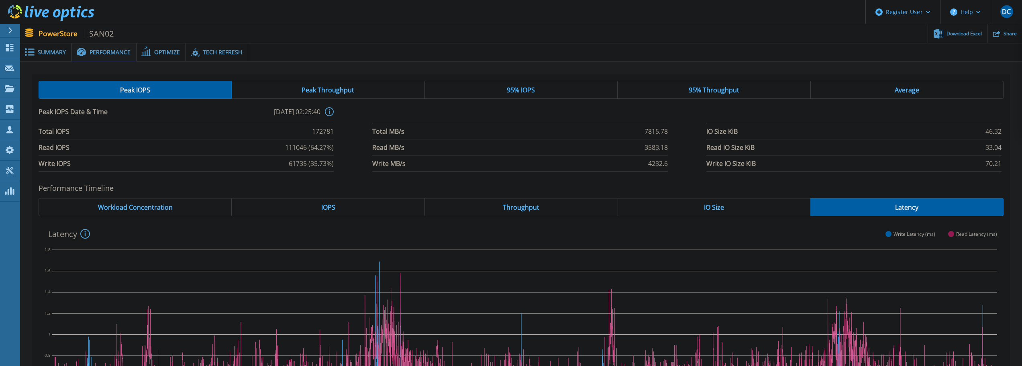
click at [43, 50] on span "Summary" at bounding box center [52, 52] width 28 height 6
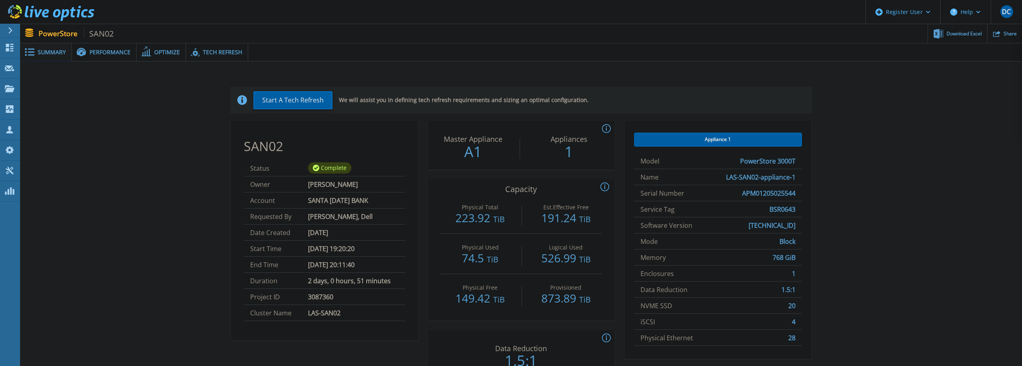
click at [175, 173] on div "Start A Tech Refresh We will assist you in defining tech refresh requirements a…" at bounding box center [521, 234] width 978 height 320
click at [95, 50] on span "Performance" at bounding box center [110, 52] width 41 height 6
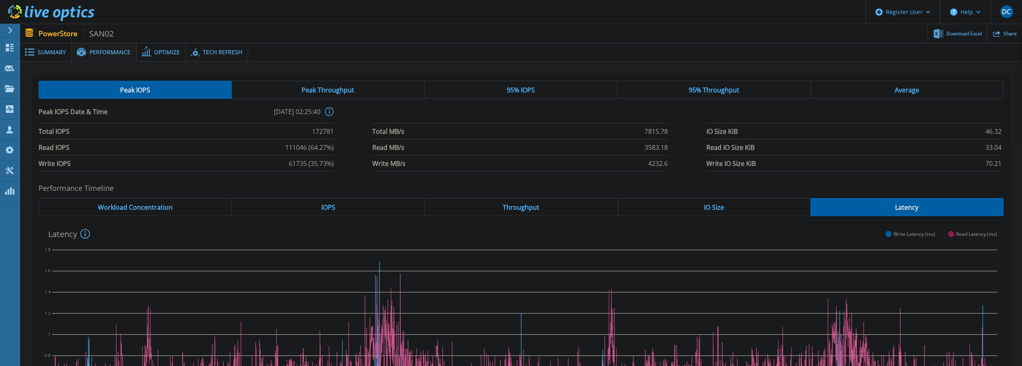
click at [49, 50] on span "Summary" at bounding box center [52, 52] width 28 height 6
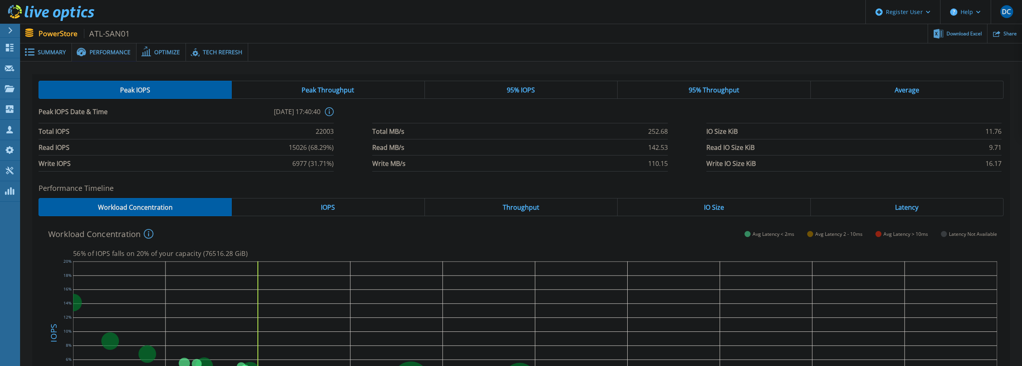
click at [42, 46] on div "Summary" at bounding box center [46, 52] width 52 height 18
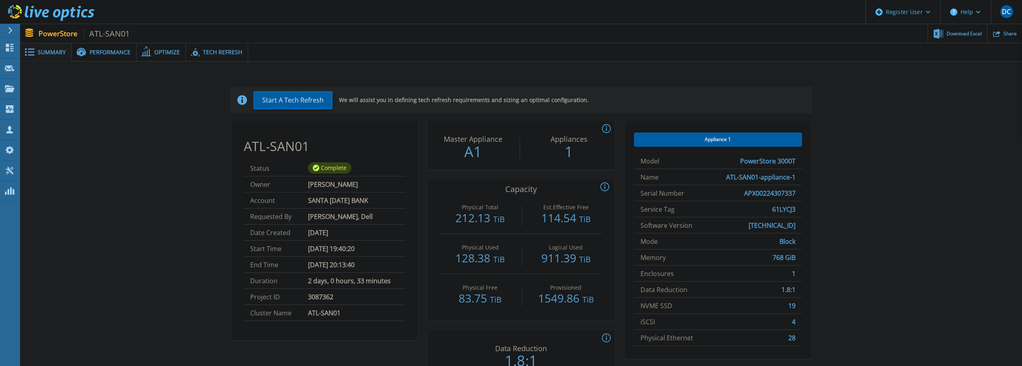
click at [172, 128] on div "Start A Tech Refresh We will assist you in defining tech refresh requirements a…" at bounding box center [521, 234] width 978 height 320
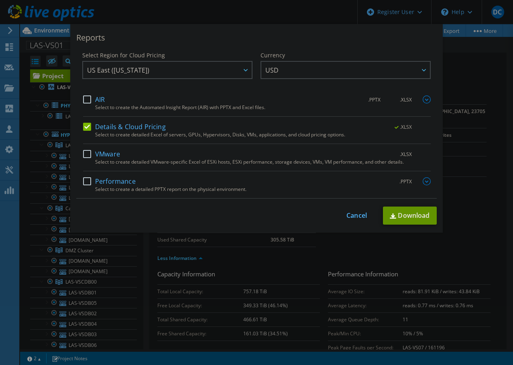
select select "USD"
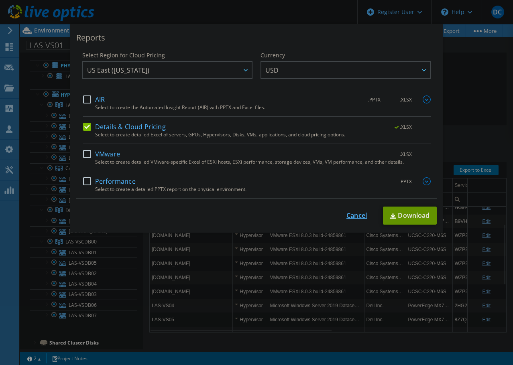
click at [351, 212] on link "Cancel" at bounding box center [357, 216] width 20 height 8
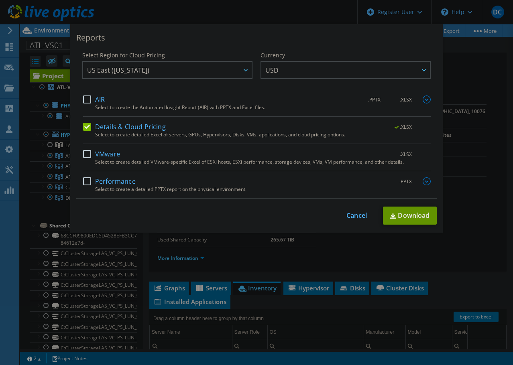
select select "USD"
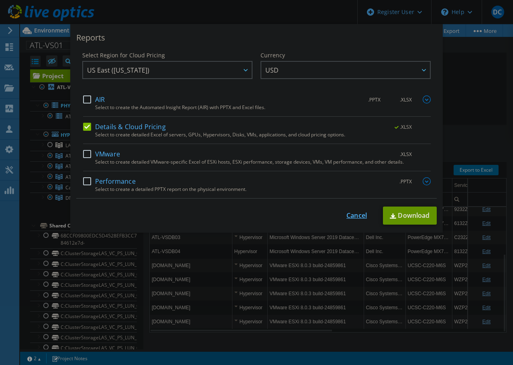
click at [347, 217] on link "Cancel" at bounding box center [357, 216] width 20 height 8
